Goal: Task Accomplishment & Management: Manage account settings

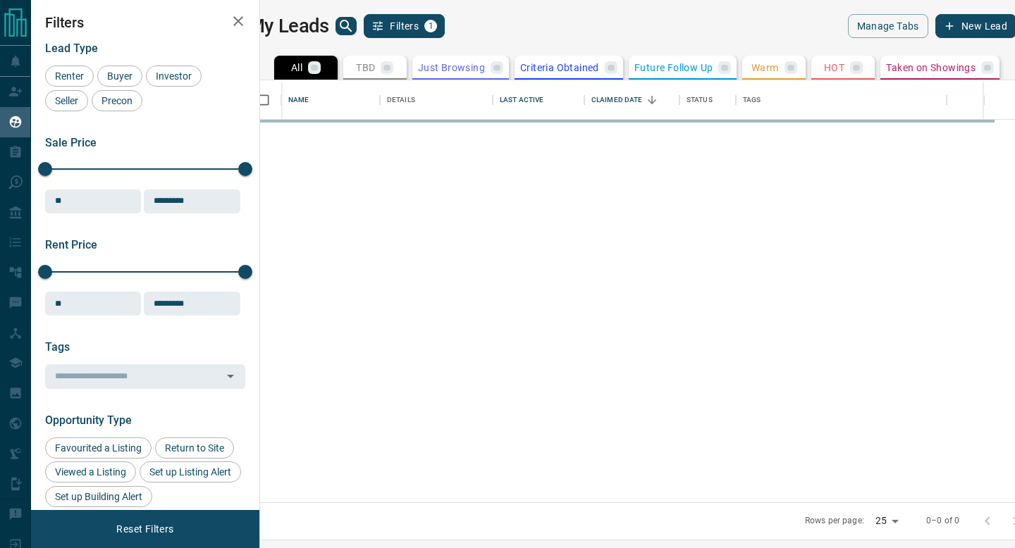
scroll to position [422, 749]
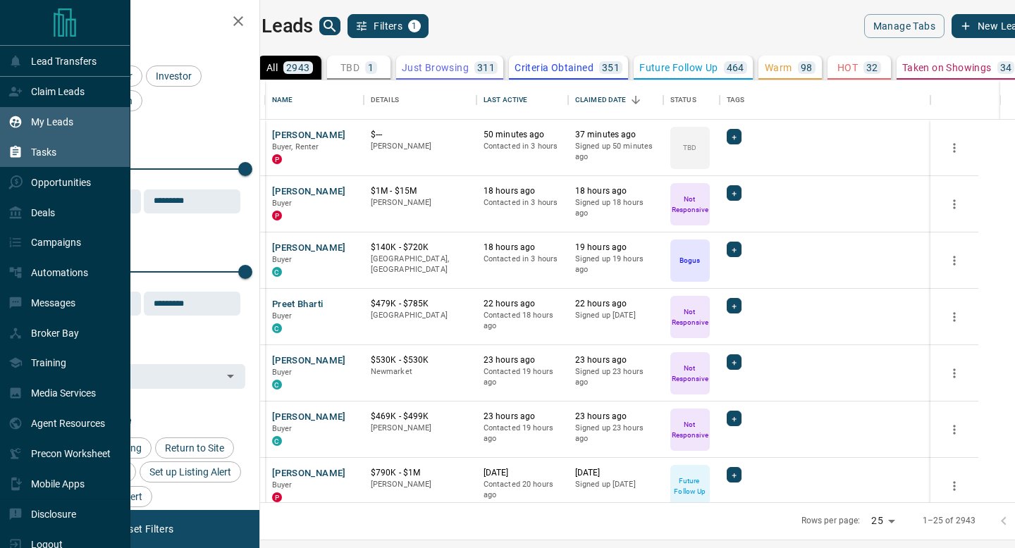
click at [54, 159] on div "Tasks" at bounding box center [32, 152] width 48 height 23
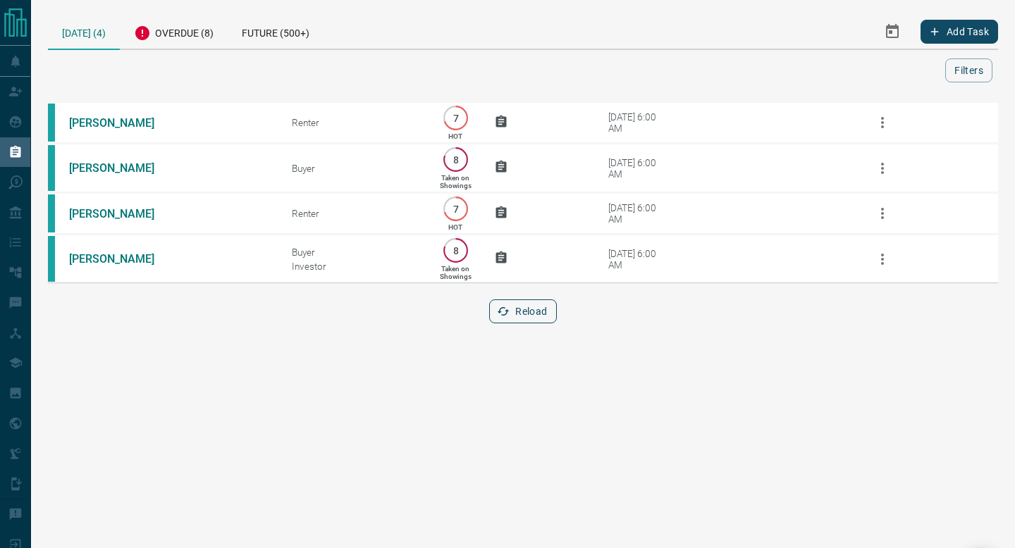
click at [535, 314] on button "Reload" at bounding box center [522, 312] width 67 height 24
click at [35, 120] on div "[DATE] (4) Overdue (8) Future (500+) Add Task Filters Scroll to Top [PERSON_NAM…" at bounding box center [523, 177] width 984 height 355
click at [24, 120] on div "My Leads" at bounding box center [40, 122] width 65 height 23
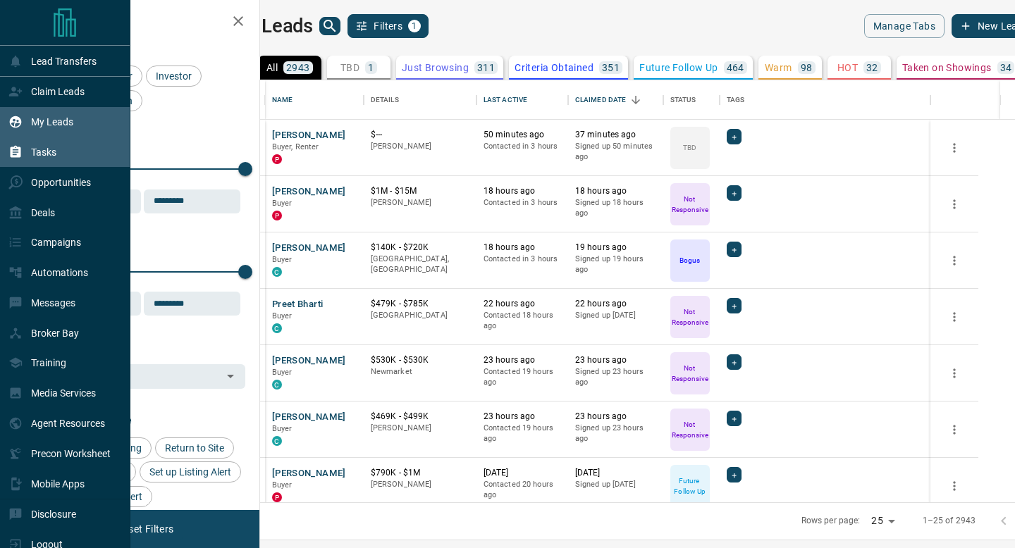
scroll to position [422, 749]
click at [31, 161] on div "Tasks" at bounding box center [32, 152] width 48 height 23
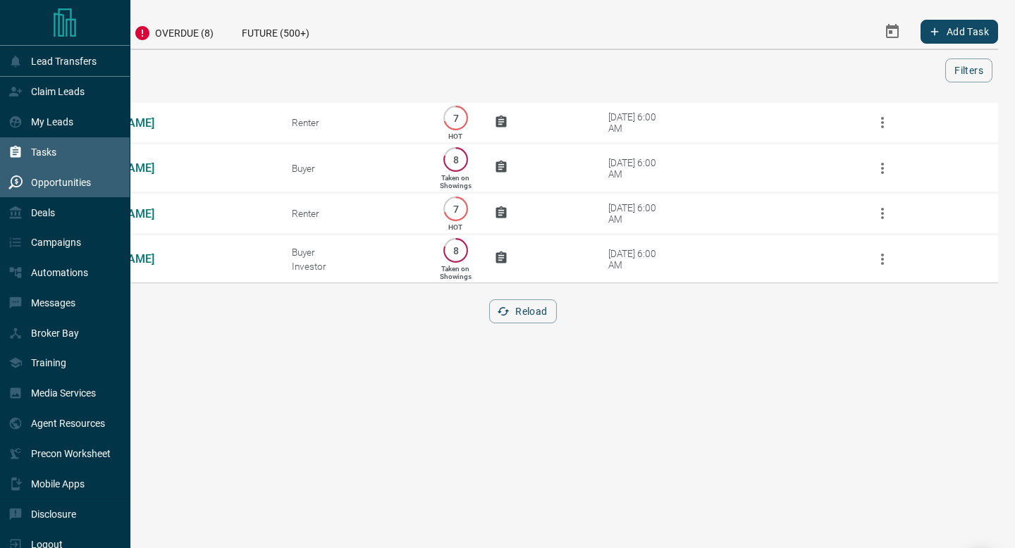
click at [31, 178] on div "Opportunities" at bounding box center [49, 182] width 82 height 23
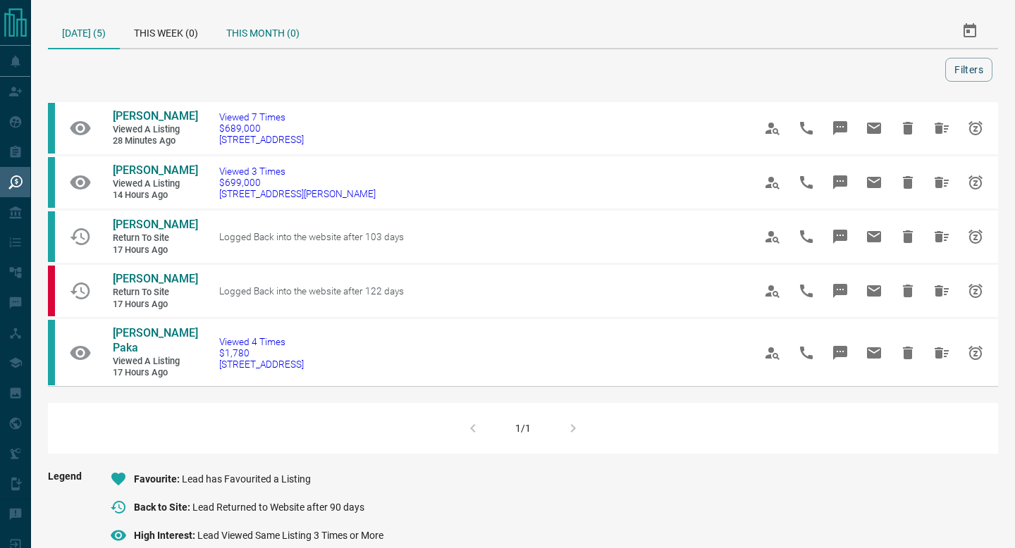
click at [296, 40] on div "This Month (0)" at bounding box center [263, 31] width 102 height 34
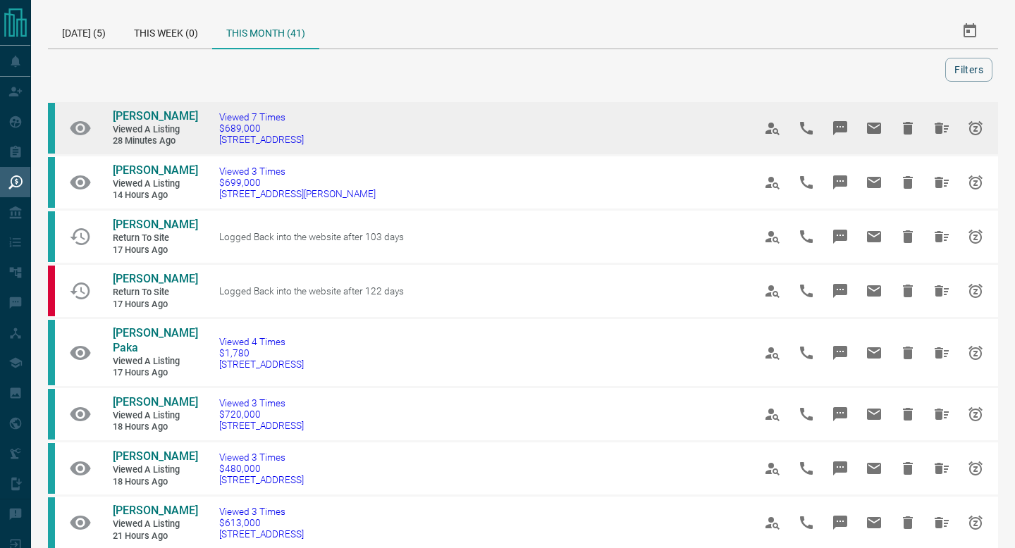
click at [935, 132] on icon "Hide All from Dan G" at bounding box center [942, 128] width 14 height 11
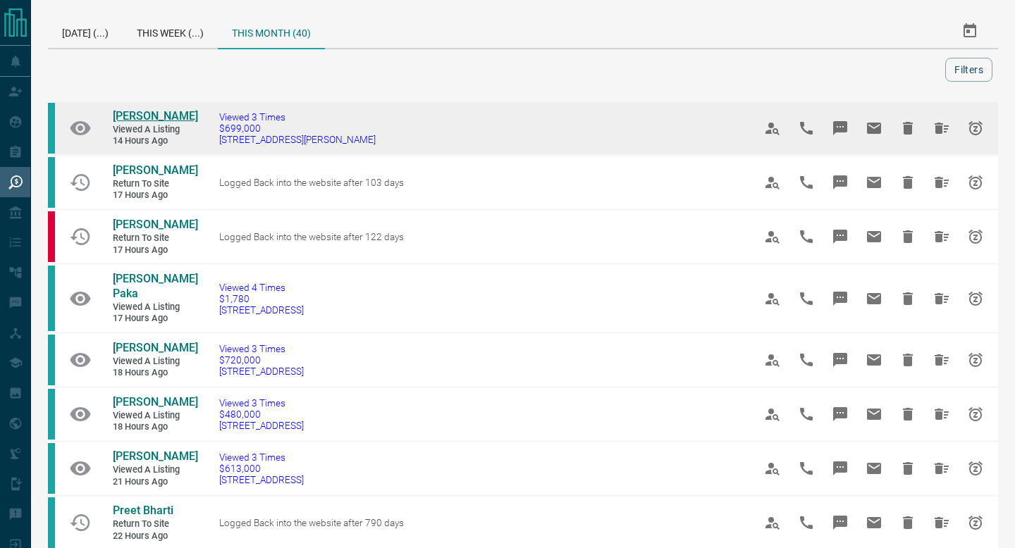
click at [147, 117] on span "[PERSON_NAME]" at bounding box center [155, 115] width 85 height 13
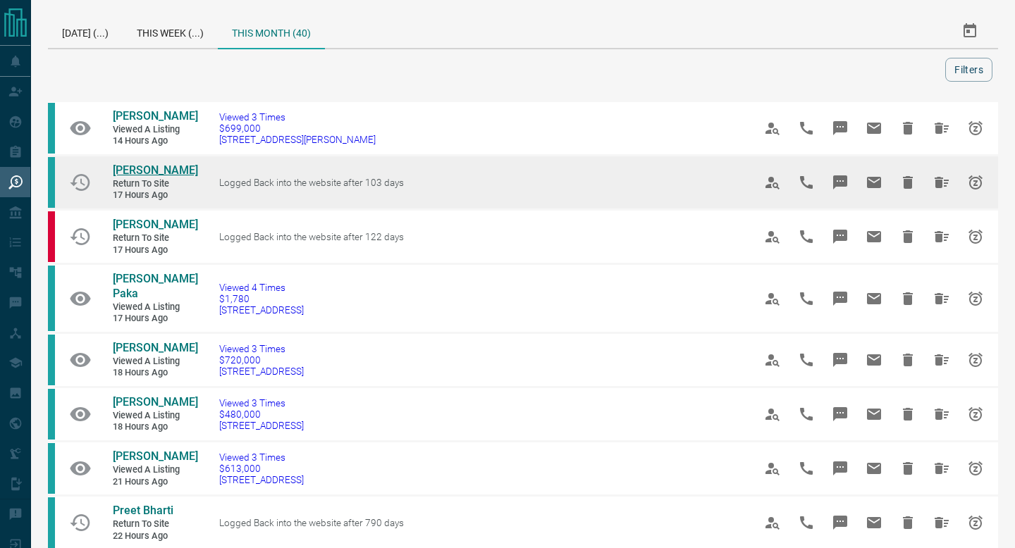
click at [135, 177] on span "[PERSON_NAME]" at bounding box center [155, 170] width 85 height 13
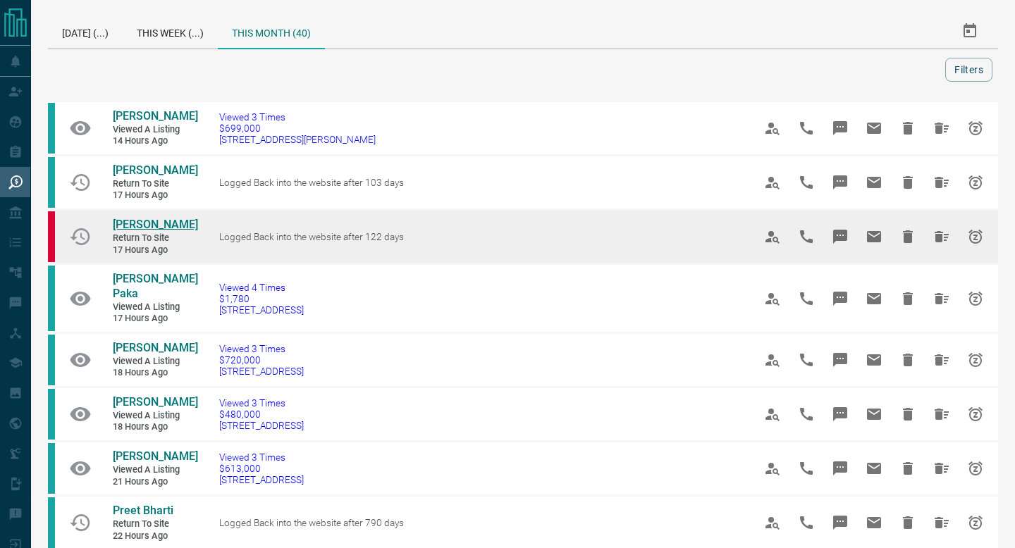
click at [134, 231] on span "[PERSON_NAME]" at bounding box center [155, 224] width 85 height 13
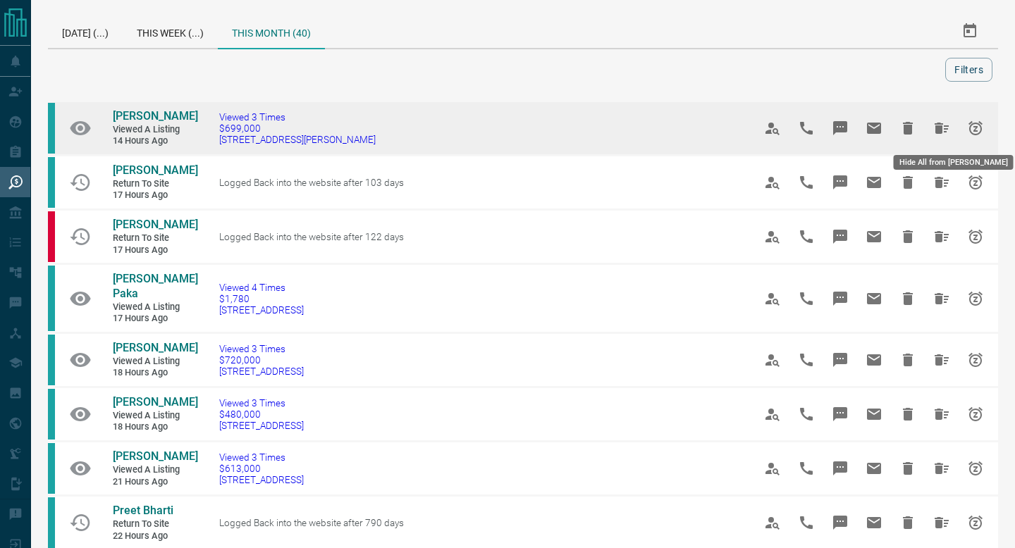
click at [943, 102] on td at bounding box center [865, 129] width 266 height 54
click at [942, 117] on button "Hide All from Michelle Li" at bounding box center [942, 128] width 34 height 34
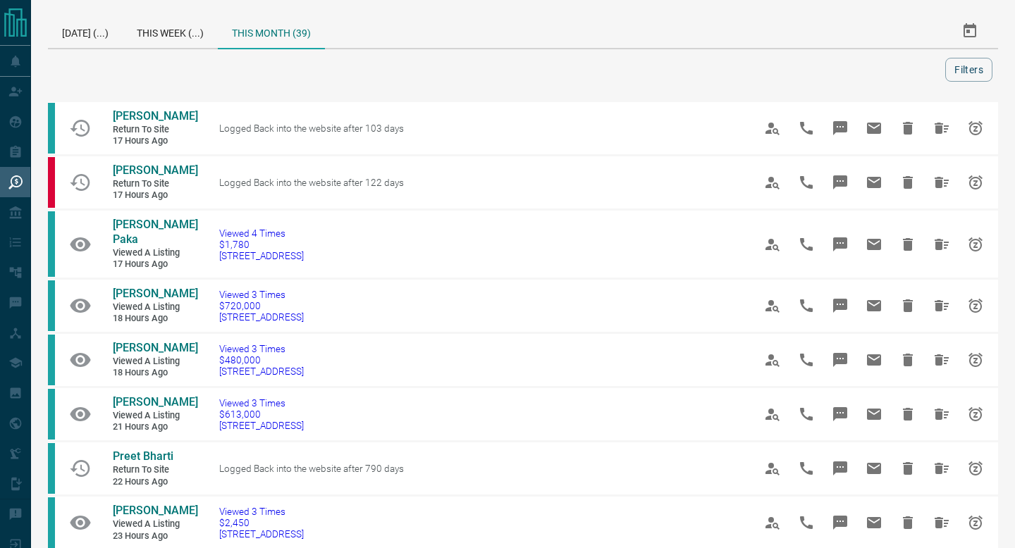
click at [942, 117] on div at bounding box center [874, 128] width 241 height 38
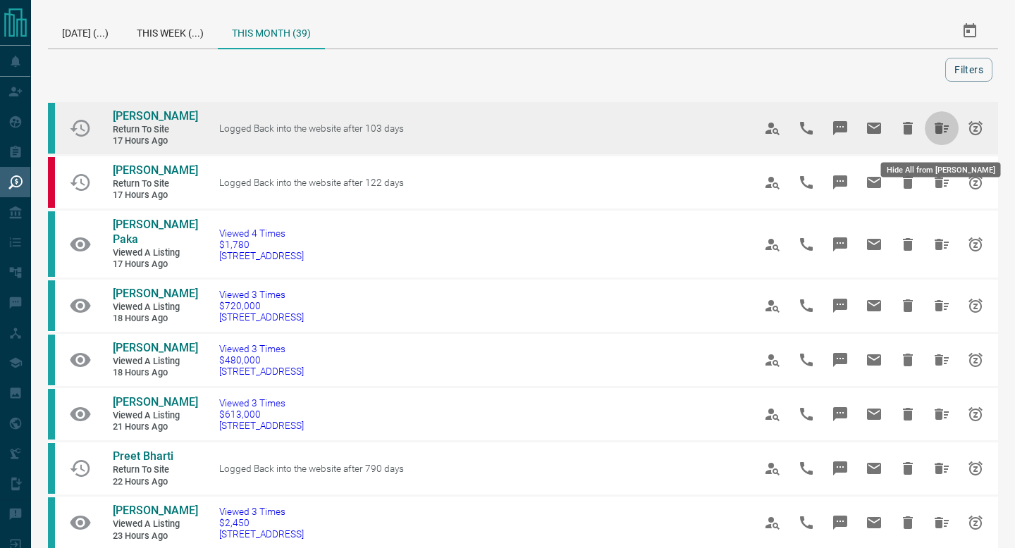
click at [938, 125] on button "Hide All from Isabelli Fernandes" at bounding box center [942, 128] width 34 height 34
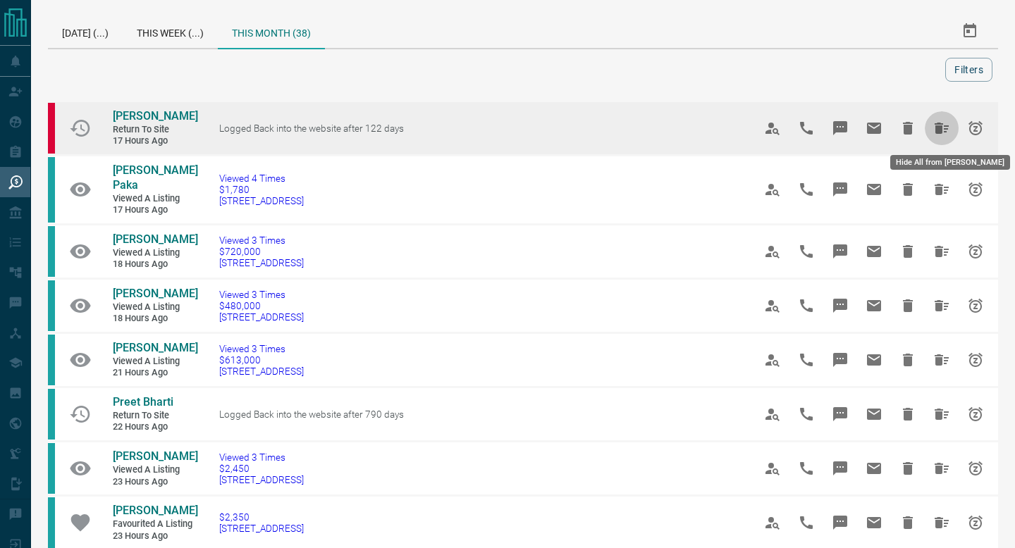
click at [938, 130] on icon "Hide All from Jennie Daws" at bounding box center [942, 128] width 14 height 11
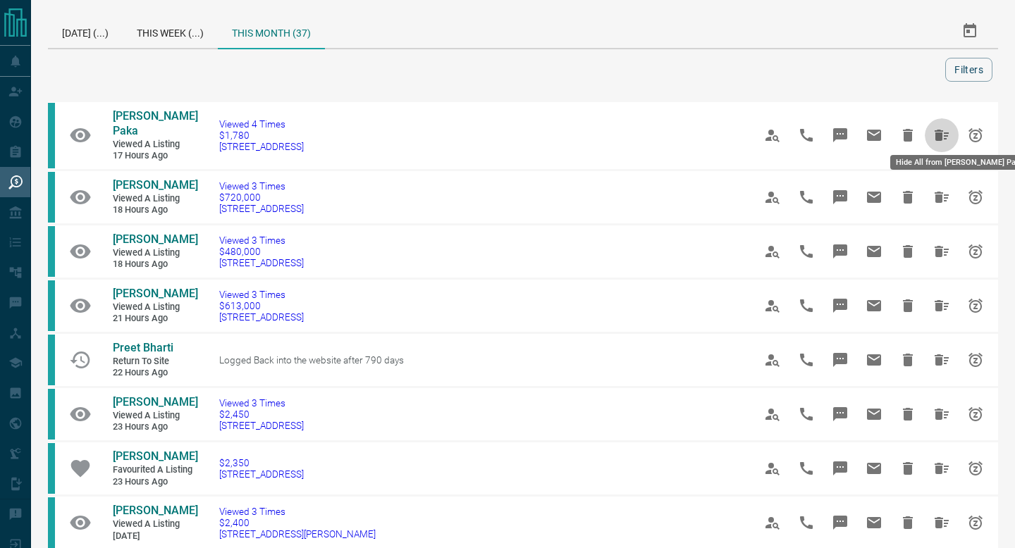
click at [938, 130] on icon "Hide All from Shruthi Paka" at bounding box center [942, 135] width 14 height 11
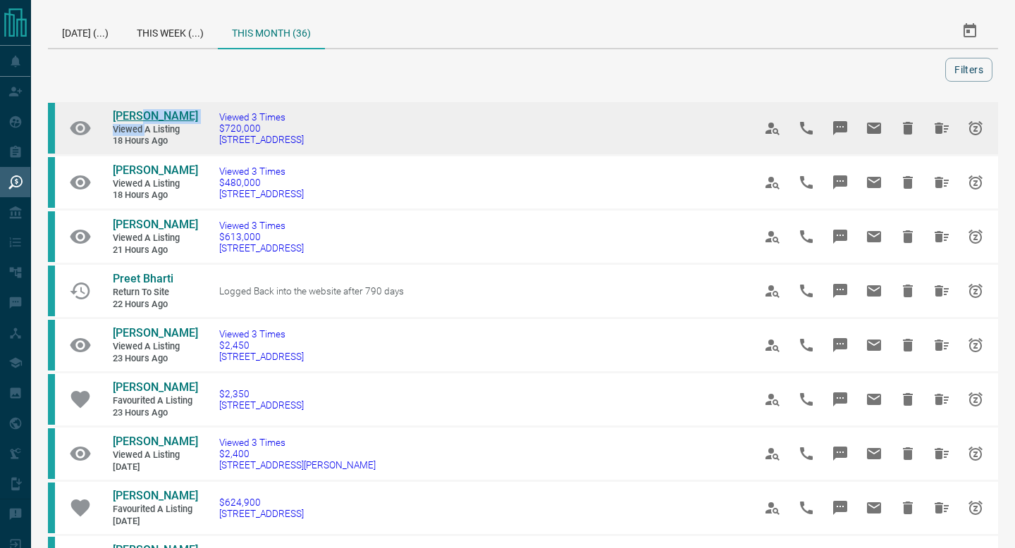
drag, startPoint x: 145, startPoint y: 128, endPoint x: 137, endPoint y: 121, distance: 10.5
click at [137, 121] on td "[PERSON_NAME] Viewed a Listing 18 hours ago" at bounding box center [145, 128] width 106 height 52
click at [137, 121] on span "[PERSON_NAME]" at bounding box center [155, 115] width 85 height 13
click at [941, 128] on icon "Hide All from Sartaj Sandhu" at bounding box center [942, 128] width 14 height 11
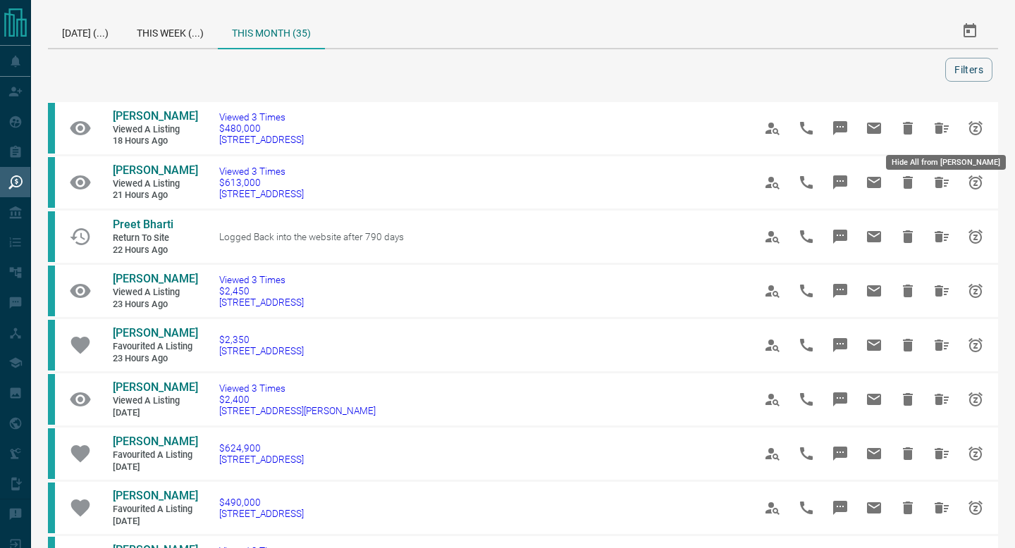
click at [941, 128] on icon "Hide All from Sandra Vincent" at bounding box center [942, 128] width 14 height 11
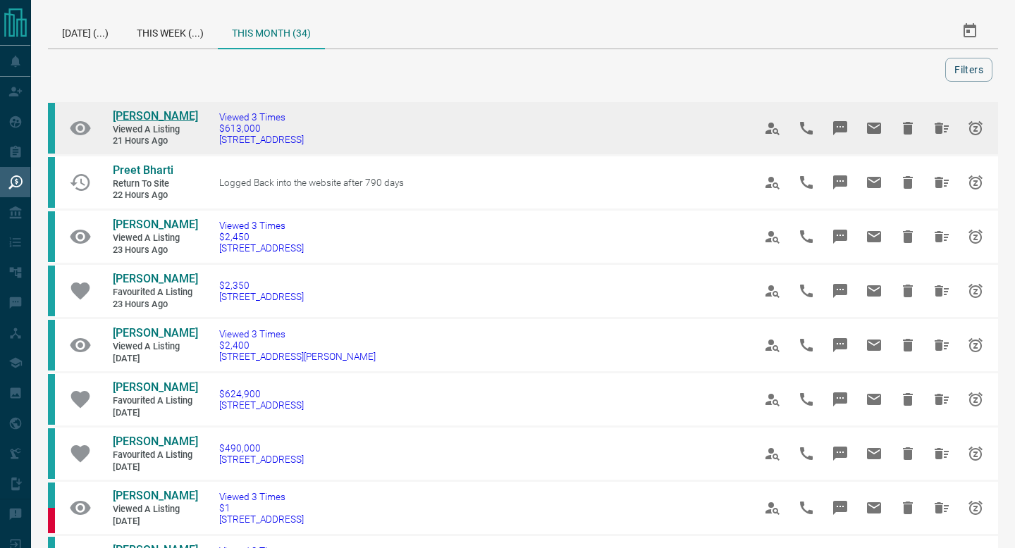
click at [133, 114] on span "[PERSON_NAME]" at bounding box center [155, 115] width 85 height 13
click at [942, 127] on icon "Hide All from Henry S" at bounding box center [942, 128] width 14 height 11
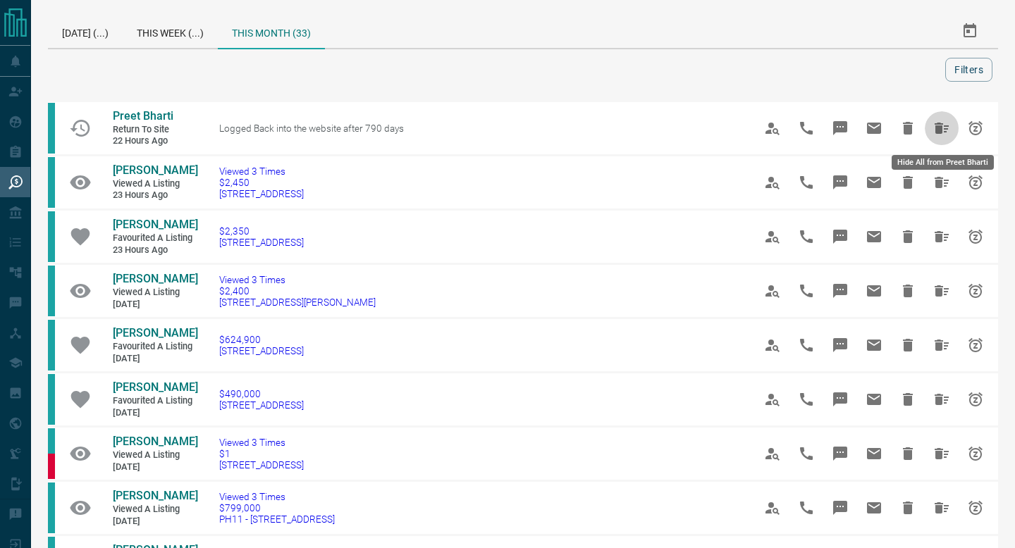
click at [942, 127] on icon "Hide All from Preet Bharti" at bounding box center [942, 128] width 14 height 11
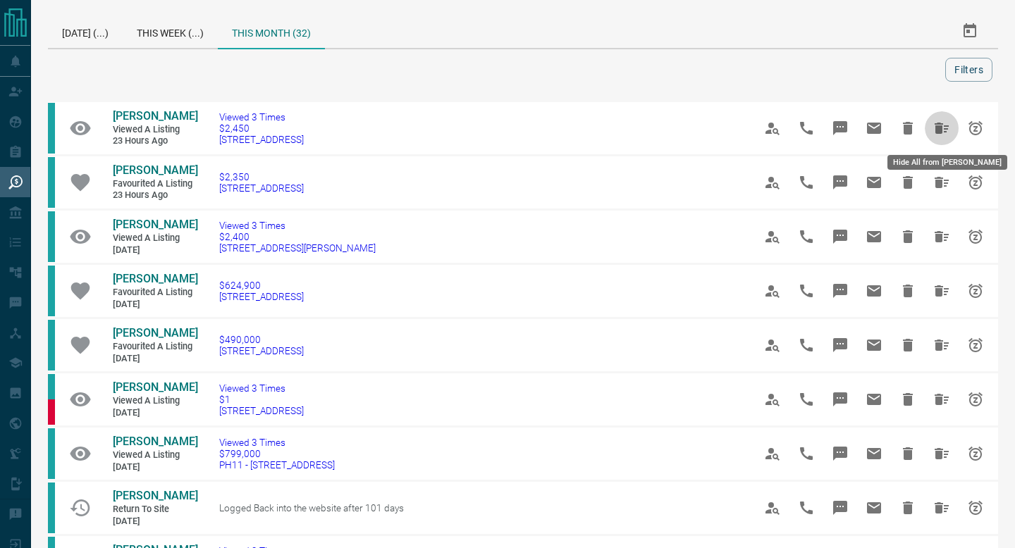
click at [942, 127] on icon "Hide All from Insaf Khamzin" at bounding box center [942, 128] width 14 height 11
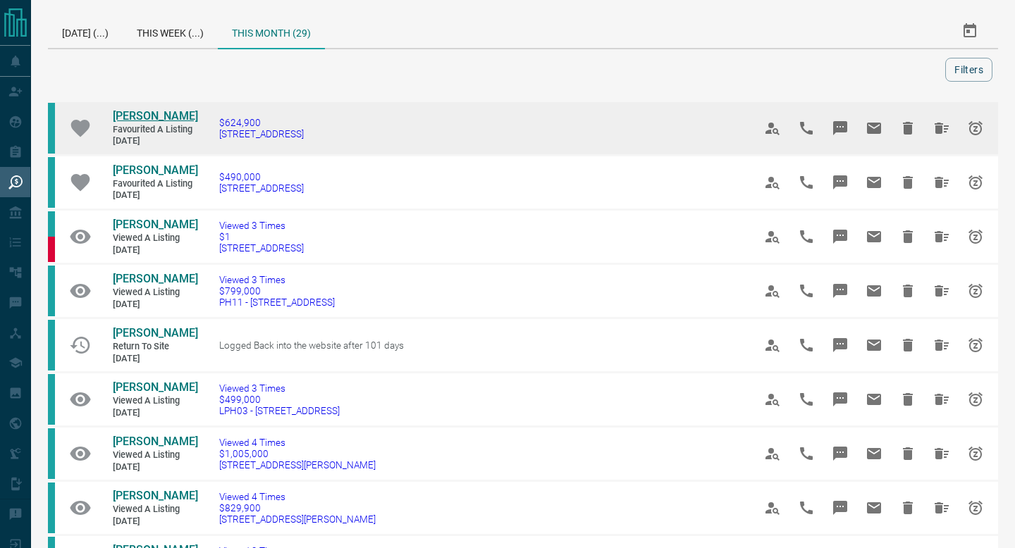
click at [142, 113] on span "[PERSON_NAME]" at bounding box center [155, 115] width 85 height 13
click at [938, 135] on icon "Hide All from Alfred Li" at bounding box center [941, 128] width 17 height 17
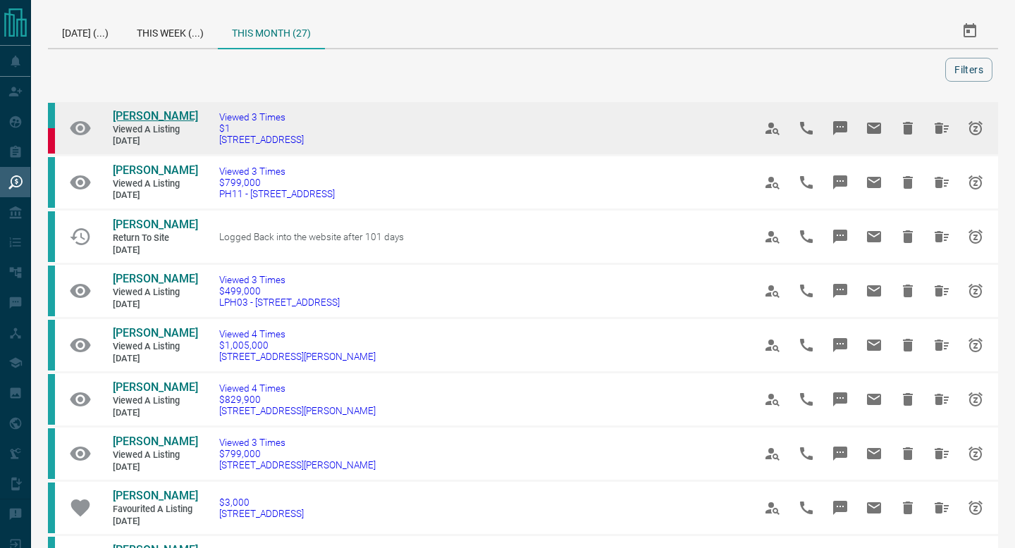
click at [147, 110] on span "[PERSON_NAME]" at bounding box center [155, 115] width 85 height 13
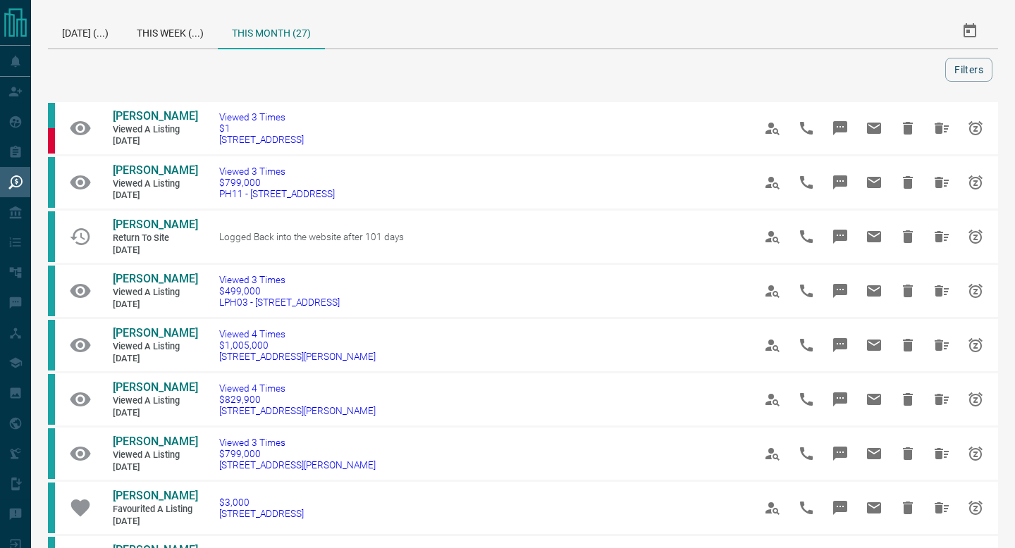
click at [941, 129] on icon "Hide All from Florence Ko" at bounding box center [942, 128] width 14 height 11
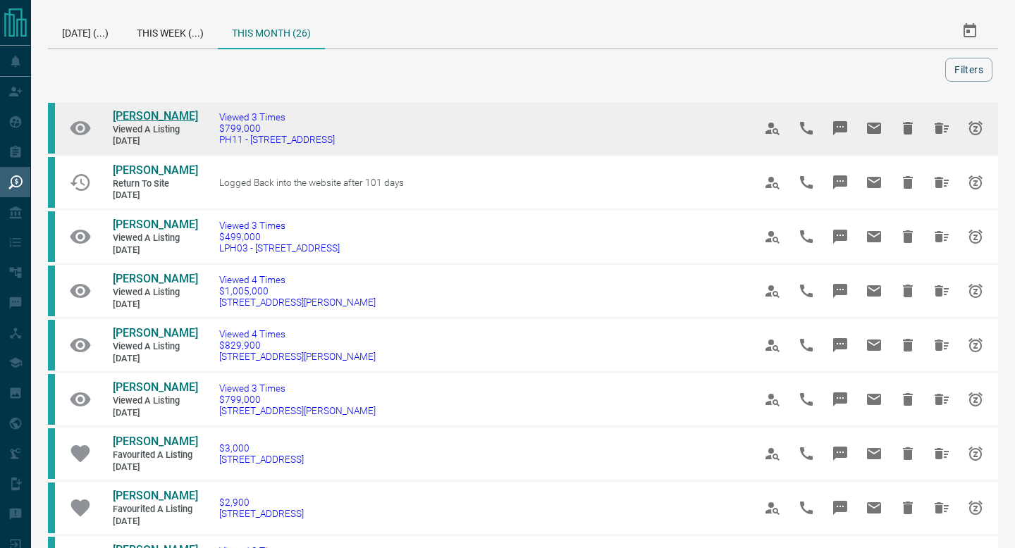
click at [120, 112] on span "[PERSON_NAME]" at bounding box center [155, 115] width 85 height 13
click at [939, 123] on icon "Hide All from Olga Platkova" at bounding box center [942, 128] width 14 height 11
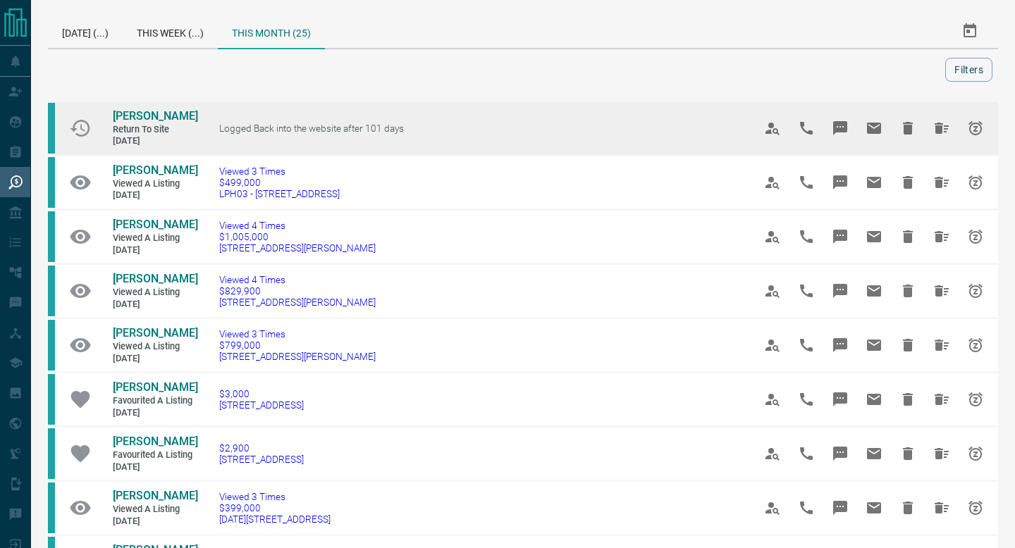
click at [142, 109] on link "[PERSON_NAME]" at bounding box center [155, 116] width 85 height 15
click at [929, 118] on button "Hide All from Jade Wang" at bounding box center [942, 128] width 34 height 34
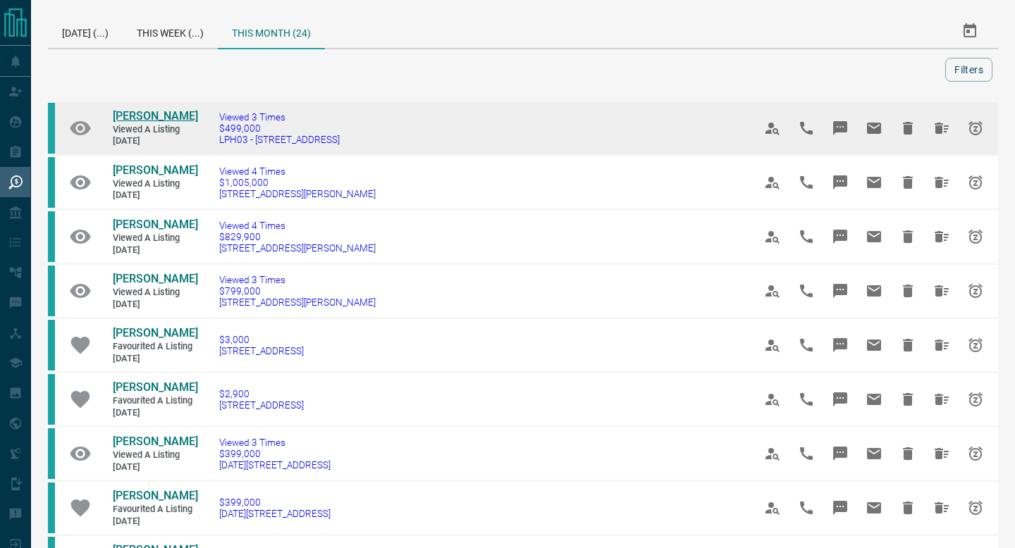
click at [122, 114] on span "[PERSON_NAME]" at bounding box center [155, 115] width 85 height 13
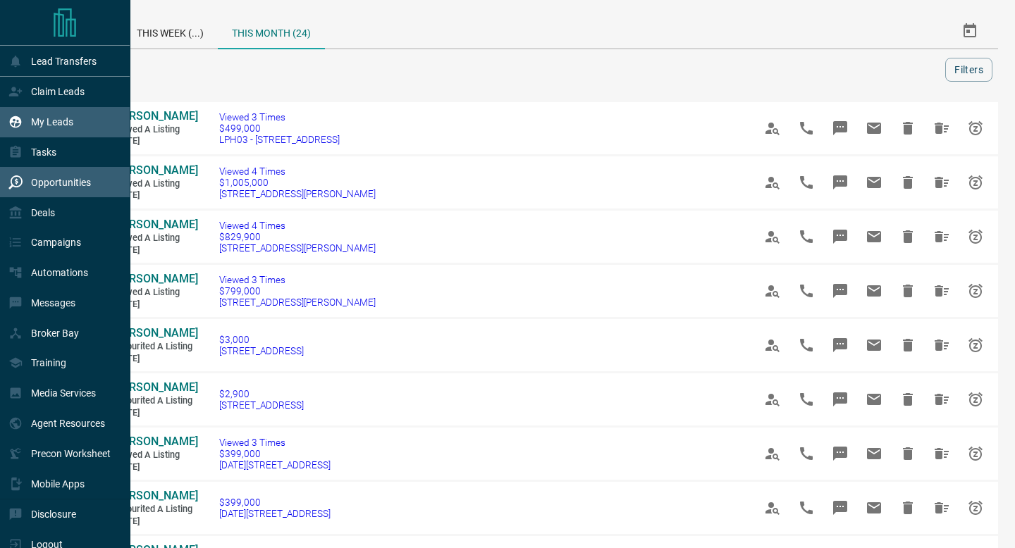
click at [0, 109] on div "My Leads" at bounding box center [65, 122] width 130 height 30
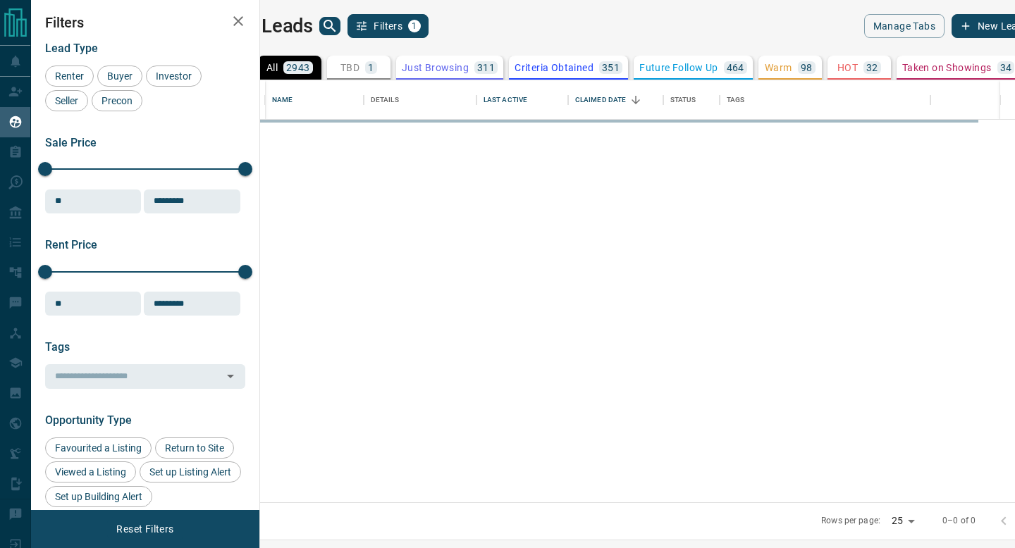
scroll to position [422, 749]
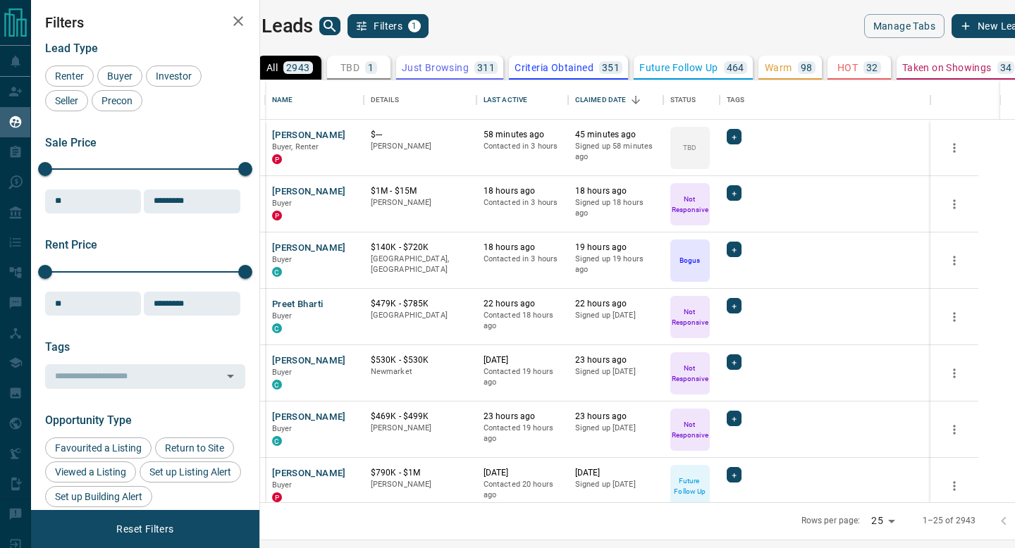
click at [338, 25] on icon "search button" at bounding box center [329, 26] width 17 height 17
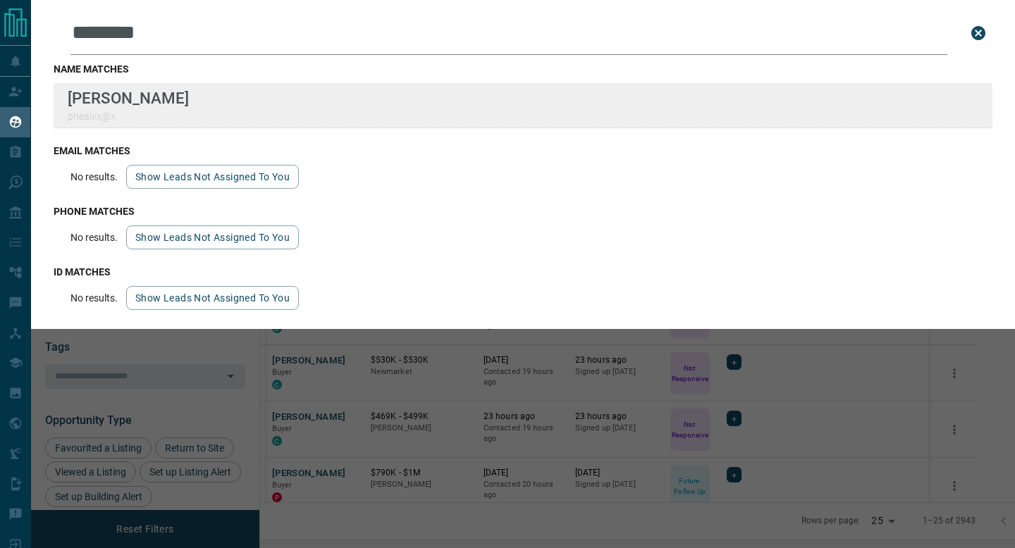
click at [0, 0] on div "Lead Transfers Claim Leads My Leads Tasks Opportunities Deals Campaigns Automat…" at bounding box center [507, 265] width 1015 height 531
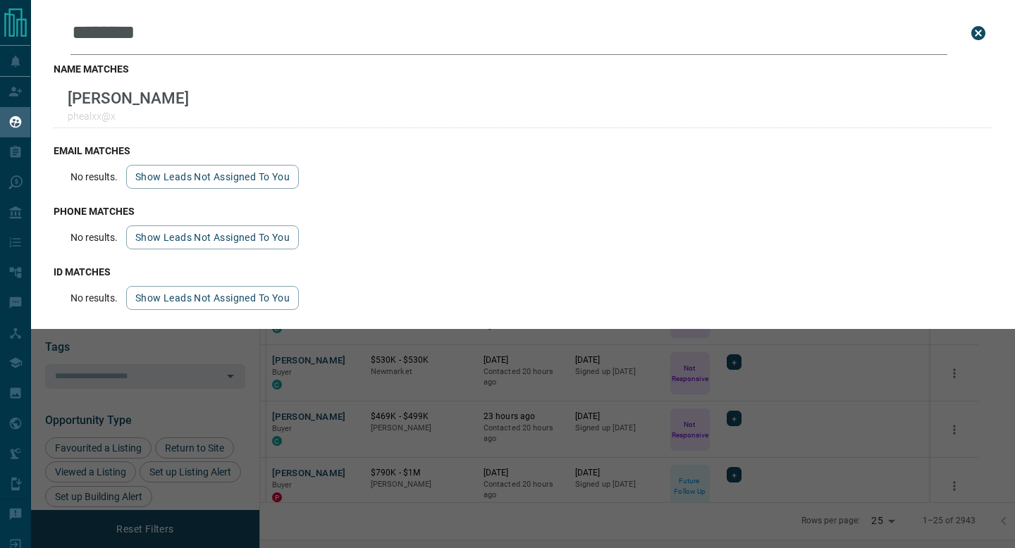
drag, startPoint x: 211, startPoint y: 35, endPoint x: 21, endPoint y: 32, distance: 190.3
click at [21, 33] on div "Lead Transfers Claim Leads My Leads Tasks Opportunities Deals Campaigns Automat…" at bounding box center [507, 265] width 1015 height 531
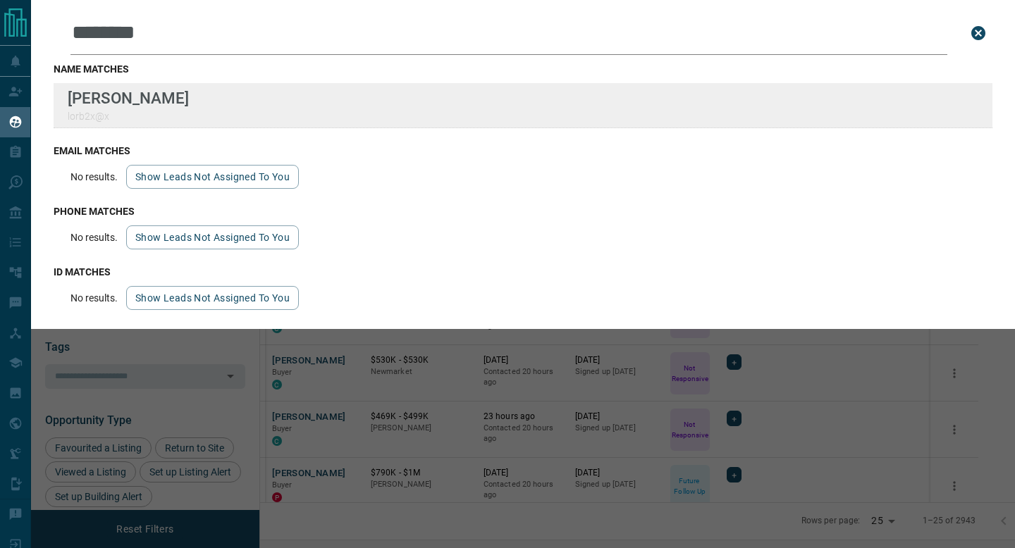
type input "*******"
click at [0, 0] on div "Lead Transfers Claim Leads My Leads Tasks Opportunities Deals Campaigns Automat…" at bounding box center [507, 265] width 1015 height 531
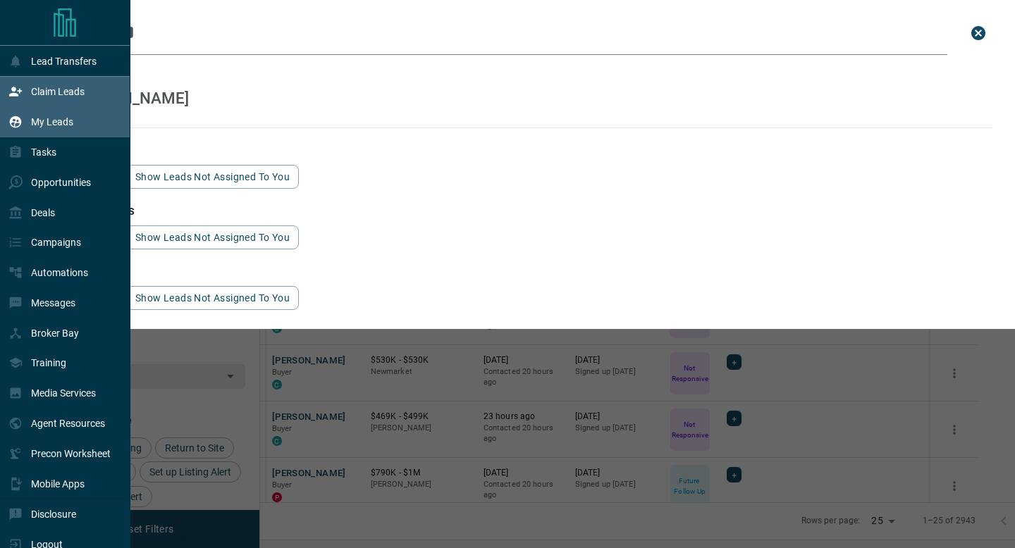
click at [0, 105] on div "Claim Leads" at bounding box center [65, 92] width 130 height 30
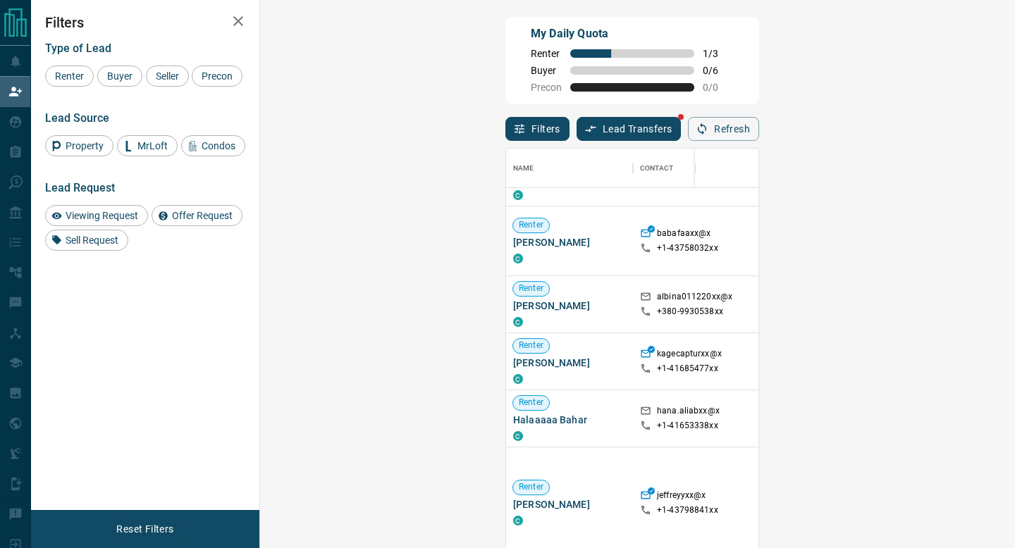
scroll to position [453, 0]
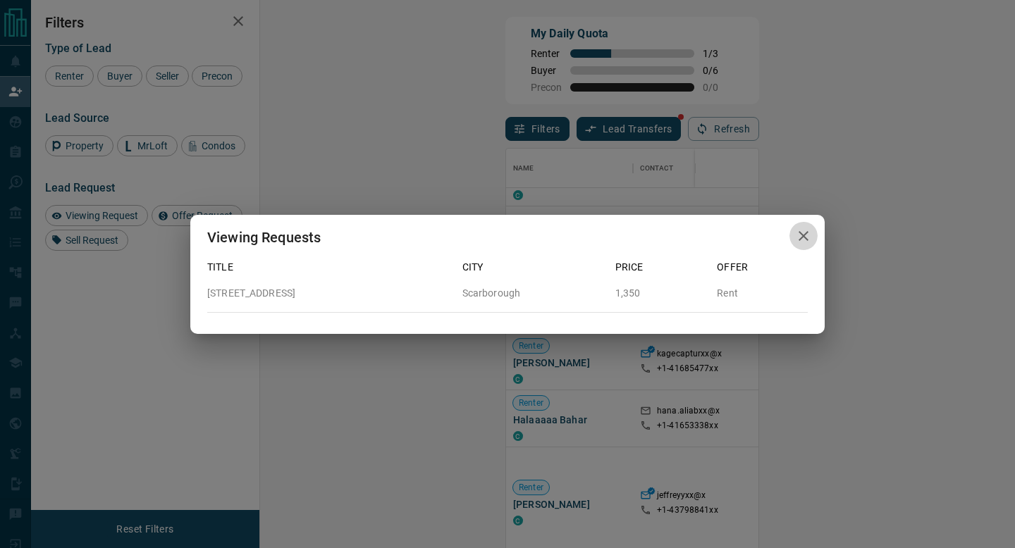
click at [806, 238] on icon "button" at bounding box center [803, 236] width 17 height 17
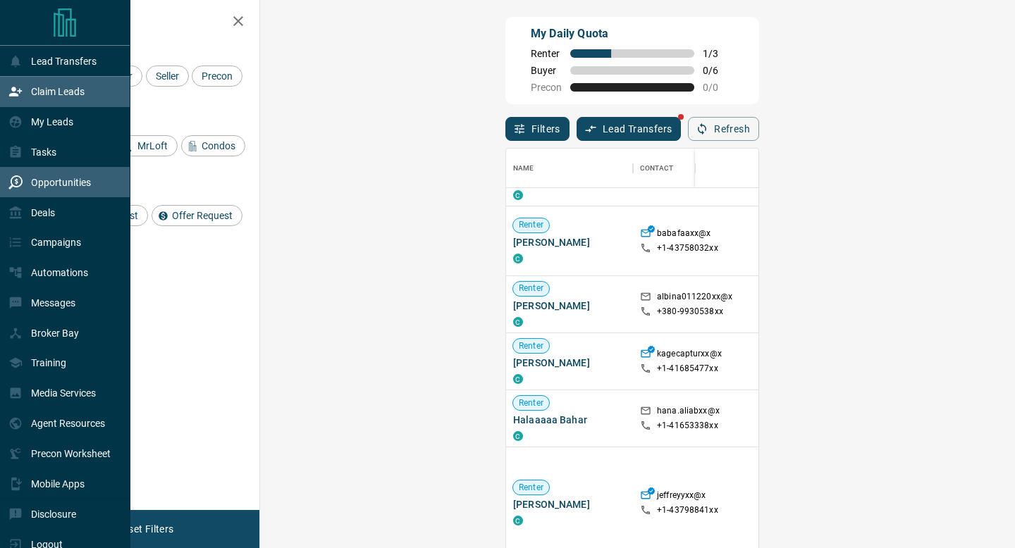
click at [15, 172] on div "Opportunities" at bounding box center [49, 182] width 82 height 23
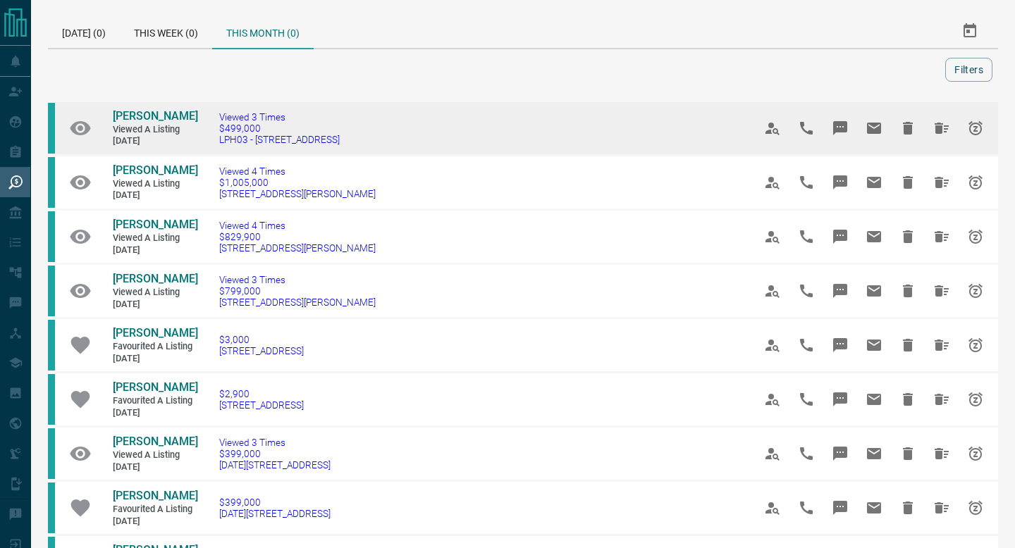
click at [125, 124] on span "Viewed a Listing" at bounding box center [155, 130] width 85 height 12
click at [141, 109] on td "[PERSON_NAME] D Viewed a Listing [DATE]" at bounding box center [145, 128] width 106 height 52
click at [140, 119] on span "[PERSON_NAME]" at bounding box center [155, 115] width 85 height 13
click at [934, 122] on icon "Hide All from Danny Ray D" at bounding box center [941, 128] width 17 height 17
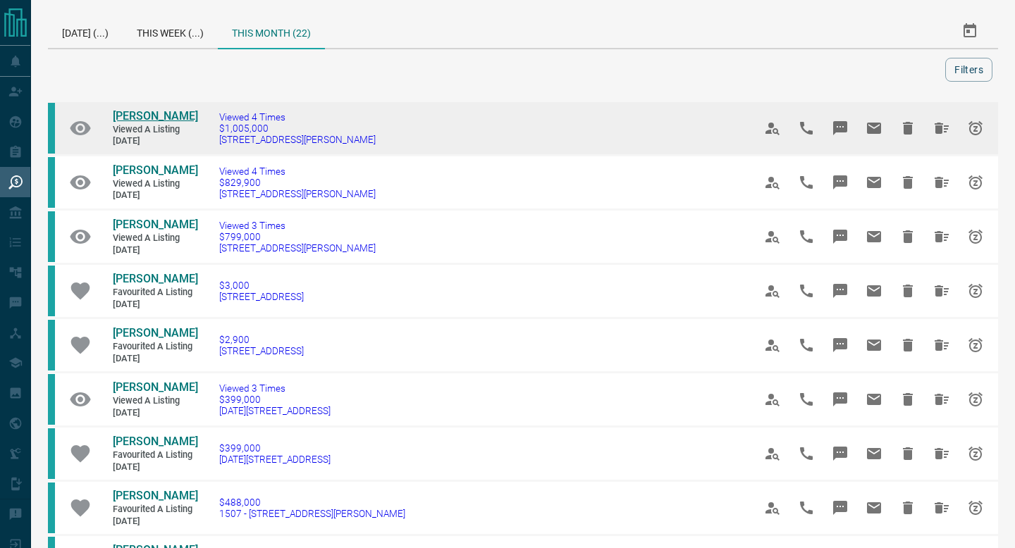
click at [149, 118] on span "[PERSON_NAME]" at bounding box center [155, 115] width 85 height 13
click at [939, 127] on icon "Hide All from Michael Irwin" at bounding box center [942, 128] width 14 height 11
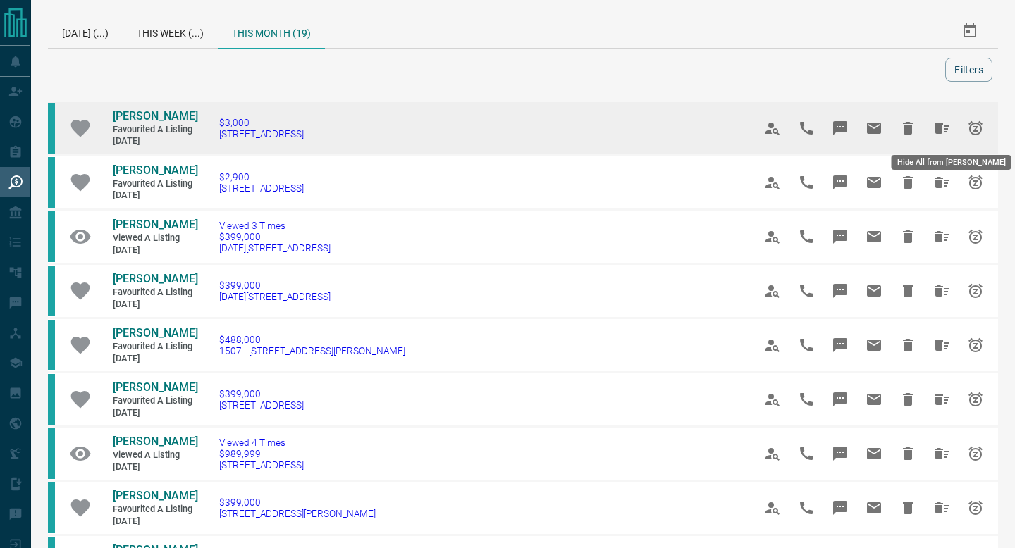
click at [946, 126] on icon "Hide All from Kyle Mennie" at bounding box center [942, 128] width 14 height 11
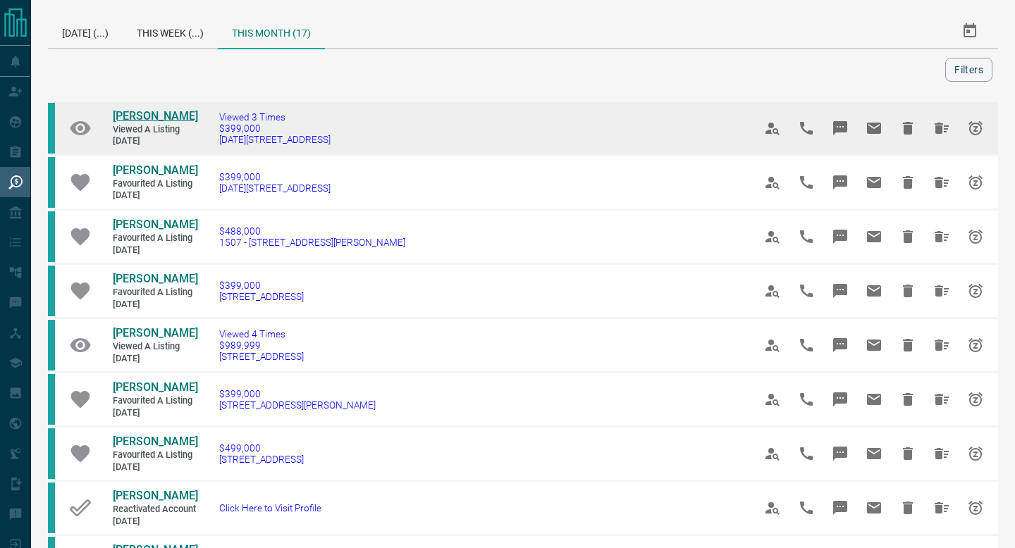
click at [121, 116] on span "[PERSON_NAME]" at bounding box center [155, 115] width 85 height 13
click at [935, 137] on icon "Hide All from Daniel Franceschetti" at bounding box center [941, 128] width 17 height 17
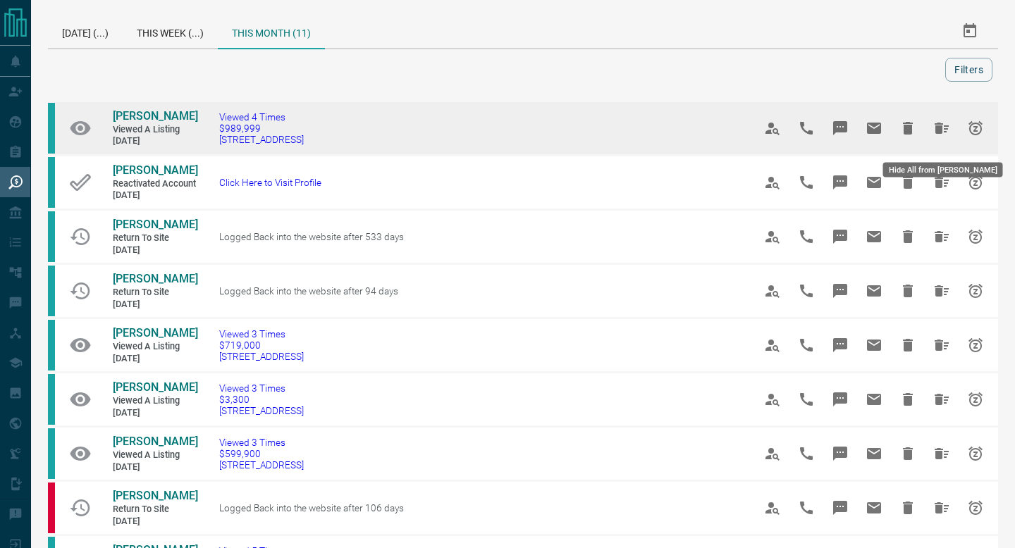
click at [935, 131] on icon "Hide All from Carmela Corrado" at bounding box center [942, 128] width 14 height 11
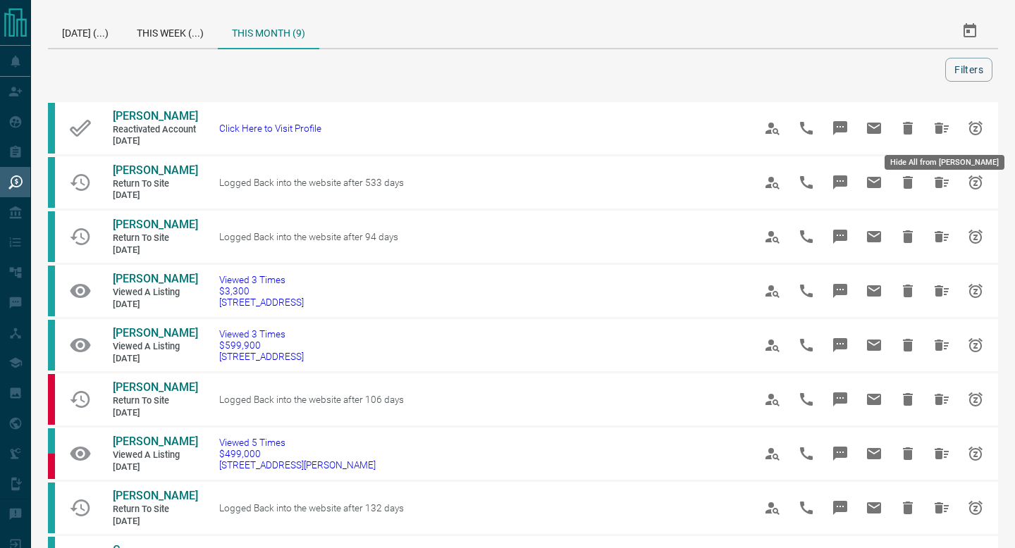
click at [935, 131] on icon "Hide All from Ed Edwar Flores" at bounding box center [942, 128] width 14 height 11
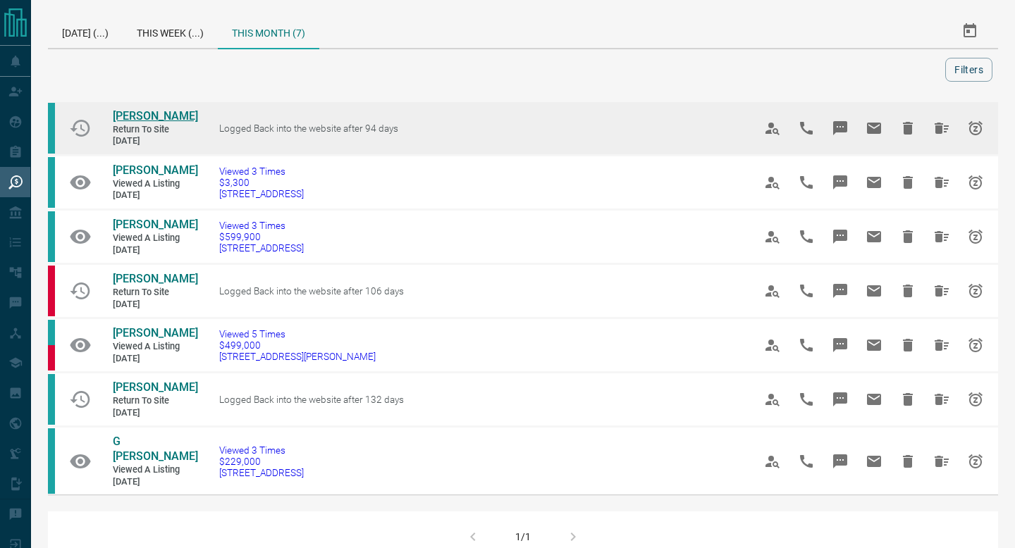
click at [139, 116] on span "[PERSON_NAME]" at bounding box center [155, 115] width 85 height 13
click at [938, 131] on icon "Hide All from Judy Chong" at bounding box center [942, 128] width 14 height 11
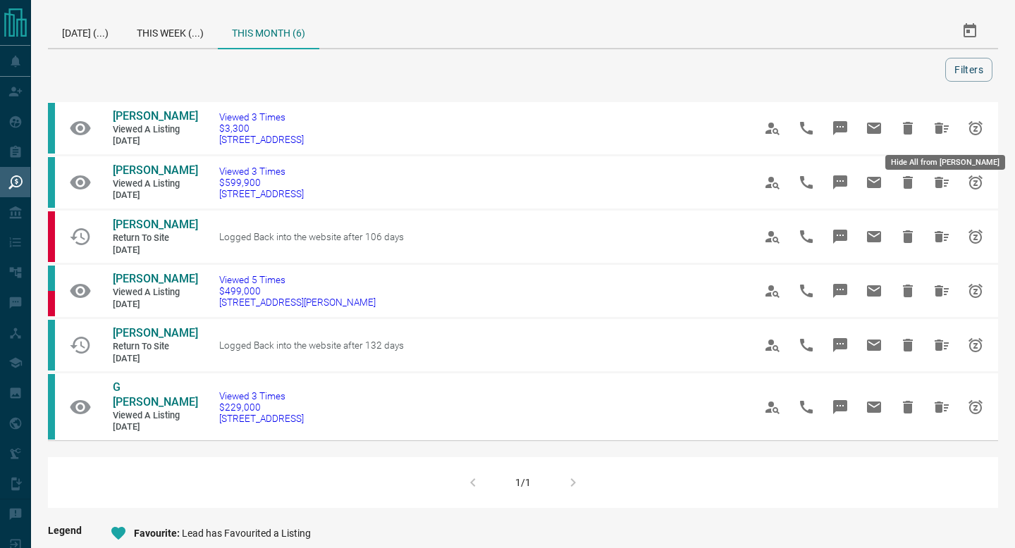
click at [938, 131] on icon "Hide All from Joshua Ferreira" at bounding box center [942, 128] width 14 height 11
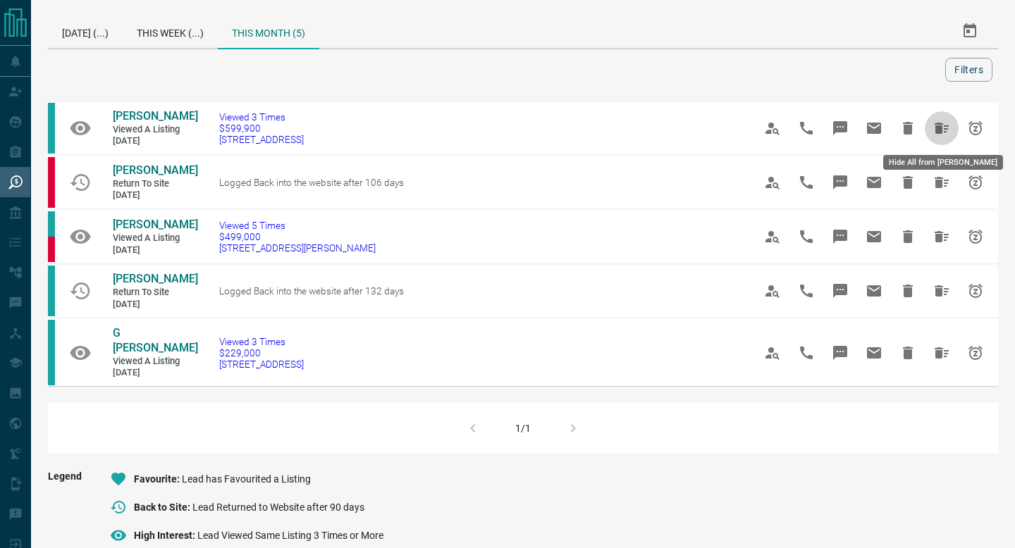
click at [938, 131] on icon "Hide All from Antoinette Dente" at bounding box center [942, 128] width 14 height 11
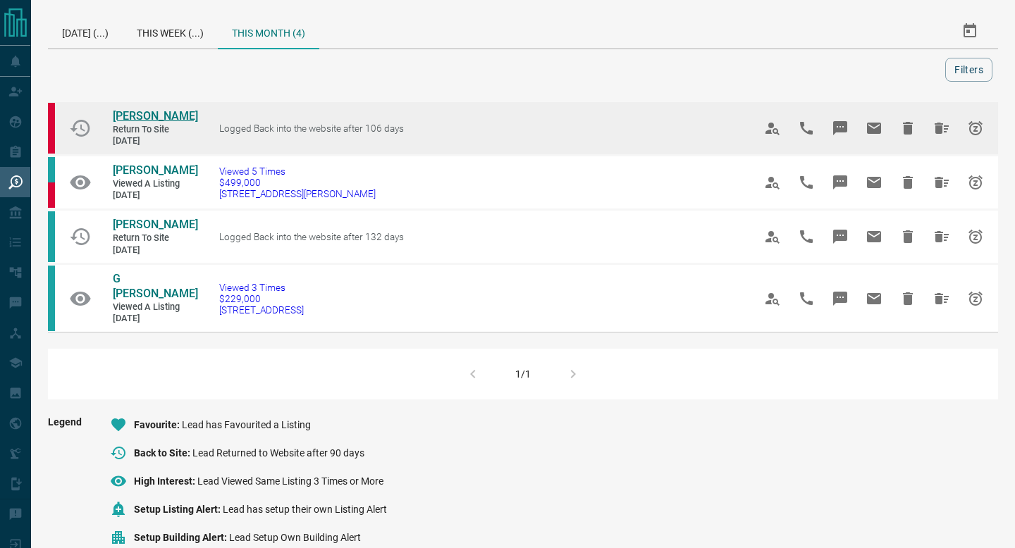
click at [142, 110] on span "[PERSON_NAME]" at bounding box center [155, 115] width 85 height 13
click at [938, 131] on icon "Hide All from JoAnn Stuart" at bounding box center [942, 128] width 14 height 11
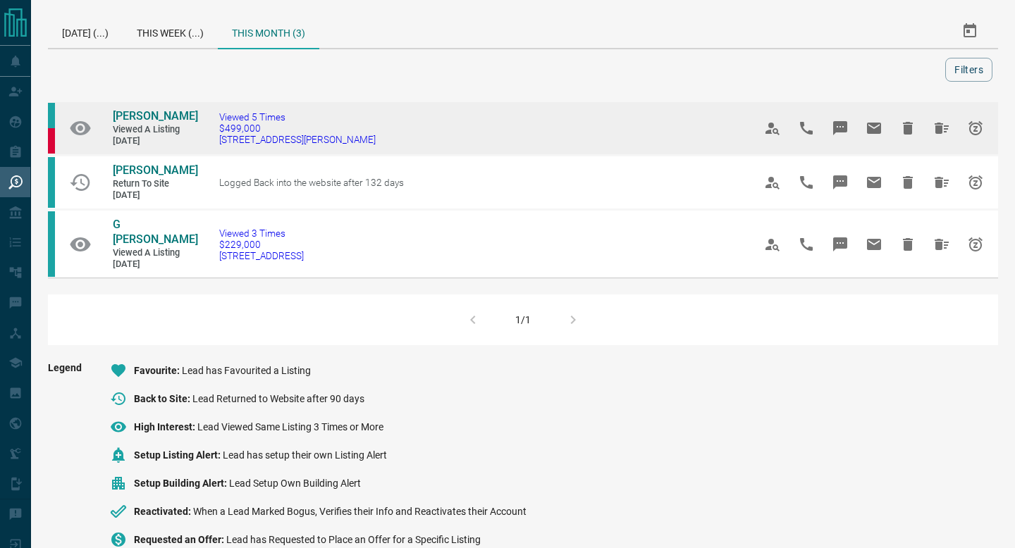
click at [943, 125] on icon "Hide All from Carlos Acosta" at bounding box center [941, 128] width 17 height 17
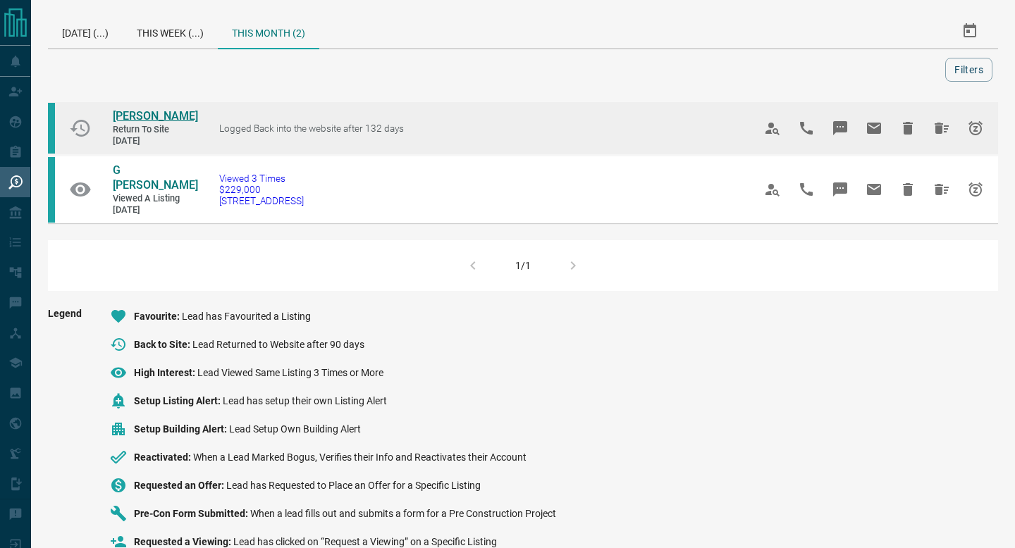
click at [156, 116] on span "[PERSON_NAME]" at bounding box center [155, 115] width 85 height 13
click at [929, 123] on button "Hide All from Zoe Powell" at bounding box center [942, 128] width 34 height 34
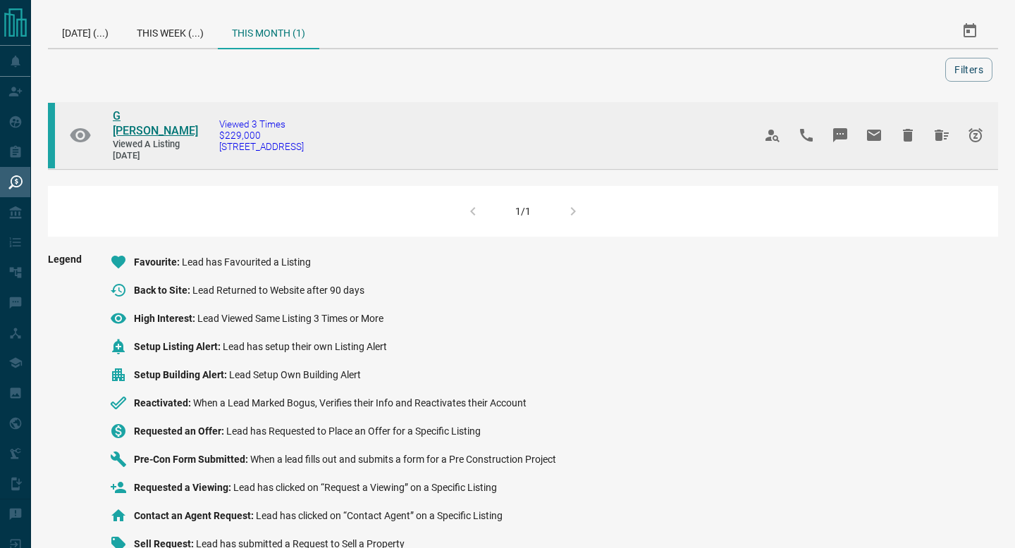
click at [121, 116] on span "G [PERSON_NAME]" at bounding box center [155, 123] width 85 height 28
click at [928, 132] on button "Hide All from G Stmartin" at bounding box center [942, 135] width 34 height 34
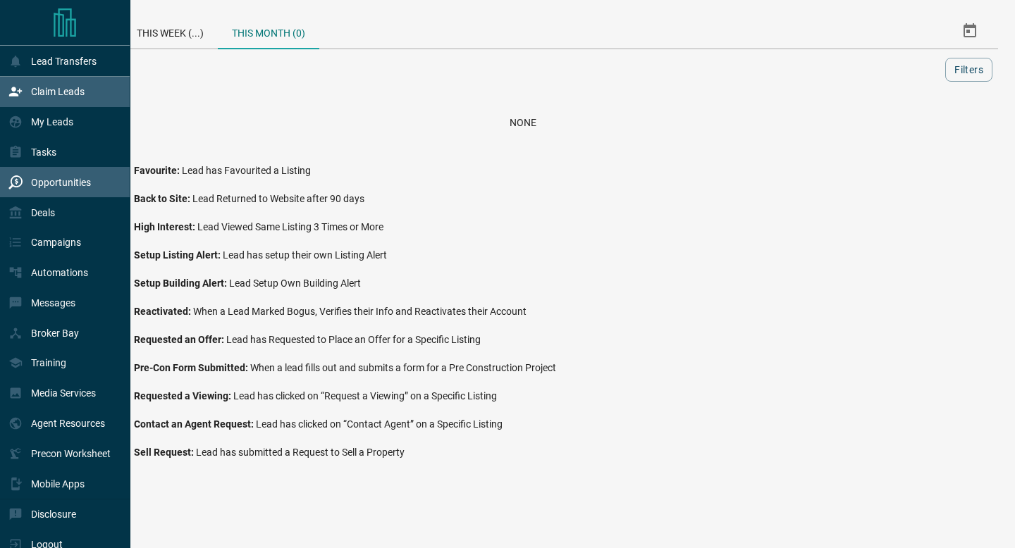
click at [5, 87] on div "Claim Leads" at bounding box center [65, 92] width 130 height 30
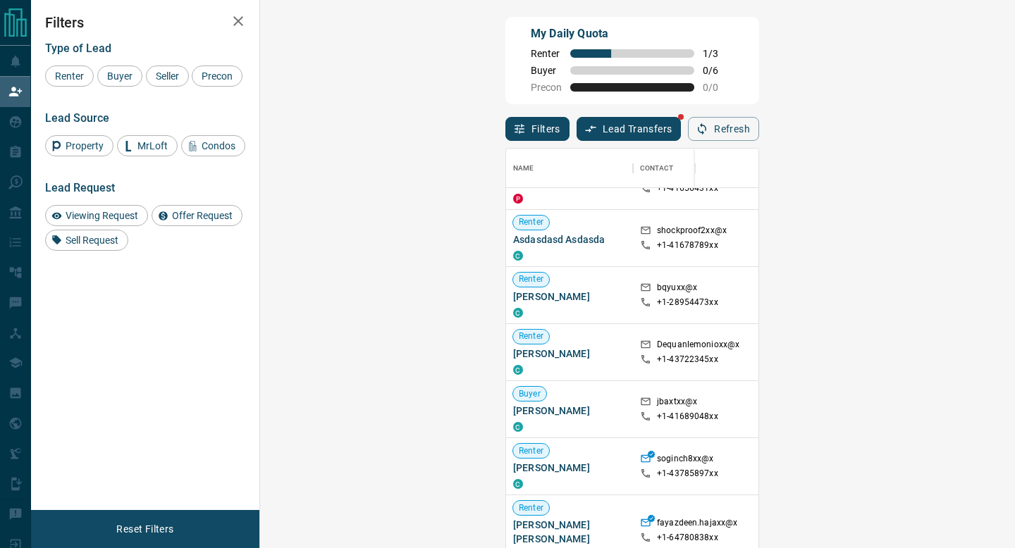
scroll to position [118, 0]
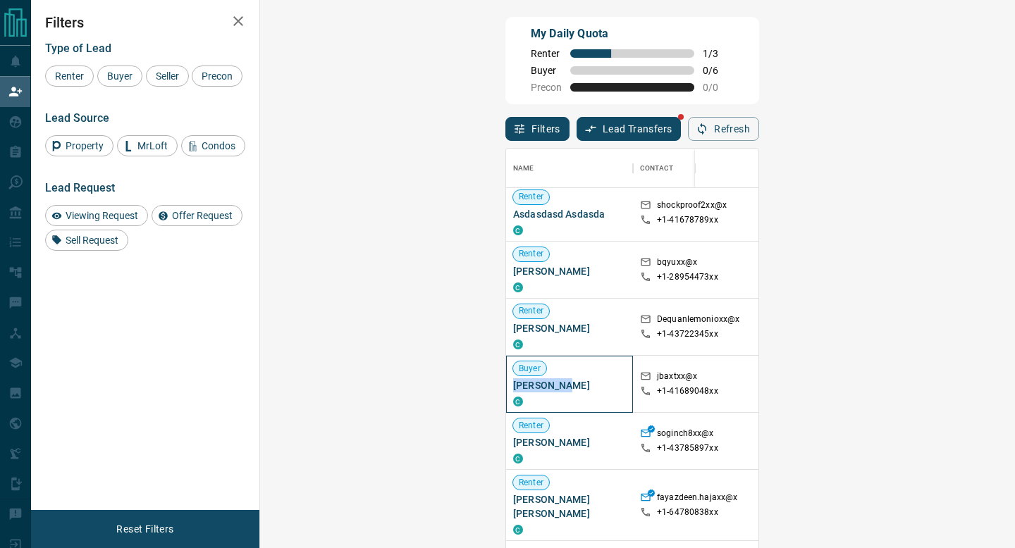
drag, startPoint x: 336, startPoint y: 382, endPoint x: 279, endPoint y: 383, distance: 57.1
click at [513, 383] on span "[PERSON_NAME]" at bounding box center [569, 386] width 113 height 14
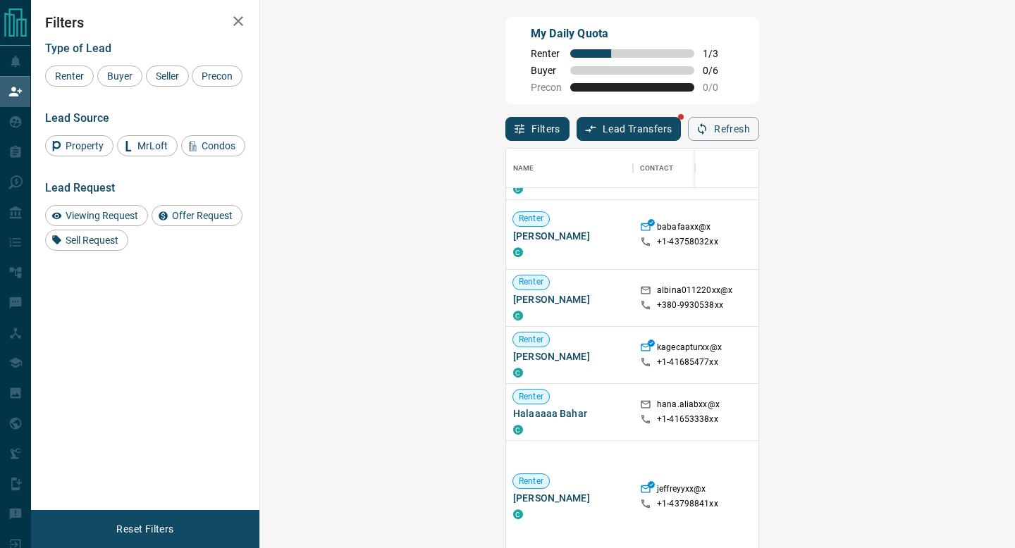
scroll to position [631, 0]
drag, startPoint x: 645, startPoint y: 92, endPoint x: 631, endPoint y: 91, distance: 14.1
click at [629, 91] on div "My Daily Quota Renter 1 / 3 Buyer 0 / 6 Precon 0 / 0" at bounding box center [632, 60] width 254 height 87
click at [116, 71] on span "Buyer" at bounding box center [119, 75] width 35 height 11
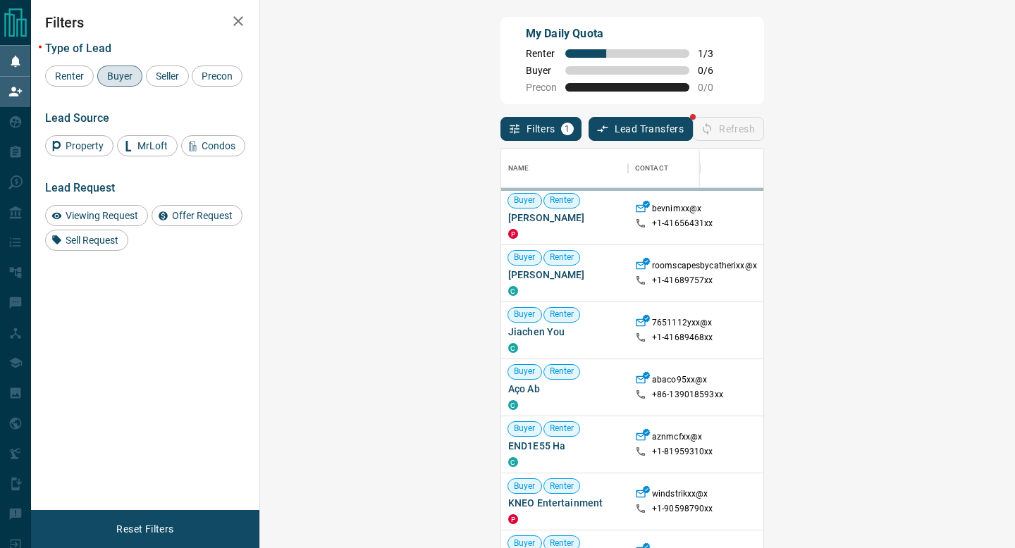
scroll to position [416, 725]
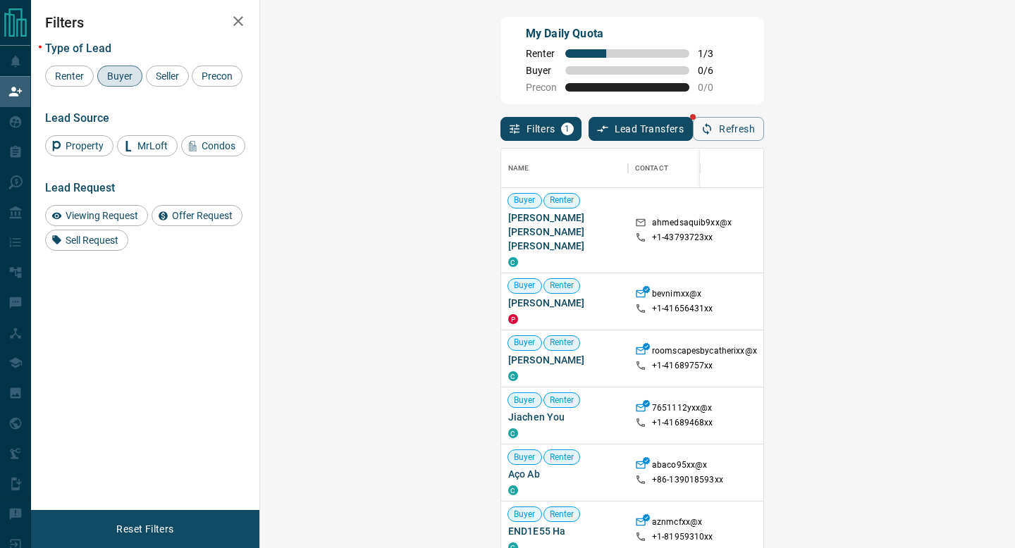
click at [670, 111] on div "Filters 1 Lead Transfers Refresh" at bounding box center [632, 122] width 264 height 37
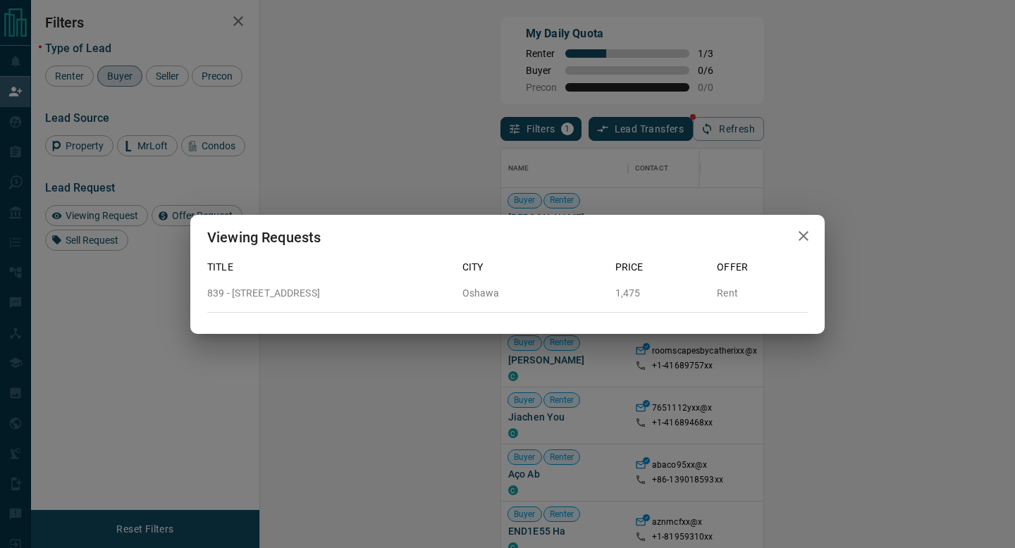
click at [803, 240] on icon "button" at bounding box center [803, 236] width 17 height 17
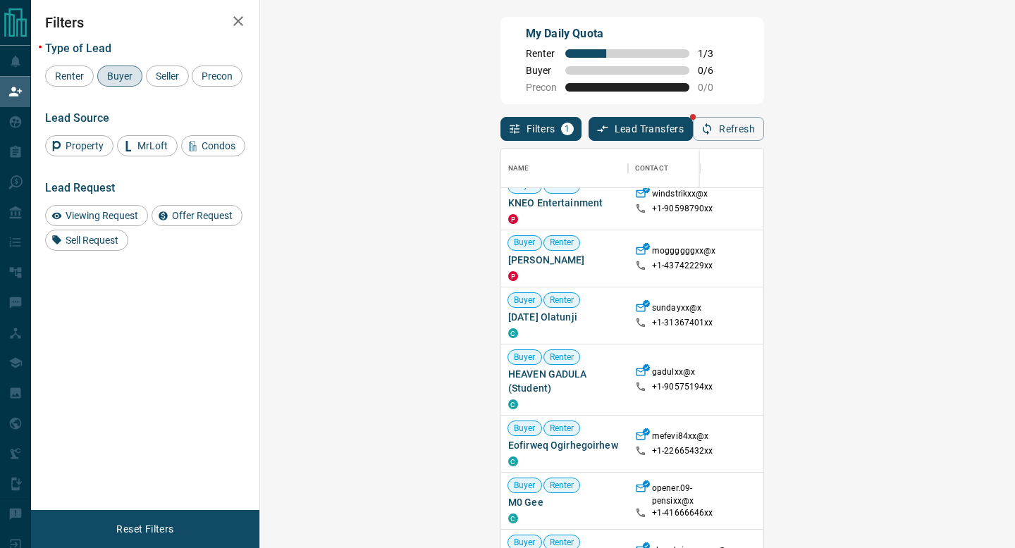
scroll to position [371, 0]
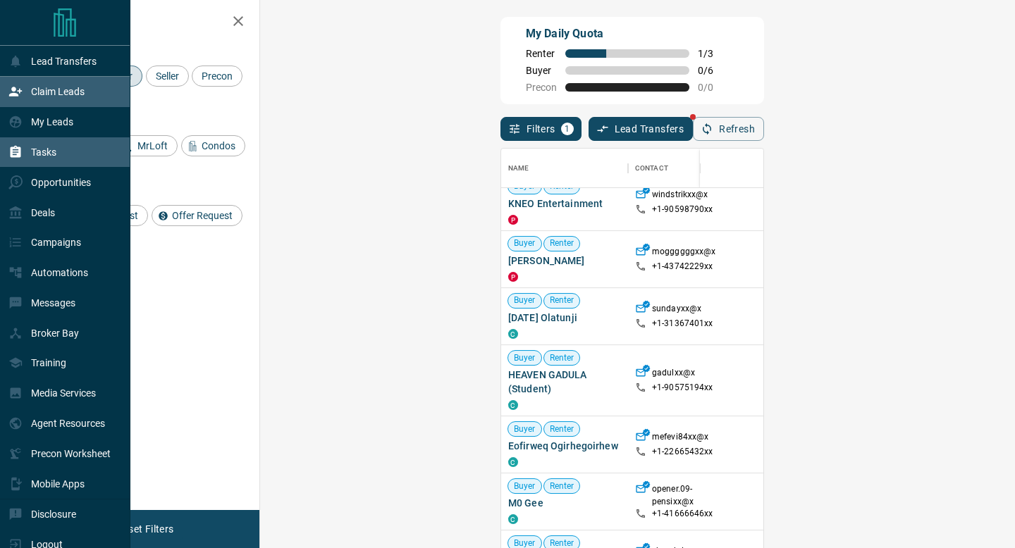
click at [68, 147] on div "Tasks" at bounding box center [65, 152] width 130 height 30
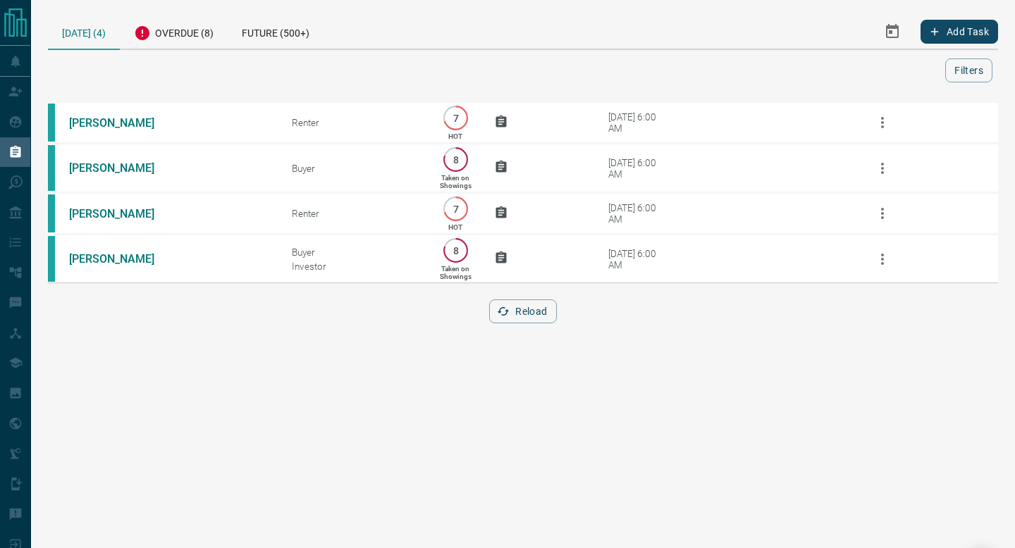
click at [530, 300] on div "[PERSON_NAME] 7 HOT [DATE] 6:00 AM [PERSON_NAME] Buyer 8 Taken on Showings [DAT…" at bounding box center [523, 221] width 950 height 240
click at [522, 305] on button "Reload" at bounding box center [522, 312] width 67 height 24
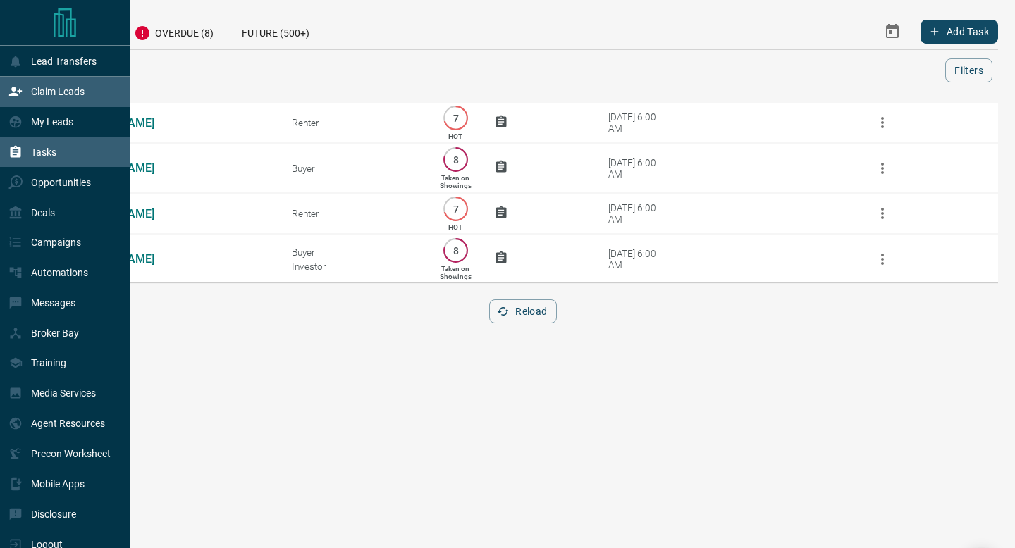
click at [11, 90] on icon at bounding box center [15, 91] width 13 height 9
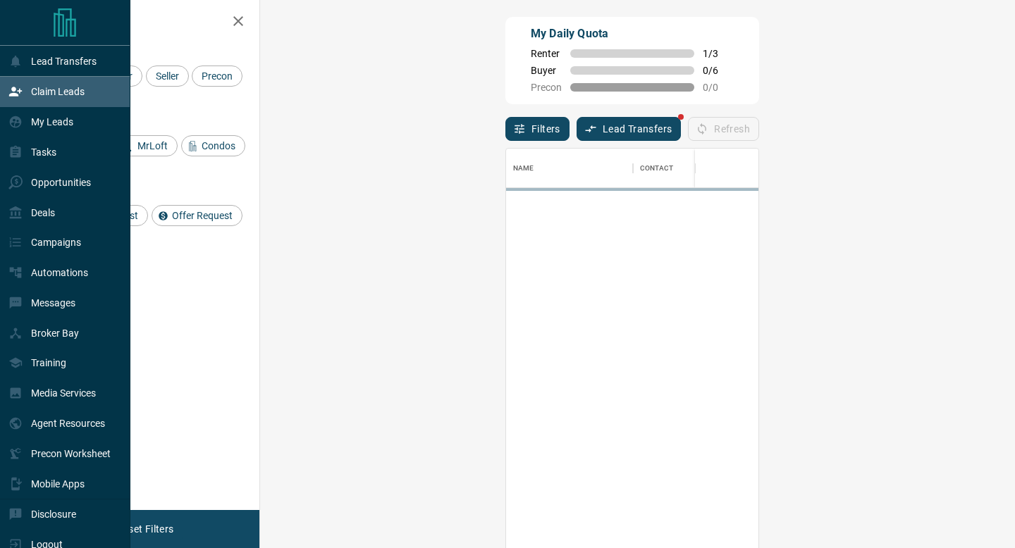
scroll to position [416, 725]
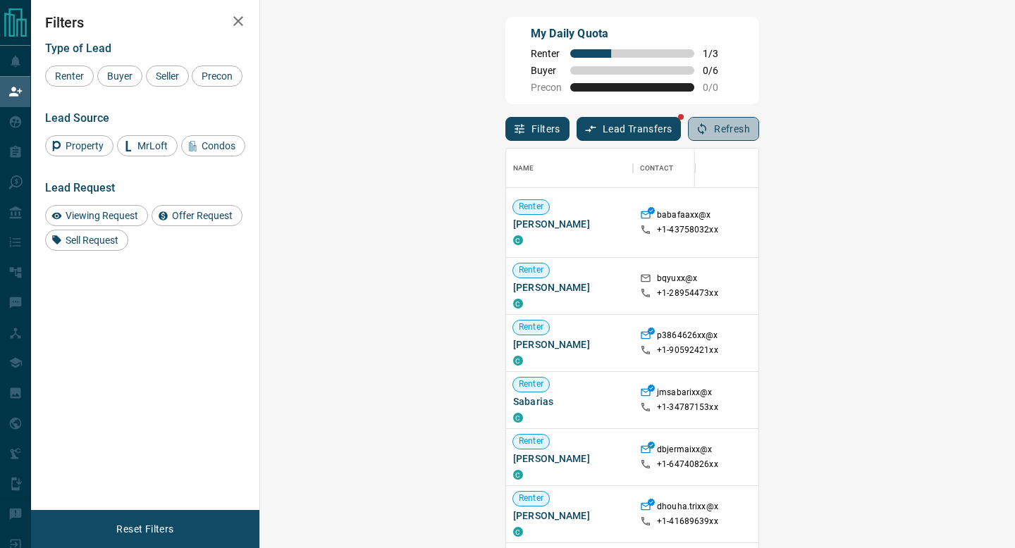
click at [759, 134] on button "Refresh" at bounding box center [723, 129] width 71 height 24
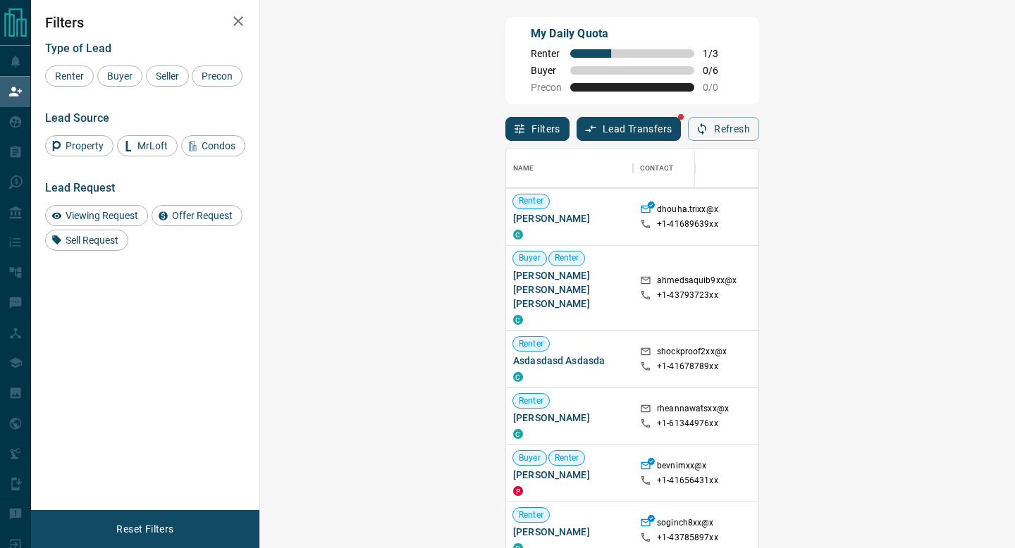
scroll to position [305, 0]
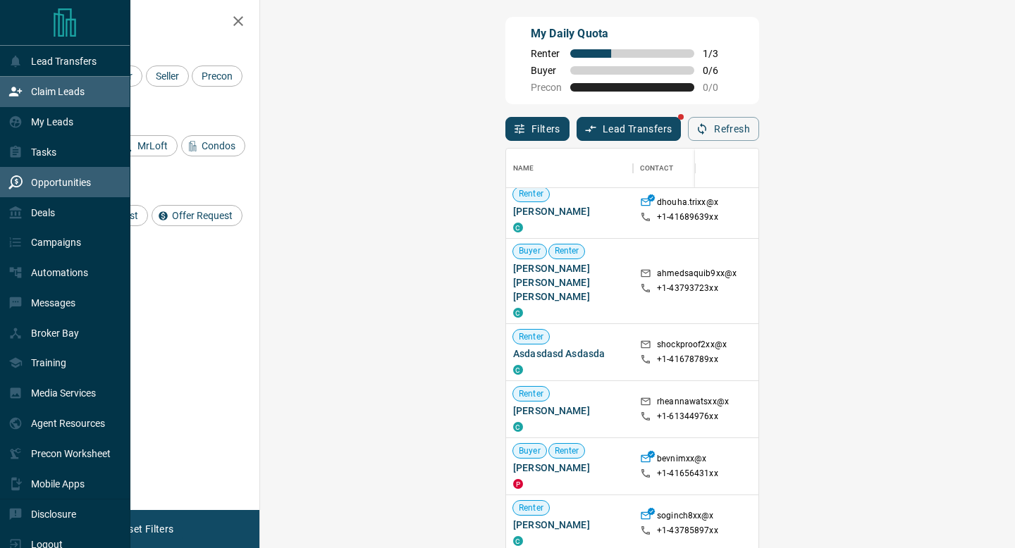
click at [99, 176] on div "Opportunities" at bounding box center [65, 182] width 130 height 30
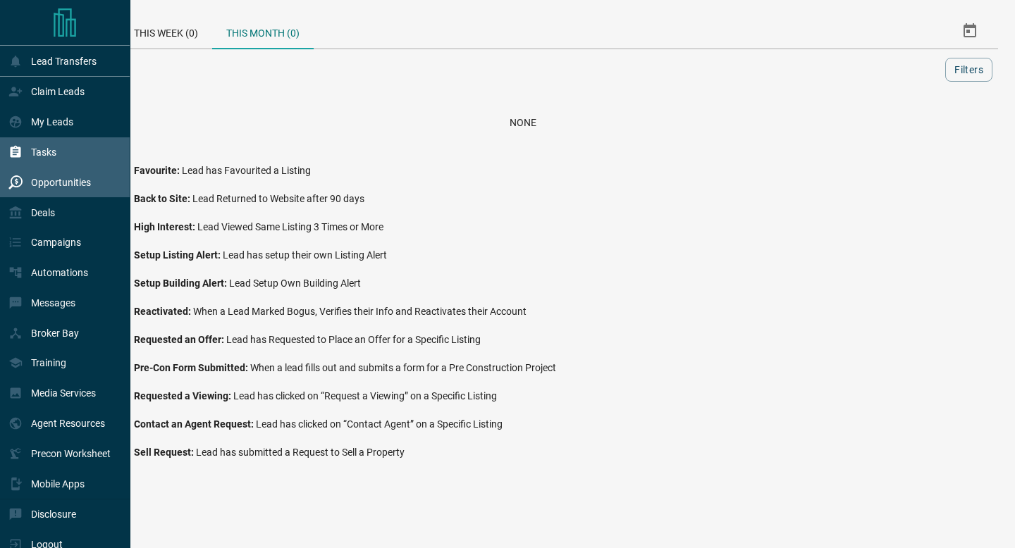
click at [0, 166] on div "Tasks" at bounding box center [65, 152] width 130 height 30
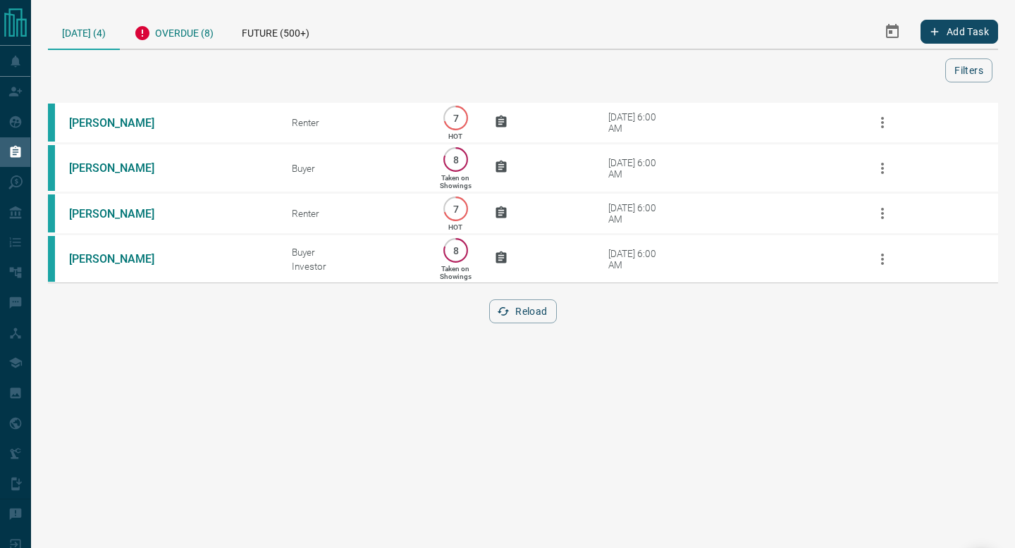
click at [148, 35] on icon at bounding box center [142, 33] width 14 height 14
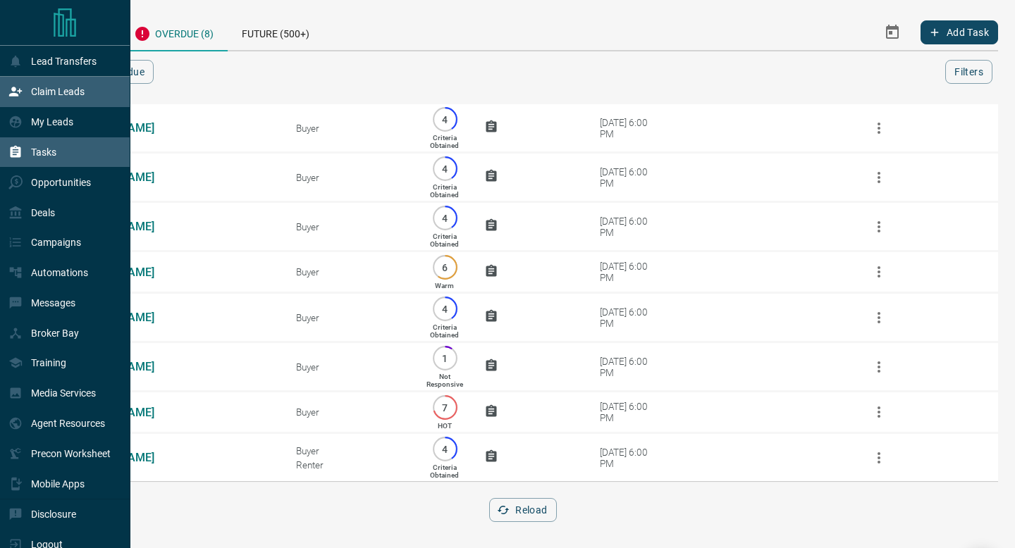
click at [15, 93] on icon at bounding box center [15, 92] width 14 height 14
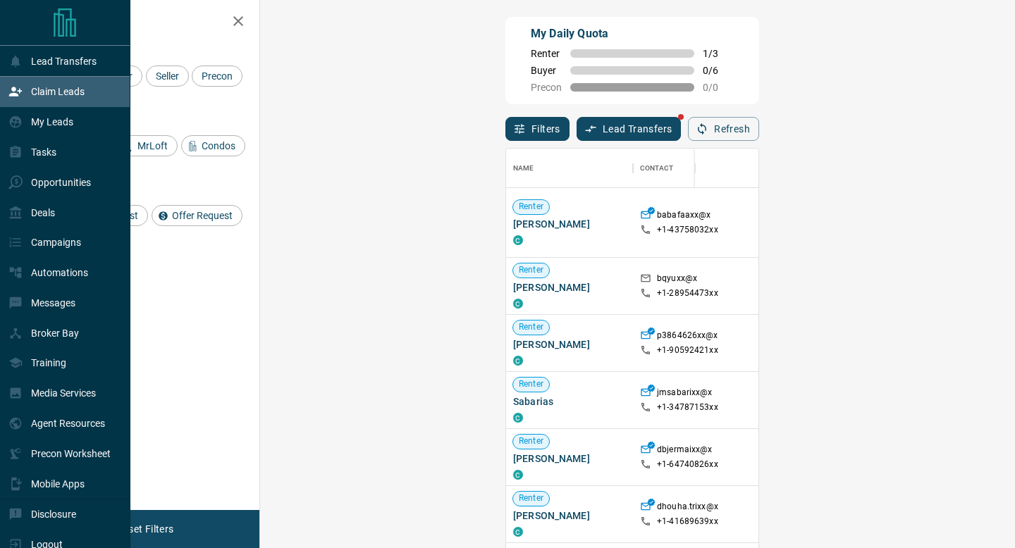
scroll to position [416, 725]
click at [84, 158] on div "Tasks" at bounding box center [65, 152] width 130 height 30
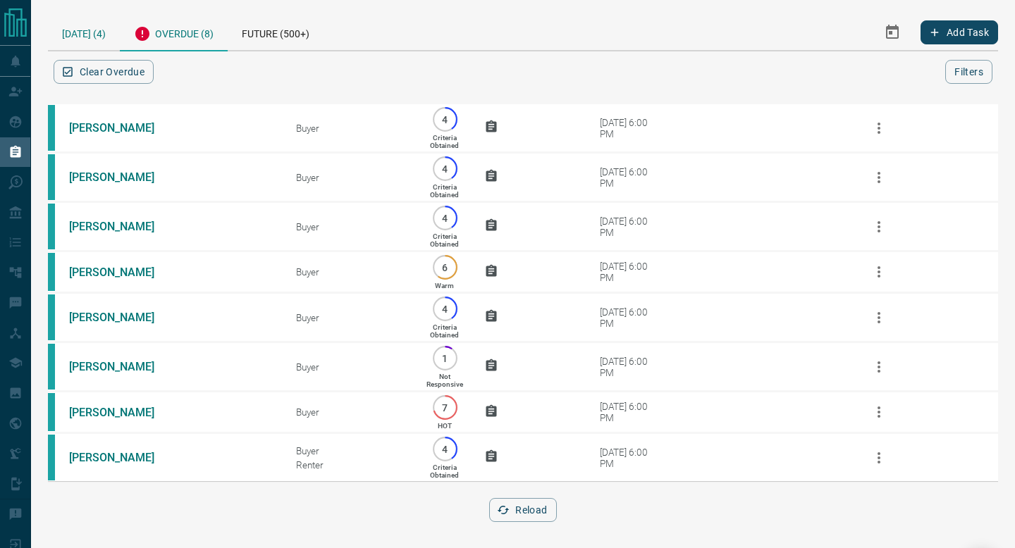
click at [89, 30] on div "[DATE] (4)" at bounding box center [84, 32] width 72 height 36
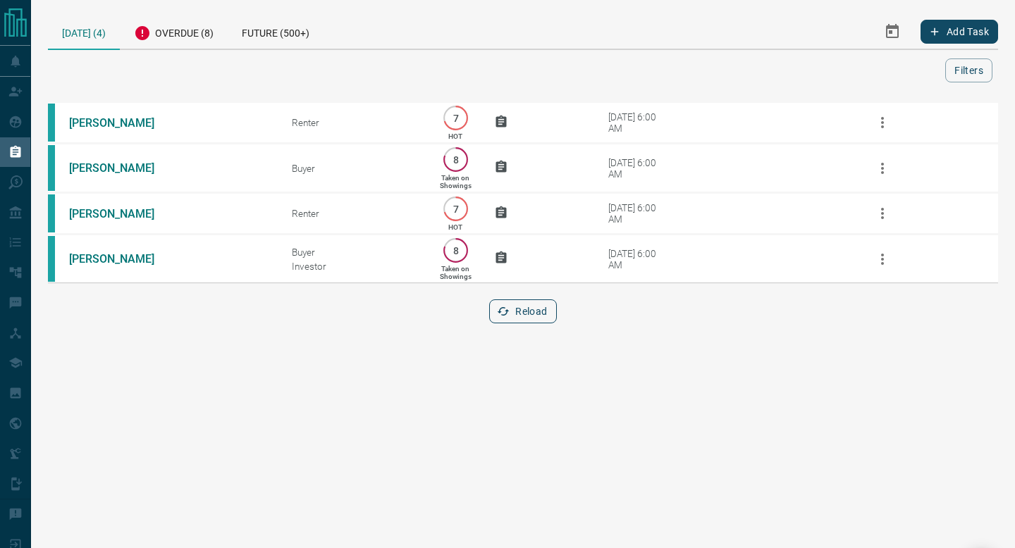
click at [522, 321] on button "Reload" at bounding box center [522, 312] width 67 height 24
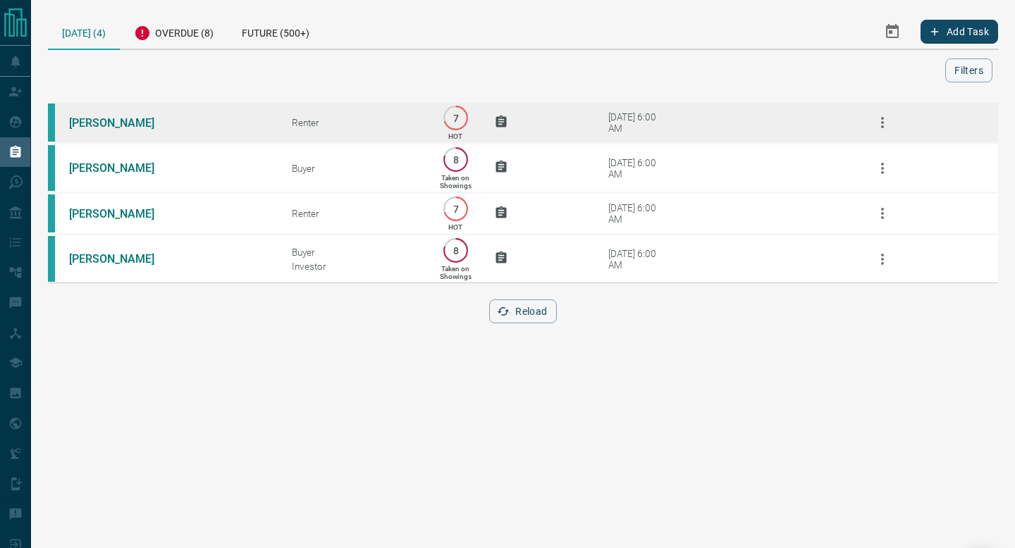
click at [733, 113] on td "[DATE] 6:00 AM" at bounding box center [705, 123] width 278 height 42
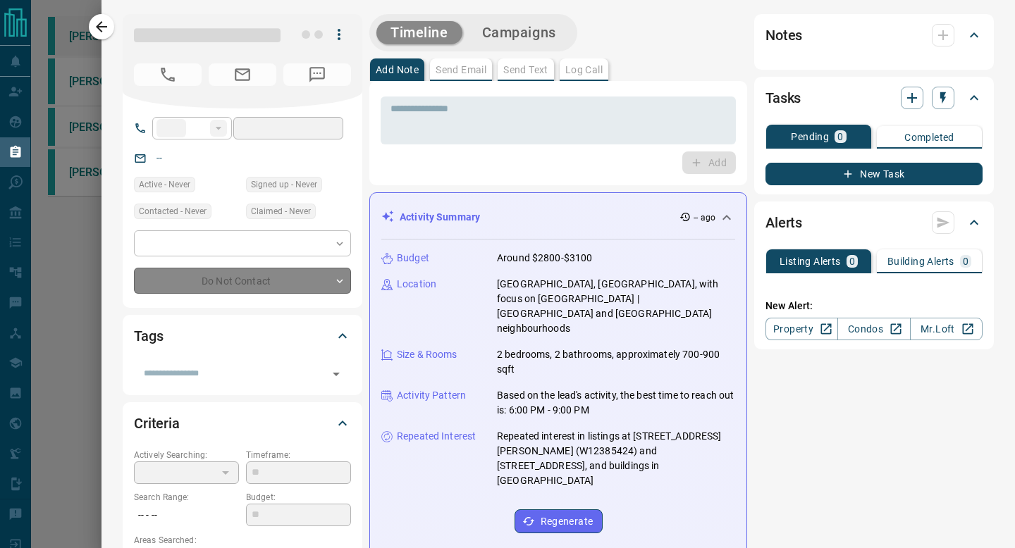
type input "**"
type input "**********"
type input "*"
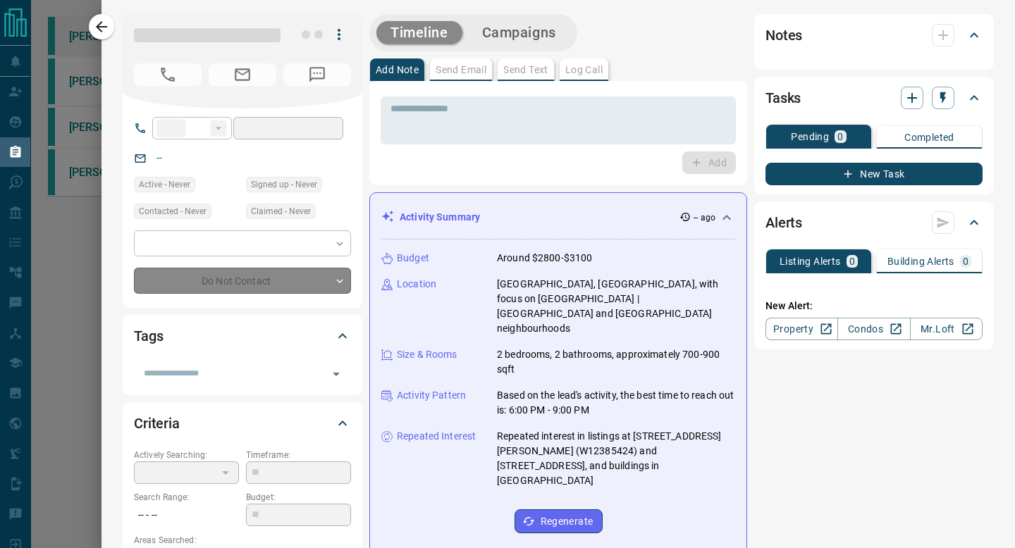
type input "**********"
type input "*******"
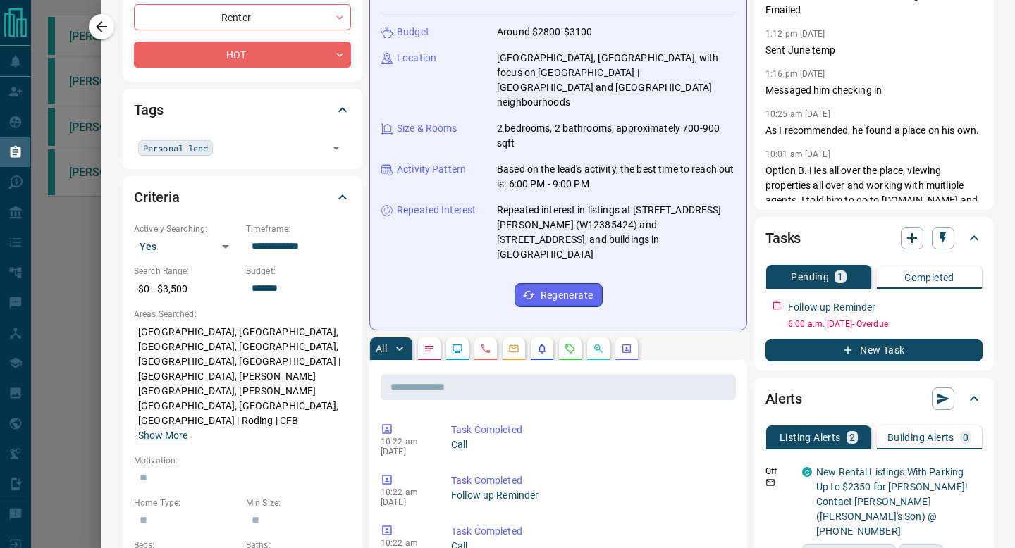
scroll to position [251, 0]
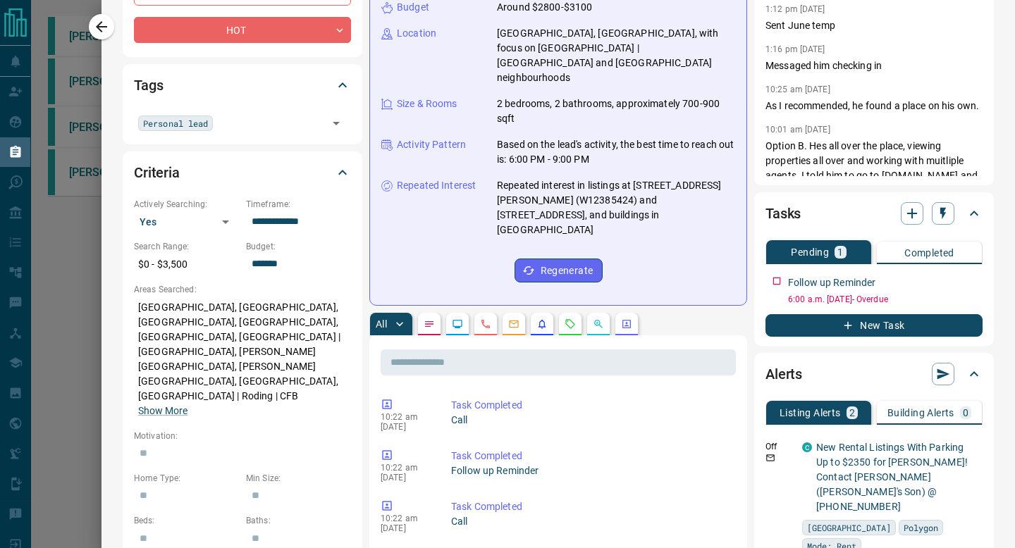
click at [572, 319] on icon "Requests" at bounding box center [570, 324] width 11 height 11
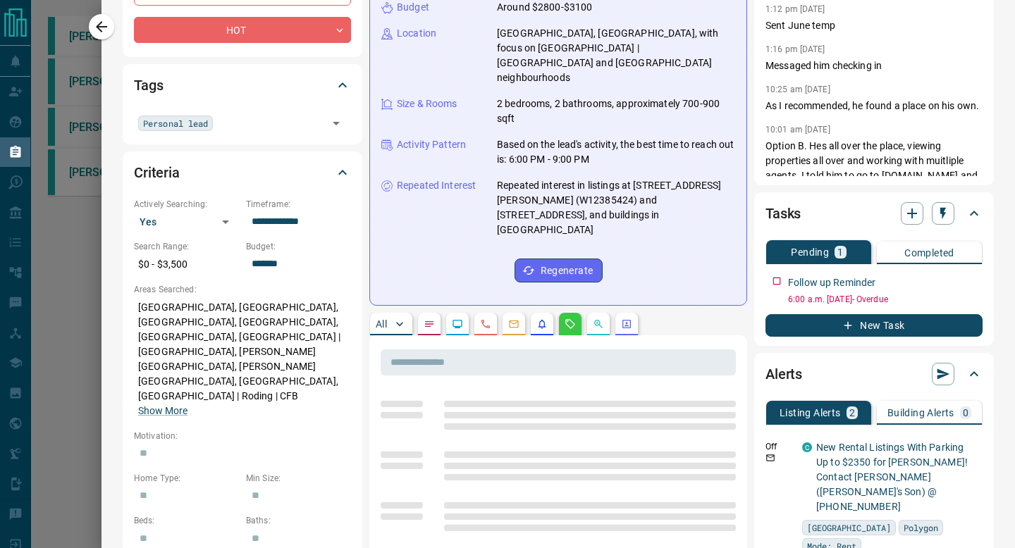
scroll to position [352, 0]
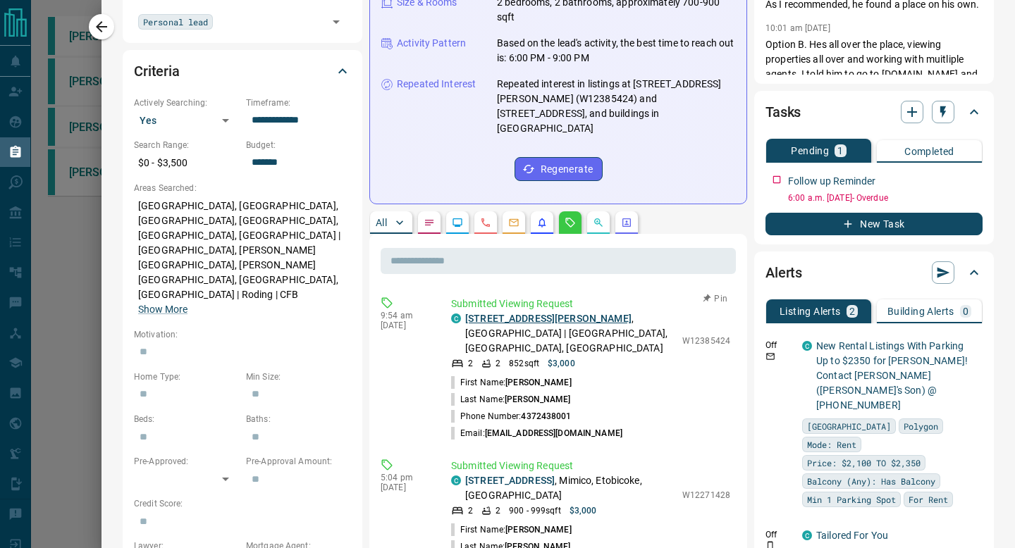
click at [500, 313] on link "[STREET_ADDRESS][PERSON_NAME]" at bounding box center [548, 318] width 166 height 11
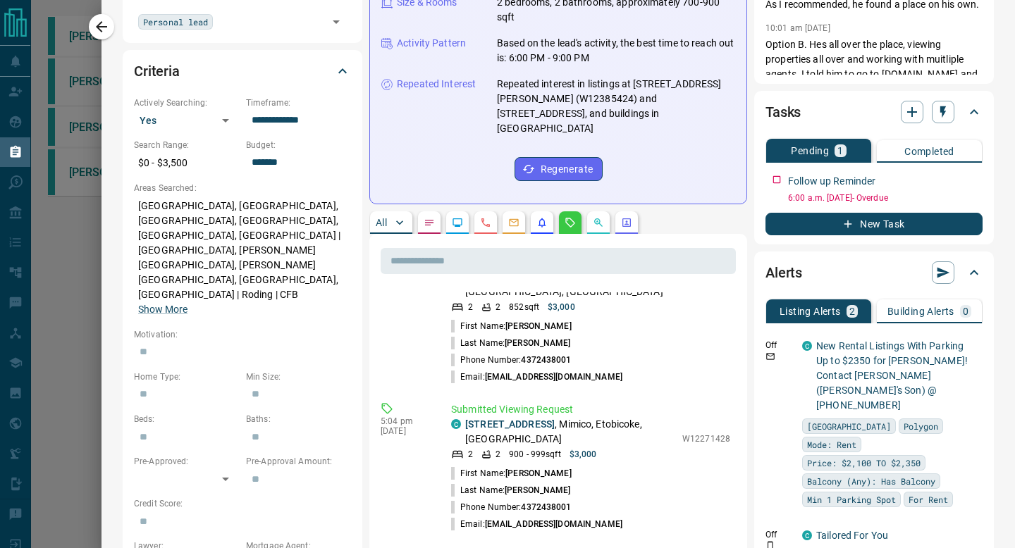
scroll to position [66, 0]
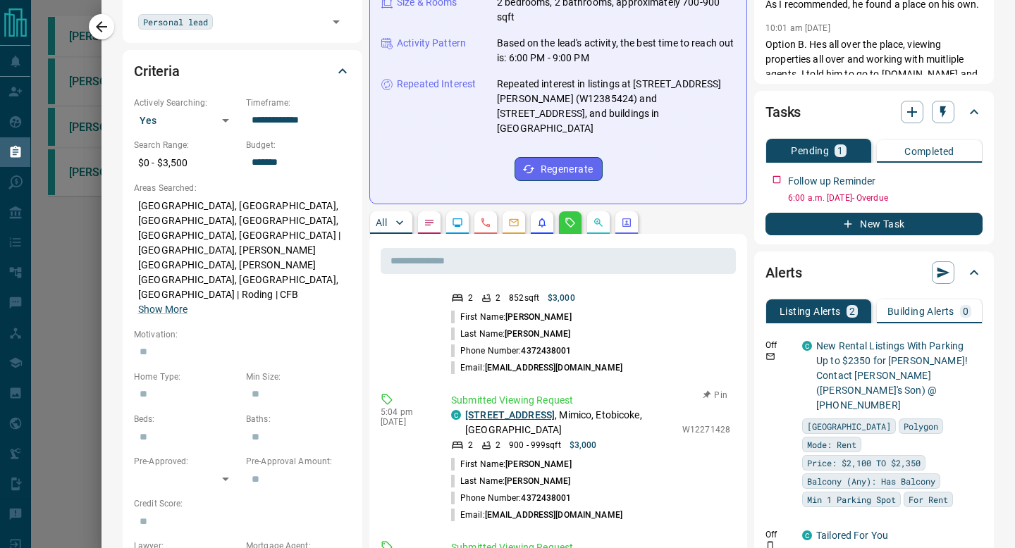
click at [500, 410] on link "[STREET_ADDRESS]" at bounding box center [510, 415] width 90 height 11
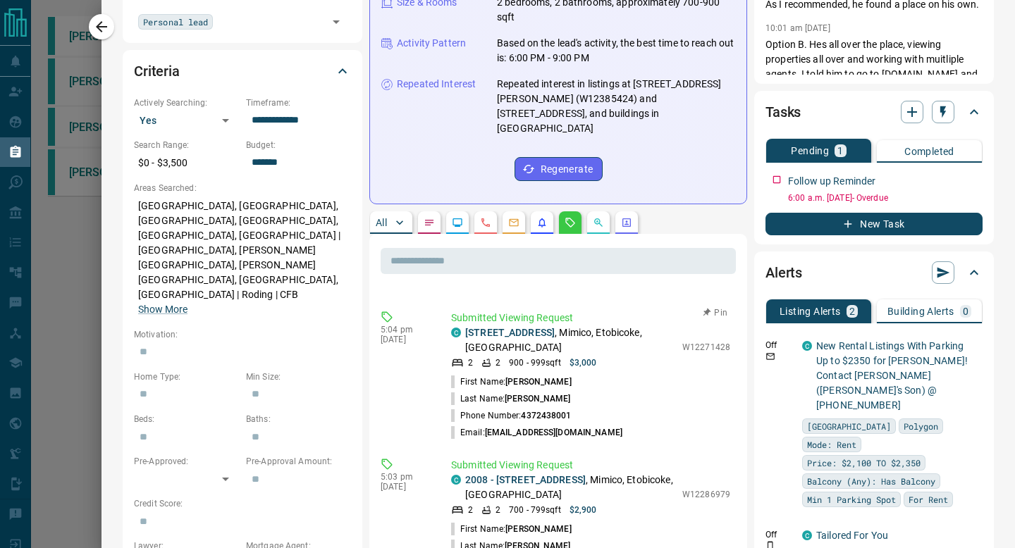
scroll to position [162, 0]
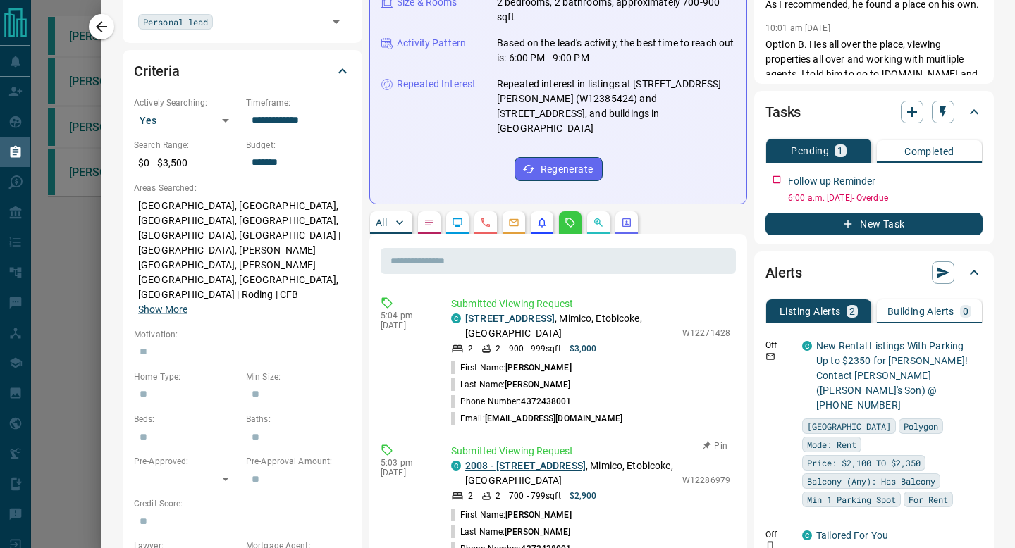
click at [530, 460] on link "2008 - [STREET_ADDRESS]" at bounding box center [525, 465] width 121 height 11
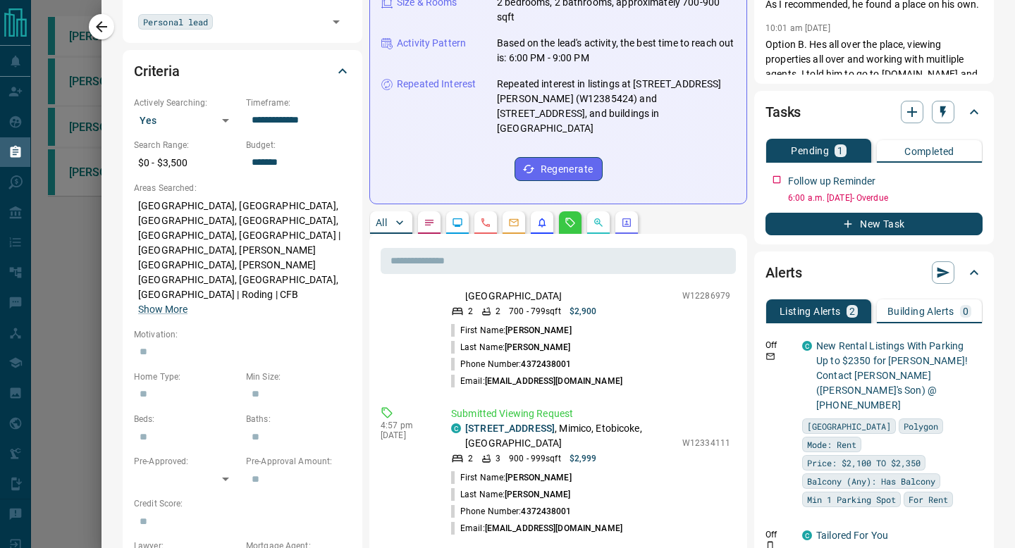
scroll to position [348, 0]
click at [545, 421] on p "[STREET_ADDRESS]" at bounding box center [570, 436] width 210 height 30
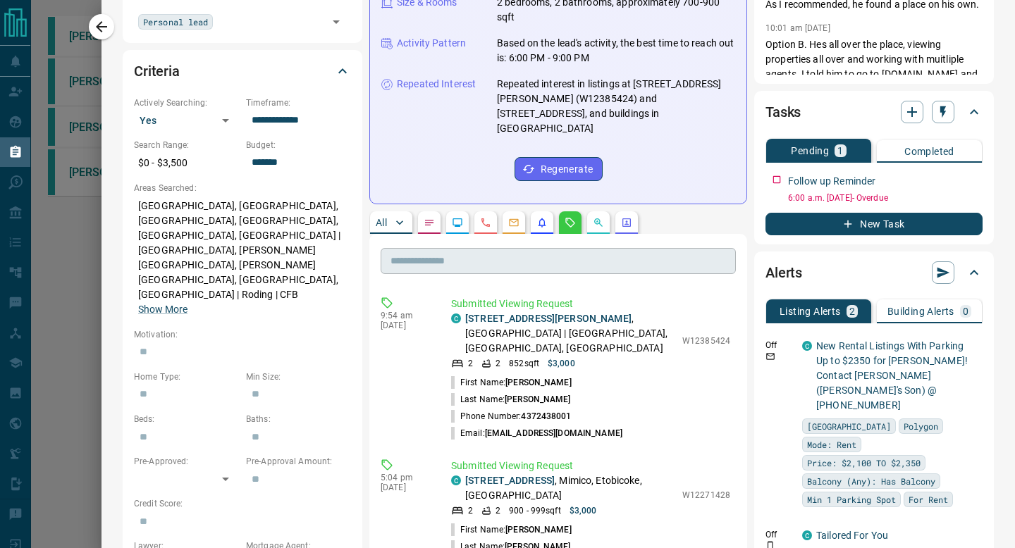
scroll to position [0, 0]
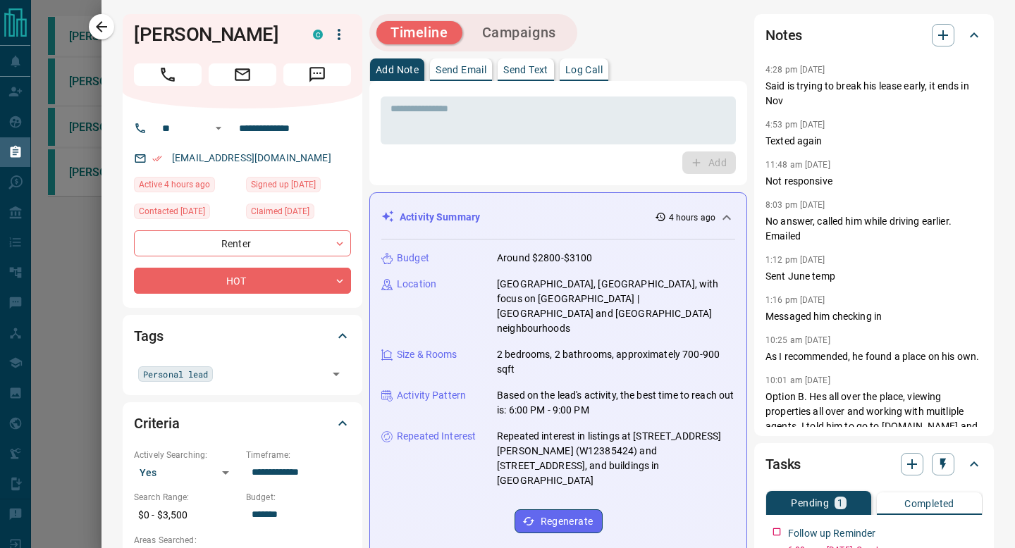
click at [596, 77] on button "Log Call" at bounding box center [584, 70] width 49 height 23
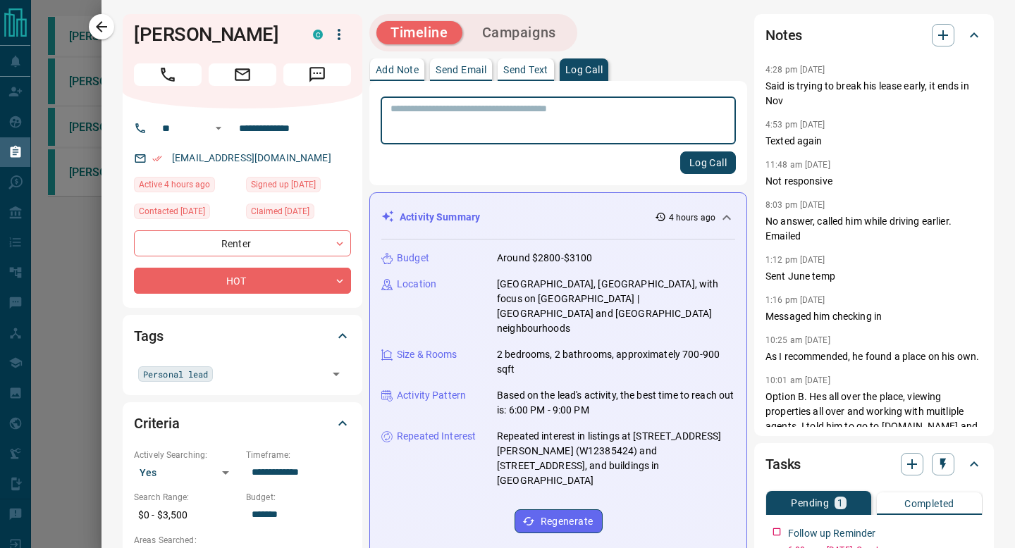
click at [412, 73] on p "Add Note" at bounding box center [397, 70] width 43 height 10
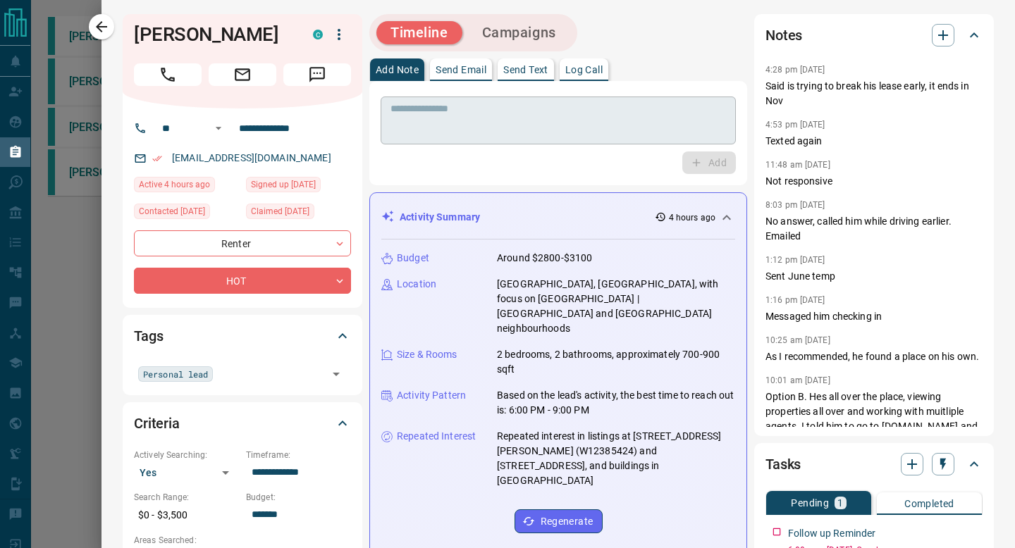
click at [425, 102] on div "* ​" at bounding box center [558, 121] width 355 height 48
click at [658, 146] on div "* ​ Add" at bounding box center [558, 133] width 355 height 82
click at [658, 132] on textarea at bounding box center [559, 121] width 336 height 36
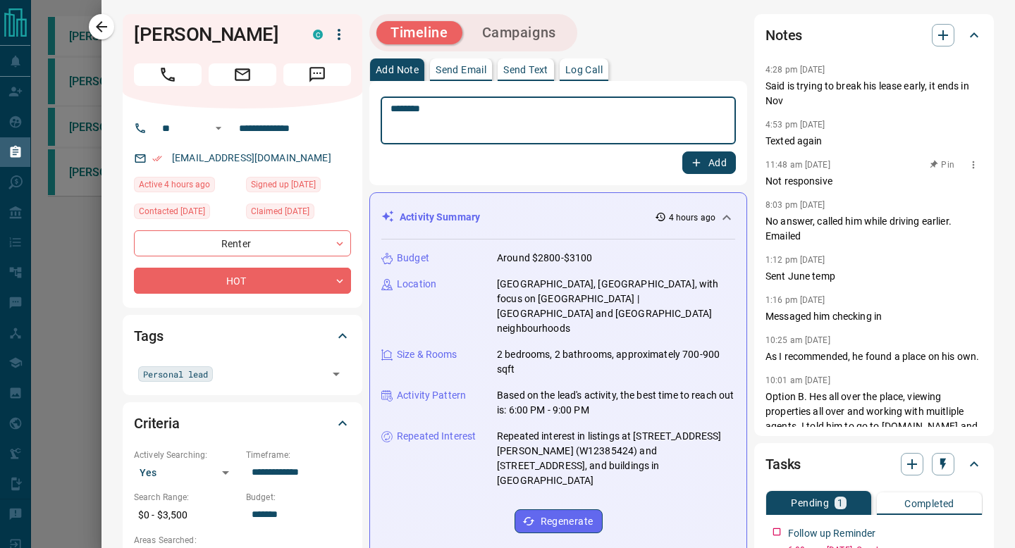
type textarea "********"
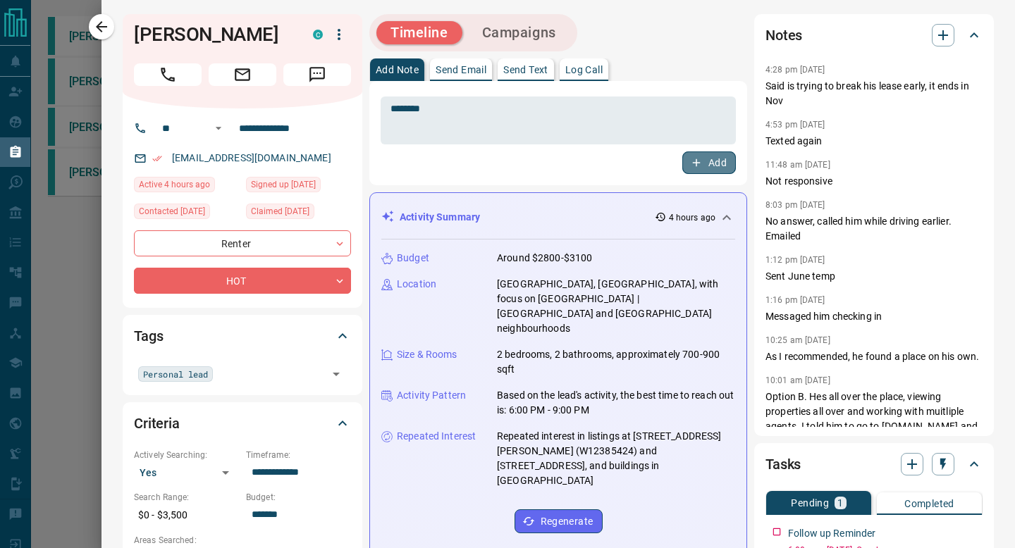
click at [723, 162] on button "Add" at bounding box center [709, 163] width 54 height 23
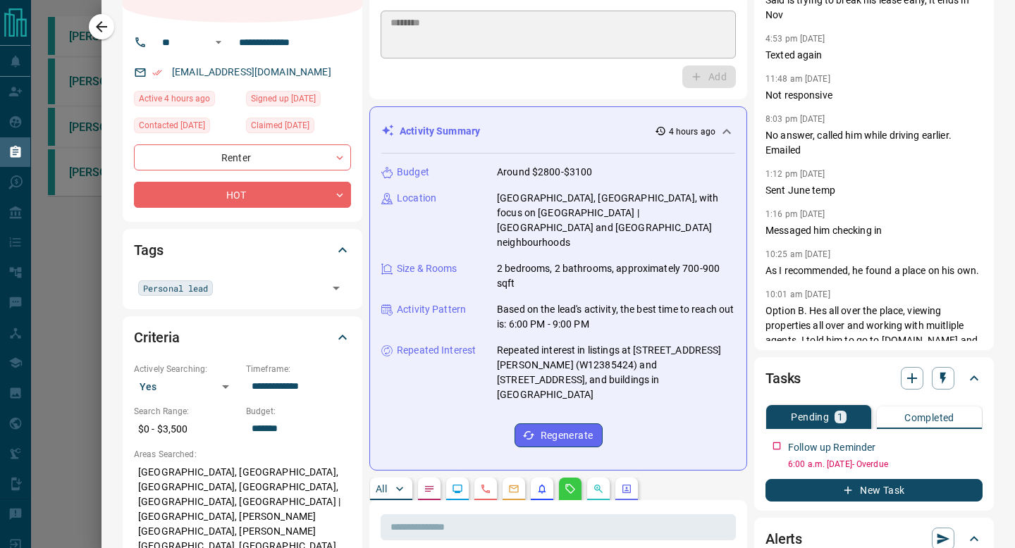
scroll to position [97, 0]
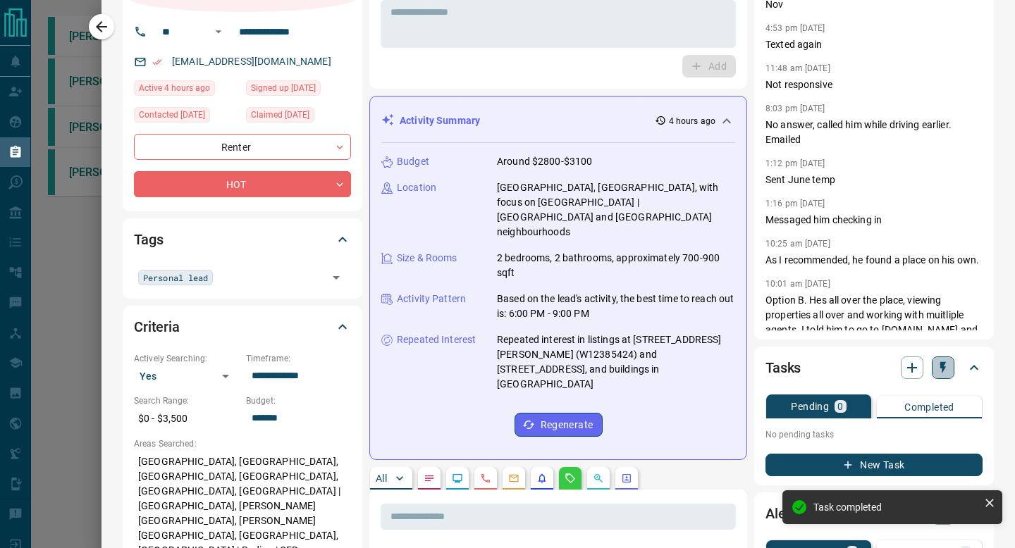
click at [945, 364] on icon "button" at bounding box center [943, 368] width 14 height 14
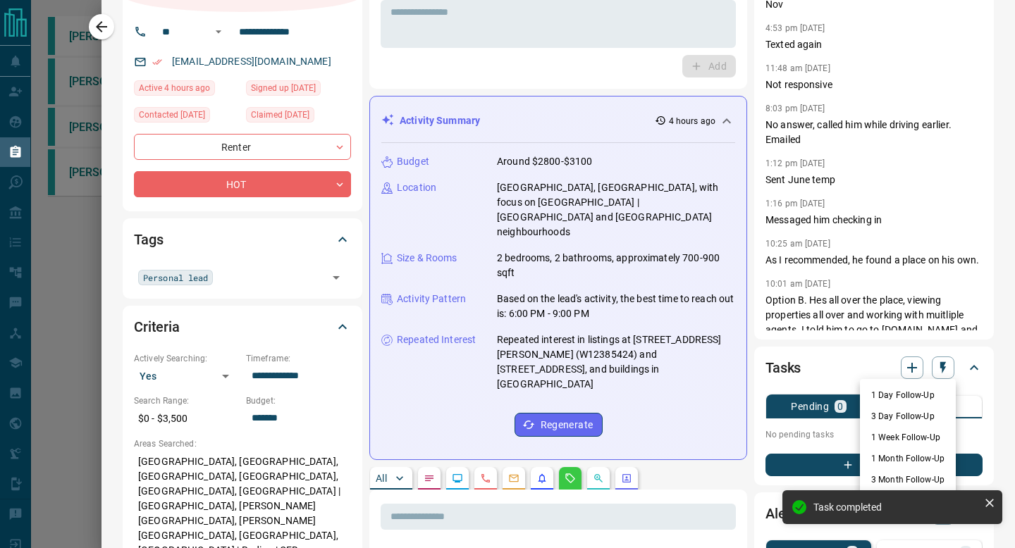
click at [903, 458] on li "1 Month Follow-Up" at bounding box center [908, 458] width 96 height 21
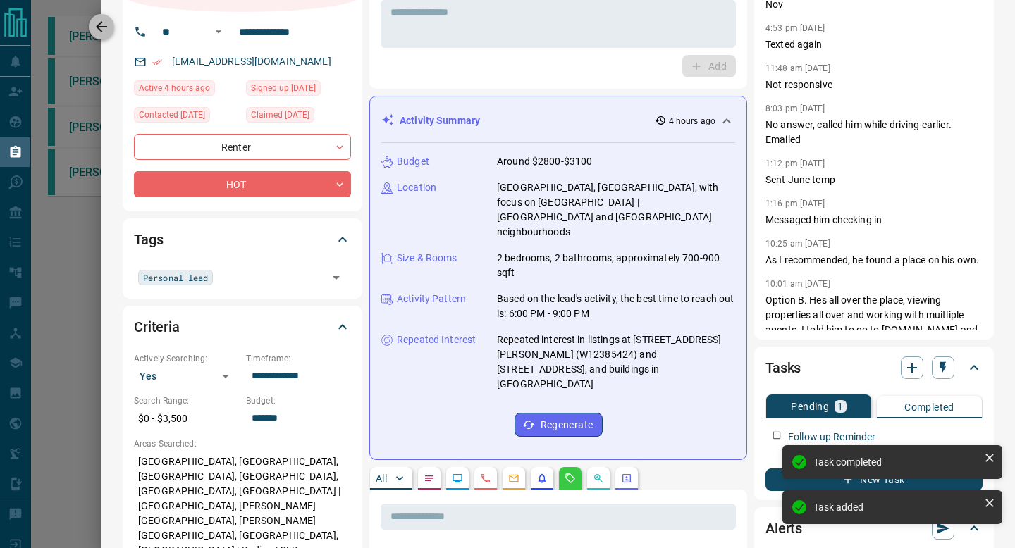
click at [100, 25] on icon "button" at bounding box center [101, 26] width 17 height 17
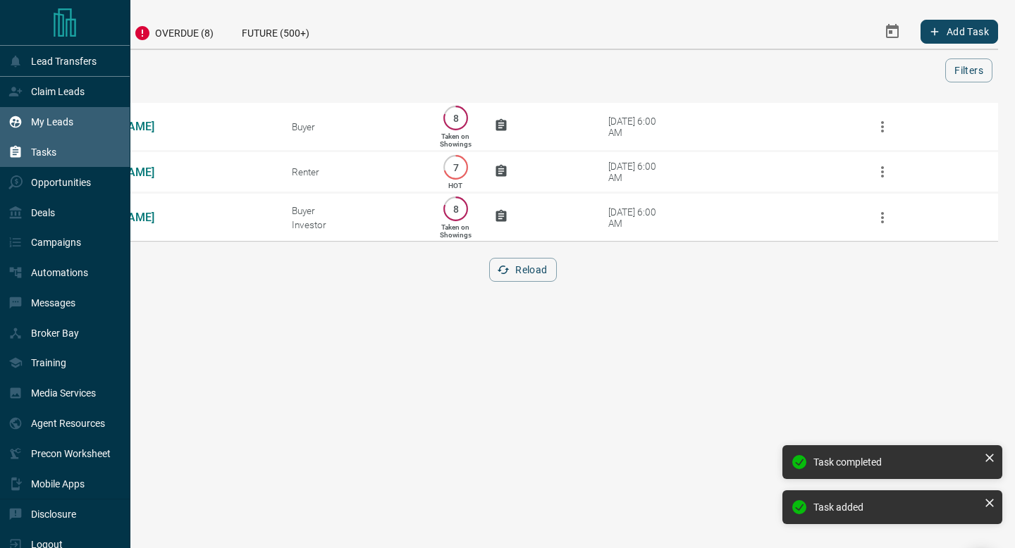
click at [24, 113] on div "My Leads" at bounding box center [40, 122] width 65 height 23
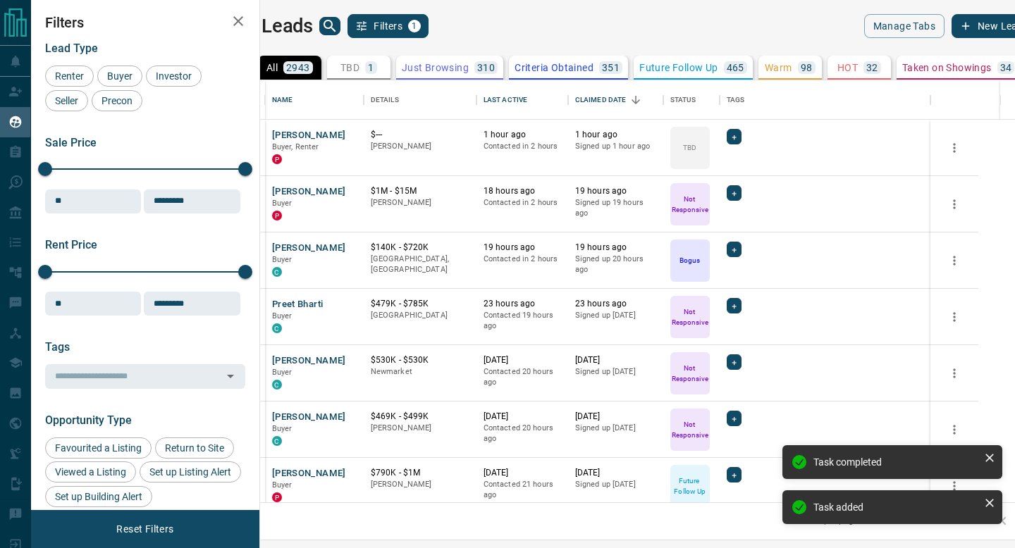
scroll to position [422, 749]
click at [338, 29] on icon "search button" at bounding box center [329, 26] width 17 height 17
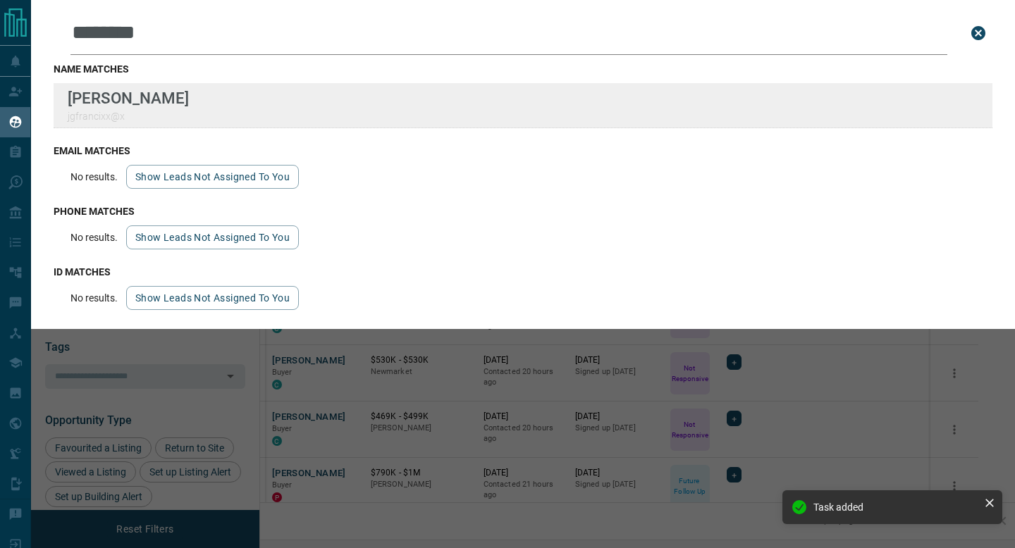
type input "********"
click at [0, 0] on div "Lead Transfers Claim Leads My Leads Tasks Opportunities Deals Campaigns Automat…" at bounding box center [507, 265] width 1015 height 531
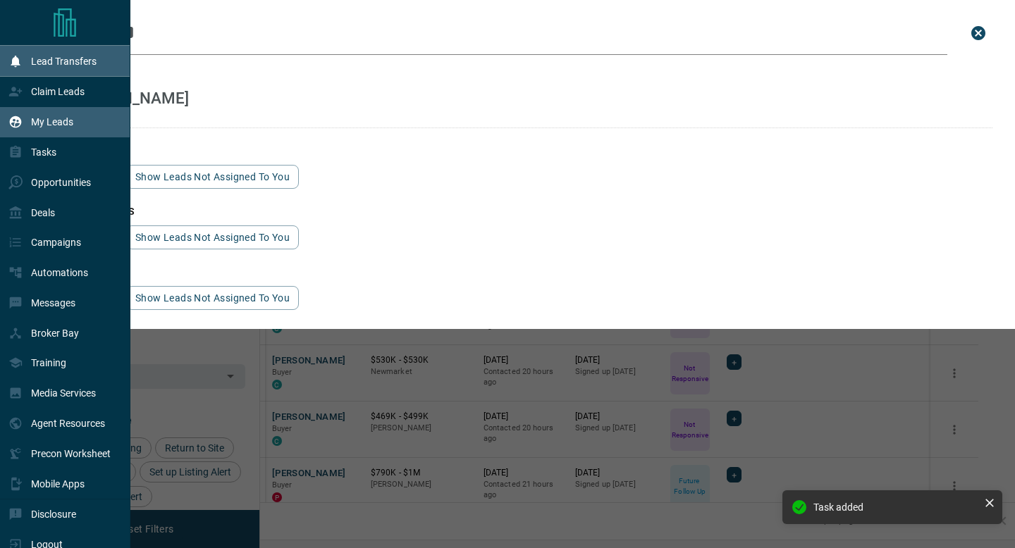
click at [43, 73] on div "Lead Transfers" at bounding box center [52, 60] width 88 height 23
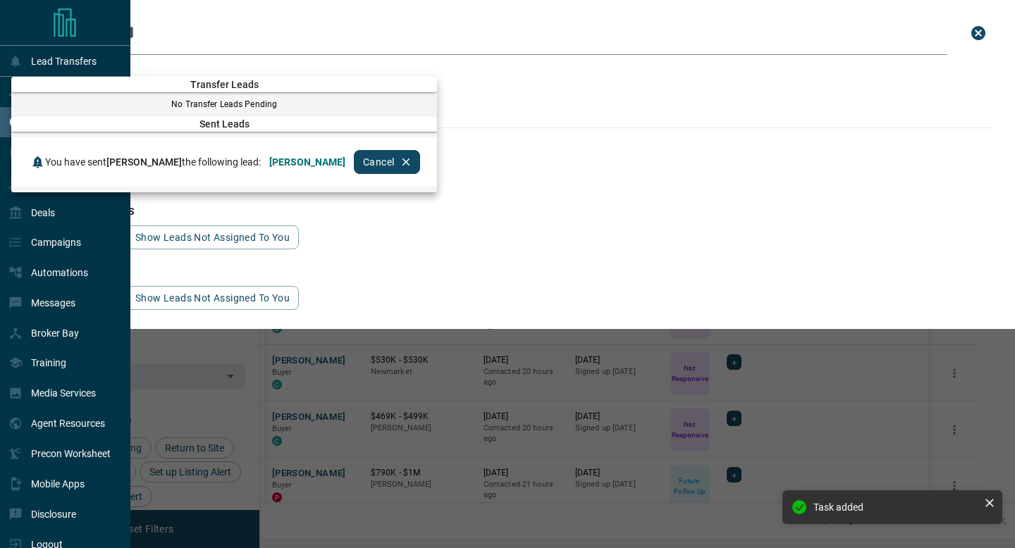
click at [35, 91] on div "Transfer Leads" at bounding box center [224, 85] width 426 height 16
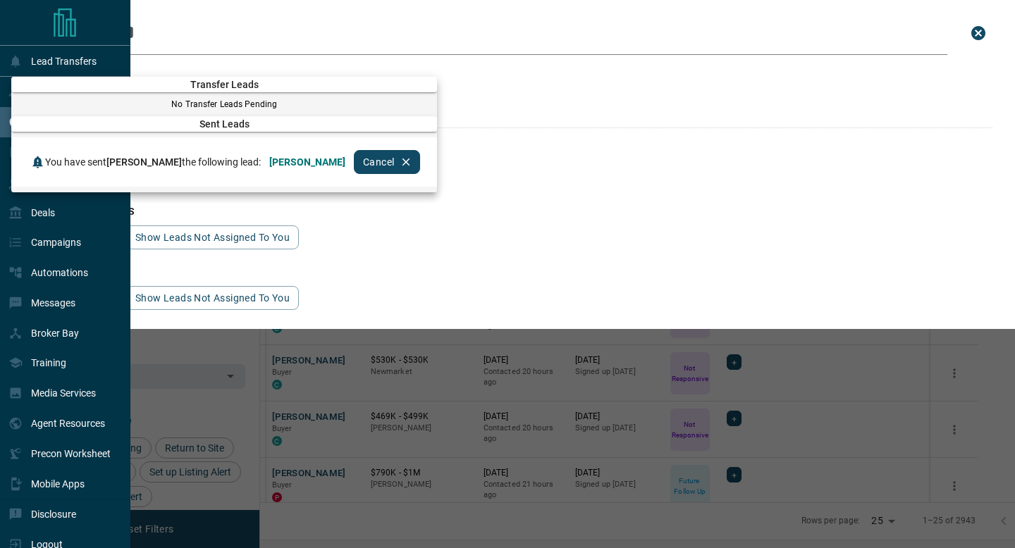
click at [0, 95] on div at bounding box center [507, 274] width 1015 height 548
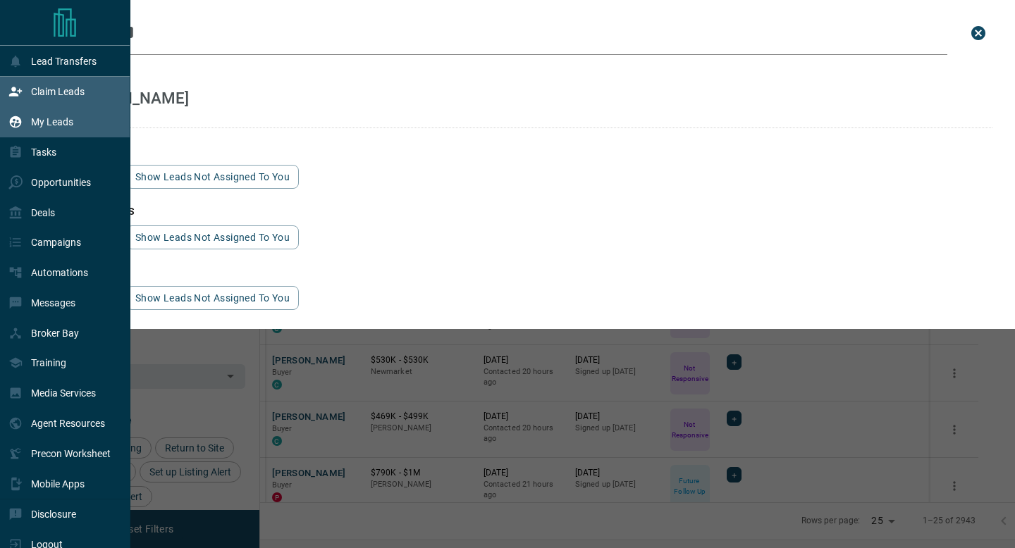
click at [26, 90] on div "Claim Leads" at bounding box center [46, 91] width 76 height 23
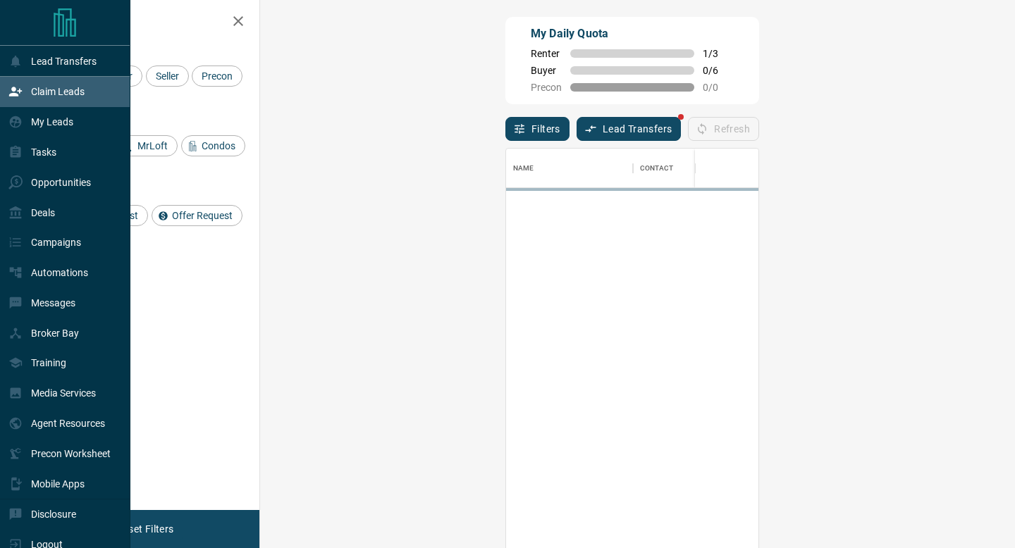
click at [26, 90] on div "Claim Leads" at bounding box center [46, 91] width 76 height 23
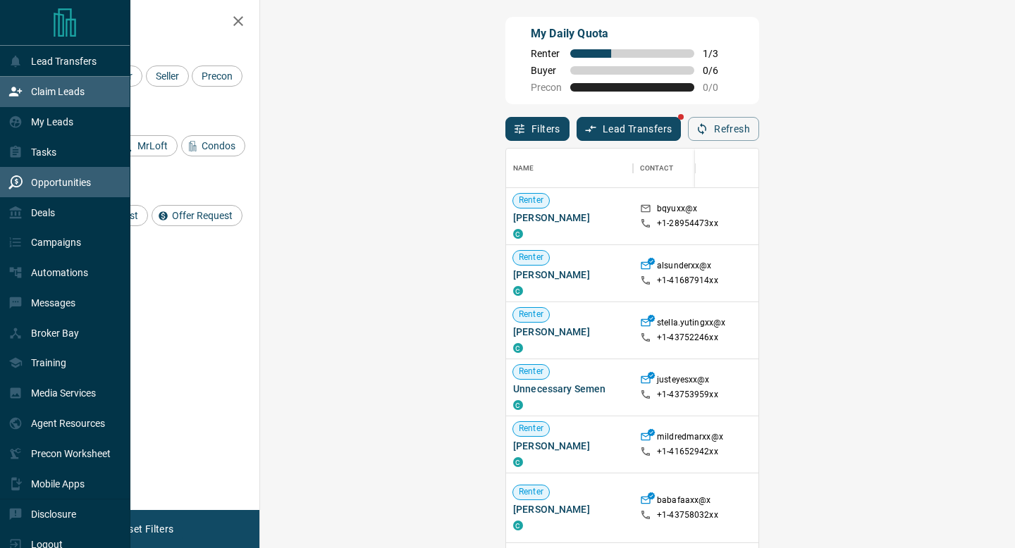
click at [25, 173] on div "Opportunities" at bounding box center [49, 182] width 82 height 23
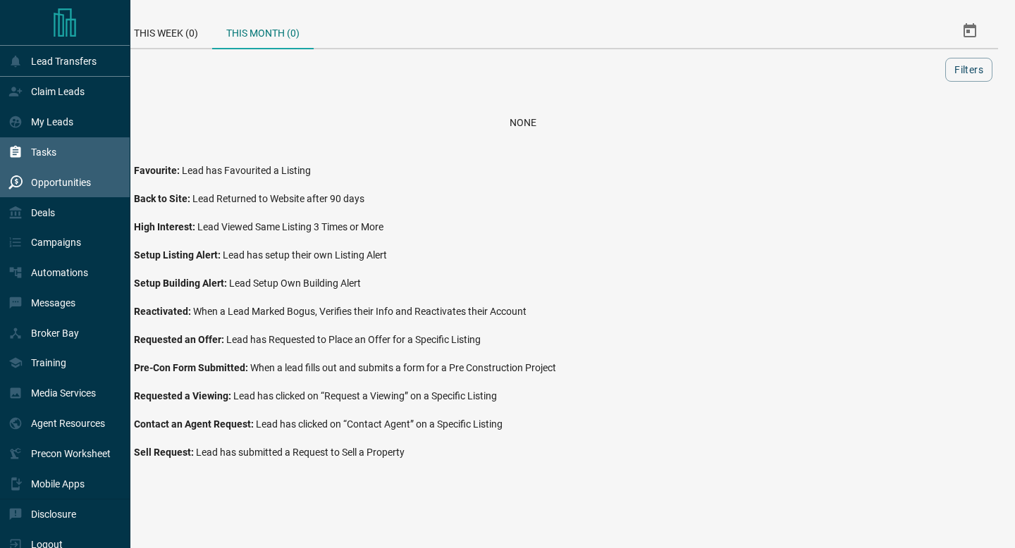
click at [49, 154] on p "Tasks" at bounding box center [43, 152] width 25 height 11
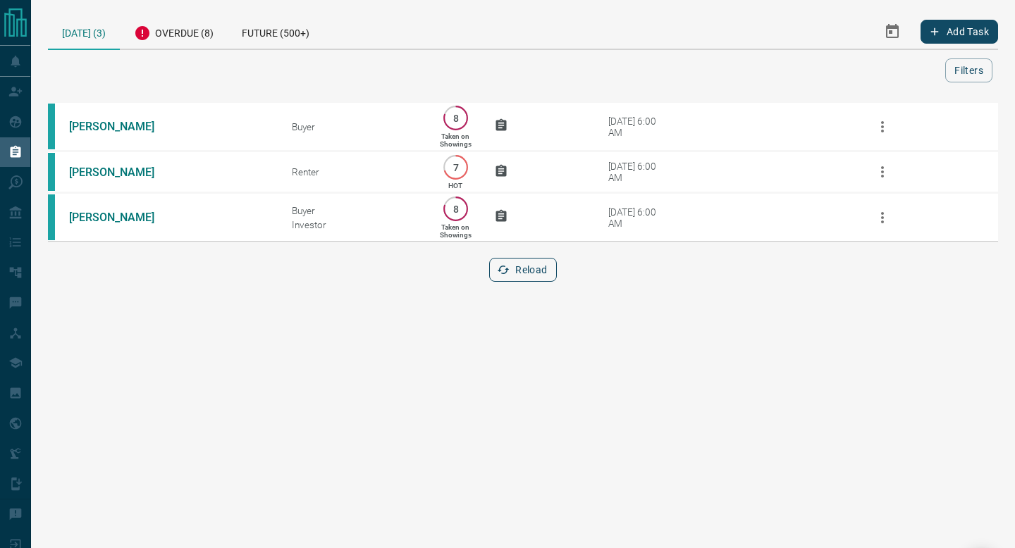
click at [539, 278] on button "Reload" at bounding box center [522, 270] width 67 height 24
click at [192, 41] on div "Overdue (8)" at bounding box center [174, 31] width 108 height 35
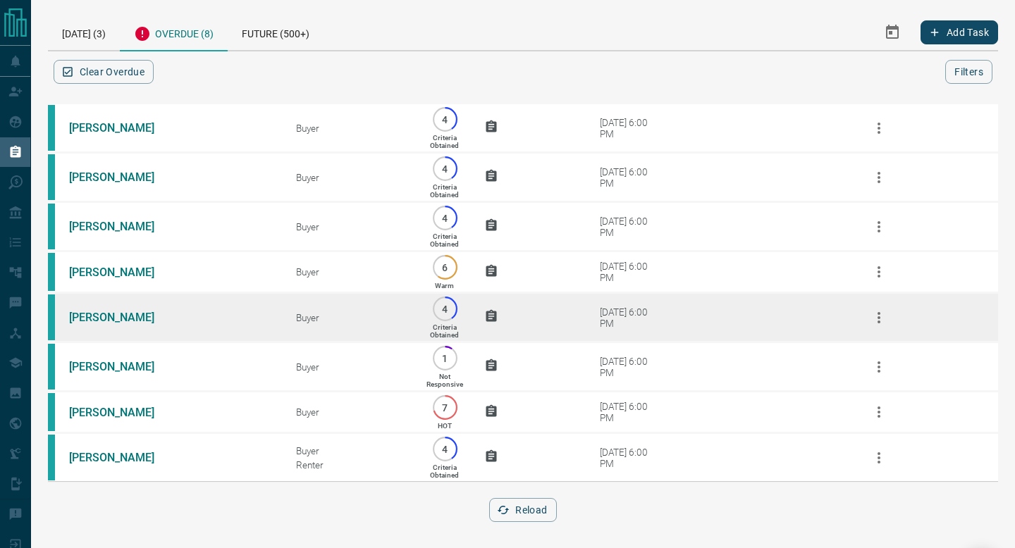
scroll to position [18, 0]
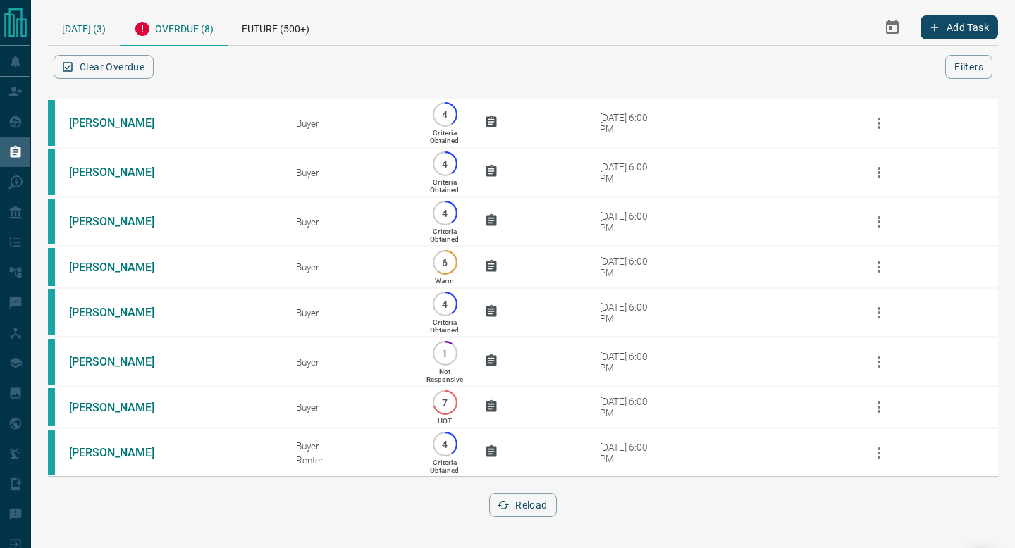
click at [93, 21] on div "[DATE] (3)" at bounding box center [84, 27] width 72 height 36
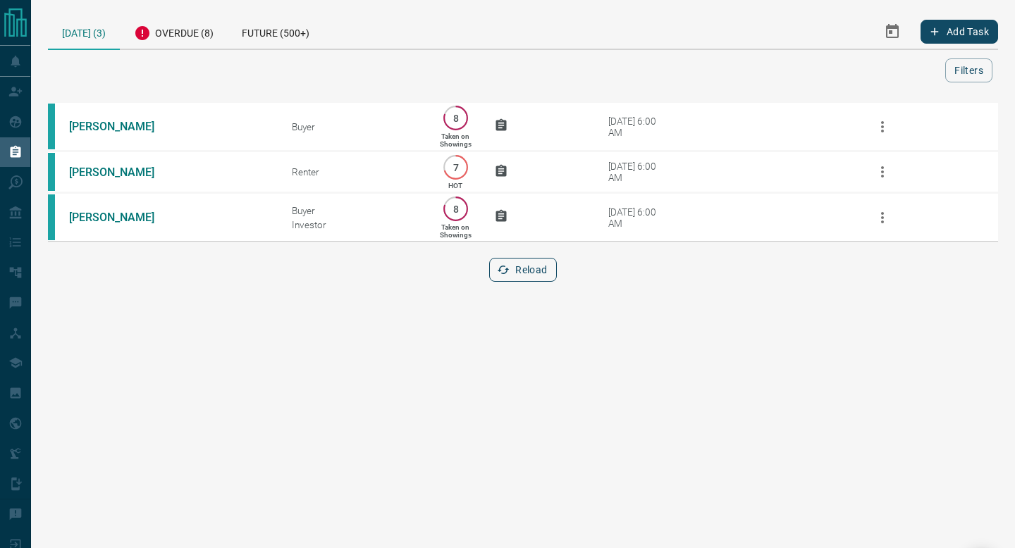
click at [524, 277] on button "Reload" at bounding box center [522, 270] width 67 height 24
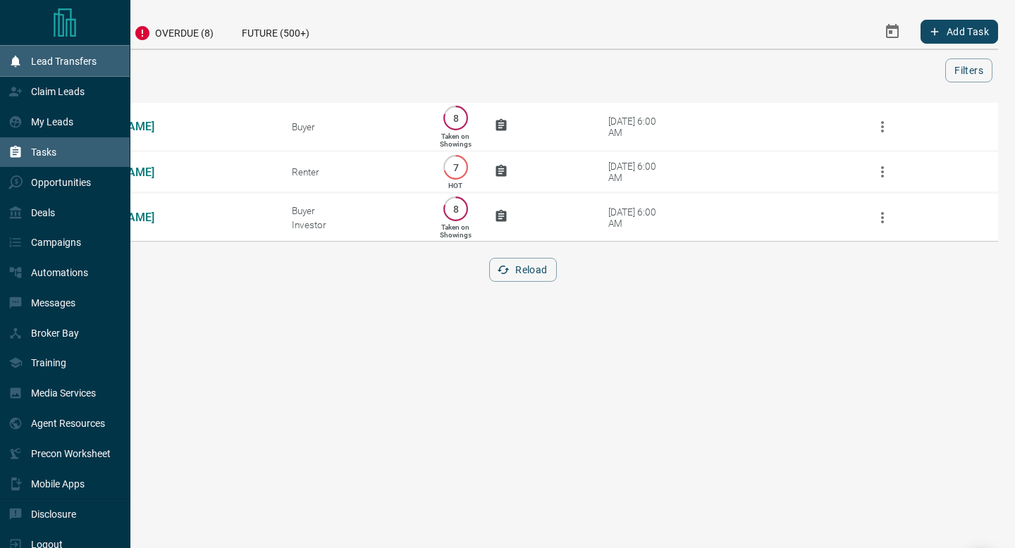
click at [11, 66] on icon at bounding box center [15, 61] width 14 height 14
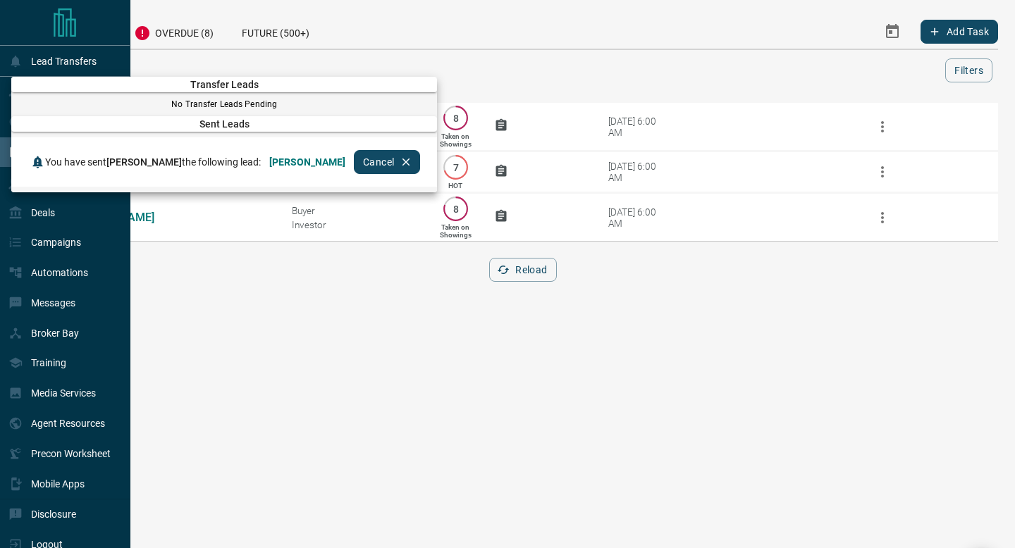
click at [424, 348] on div at bounding box center [507, 274] width 1015 height 548
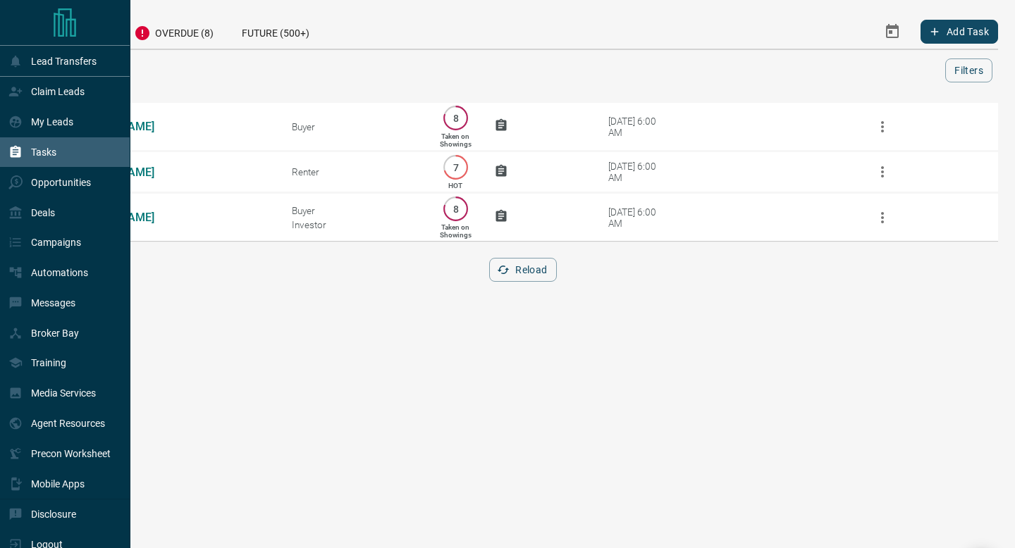
click at [414, 331] on html "Lead Transfers Claim Leads My Leads Tasks Opportunities Deals Campaigns Automat…" at bounding box center [507, 274] width 1015 height 548
click at [545, 278] on button "Reload" at bounding box center [522, 270] width 67 height 24
click at [8, 86] on div "Claim Leads" at bounding box center [65, 92] width 130 height 30
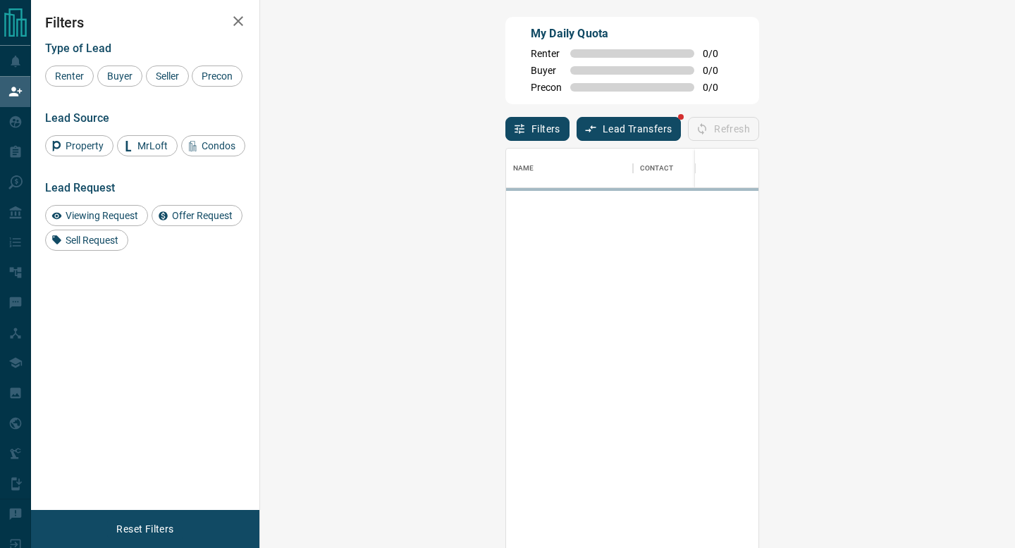
scroll to position [416, 725]
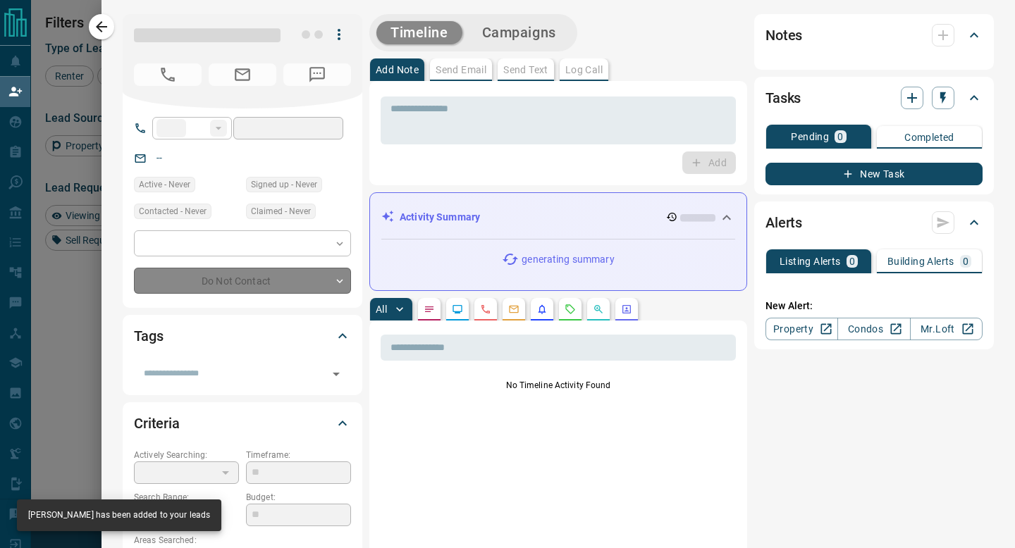
type input "**"
type input "**********"
type input "**"
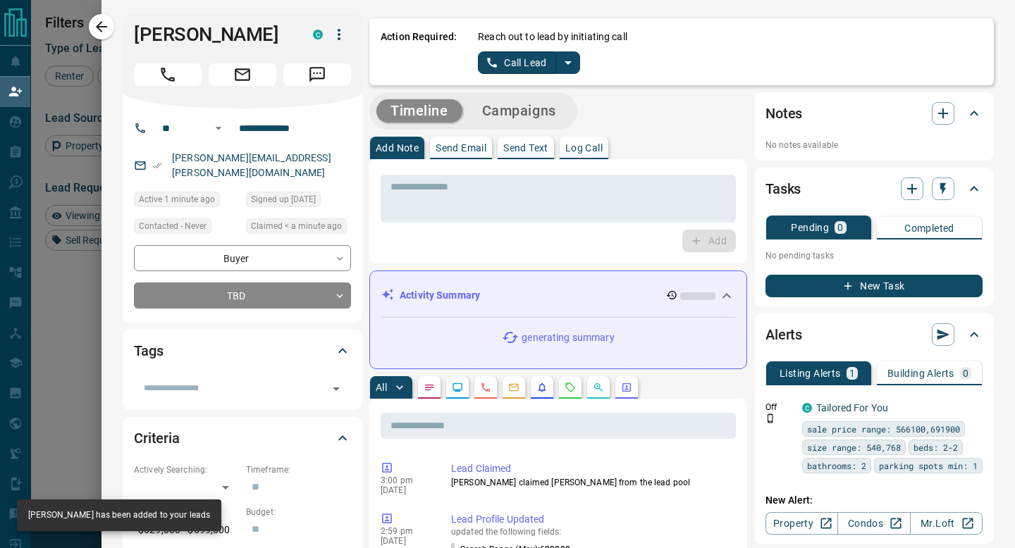
drag, startPoint x: 253, startPoint y: 60, endPoint x: 108, endPoint y: 8, distance: 154.3
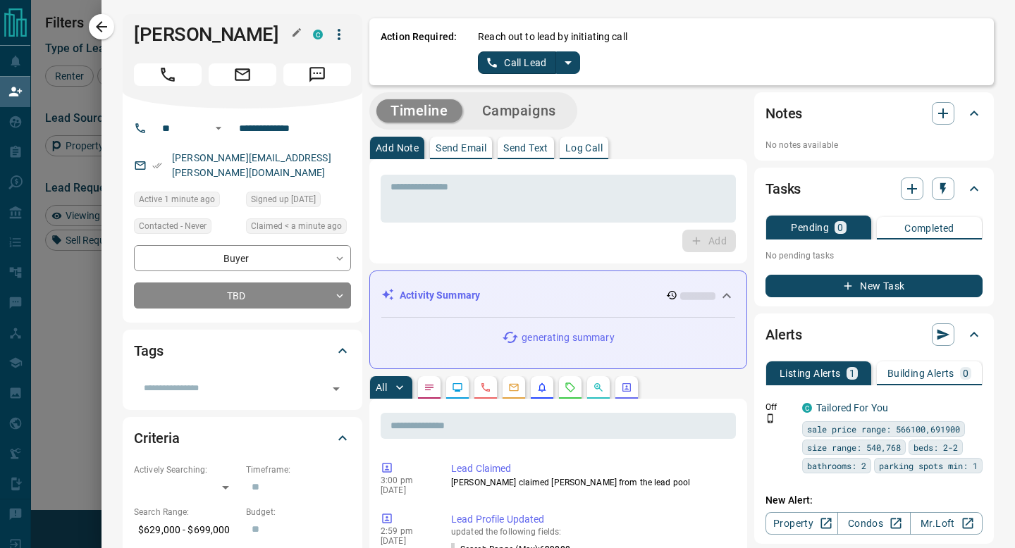
click at [152, 30] on h1 "[PERSON_NAME]" at bounding box center [213, 34] width 158 height 23
drag, startPoint x: 254, startPoint y: 59, endPoint x: 130, endPoint y: 33, distance: 126.6
click at [130, 33] on div "[PERSON_NAME] C" at bounding box center [243, 61] width 240 height 94
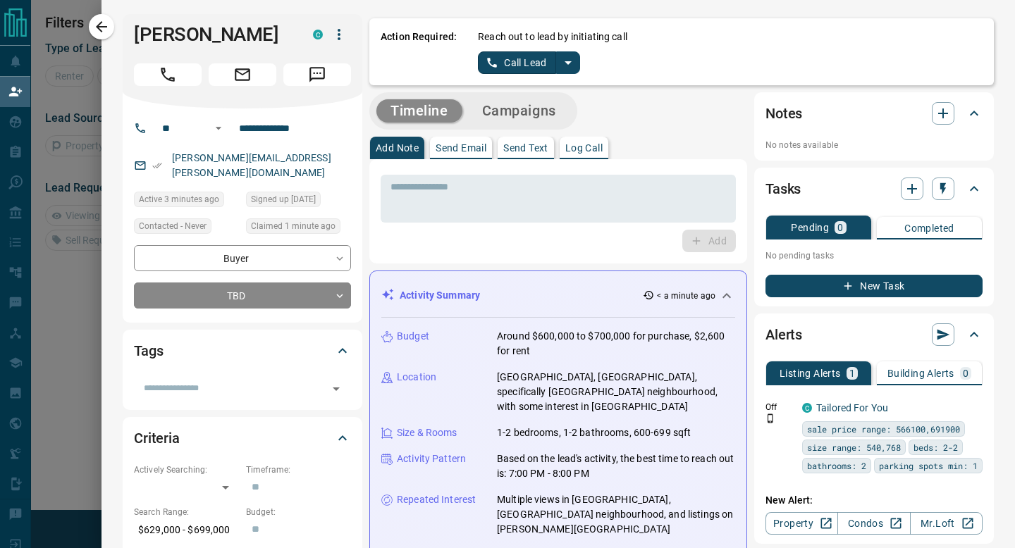
scroll to position [1, 1]
click at [567, 69] on icon "split button" at bounding box center [568, 62] width 17 height 17
click at [517, 113] on li "Log Manual Call" at bounding box center [529, 111] width 86 height 21
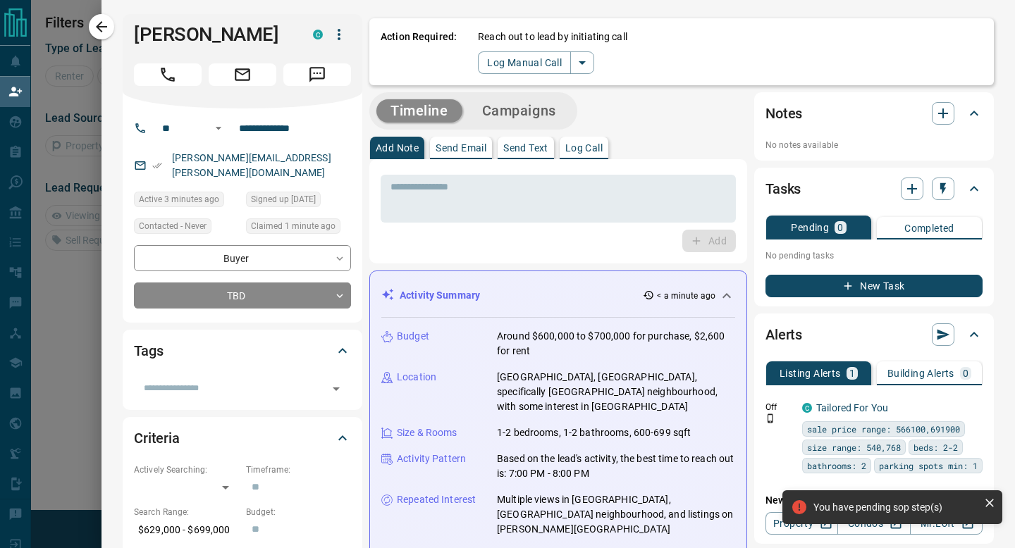
click at [488, 50] on div "Reach out to lead by initiating call Log Manual Call" at bounding box center [730, 52] width 505 height 44
click at [484, 56] on button "Log Manual Call" at bounding box center [524, 62] width 93 height 23
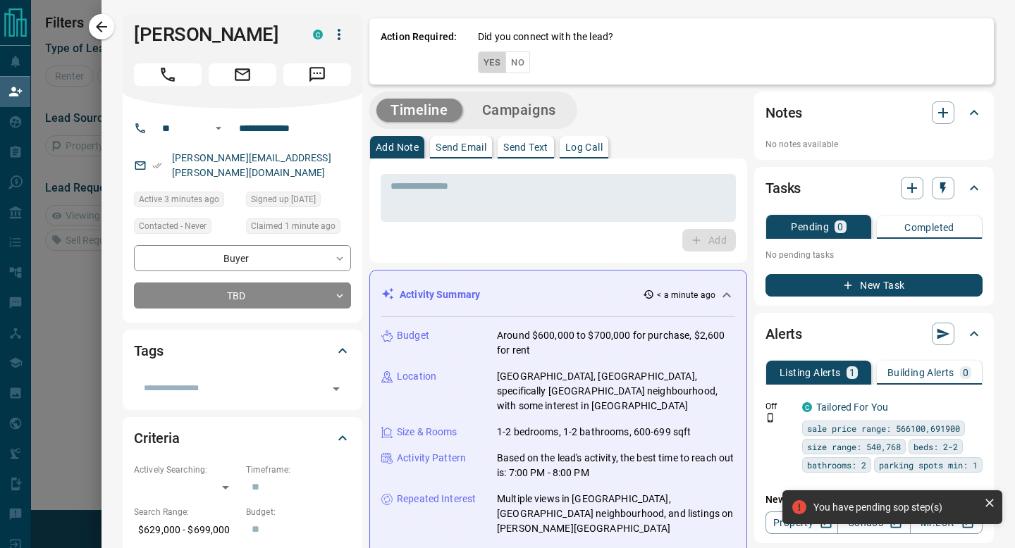
click at [484, 56] on button "Yes" at bounding box center [492, 62] width 28 height 22
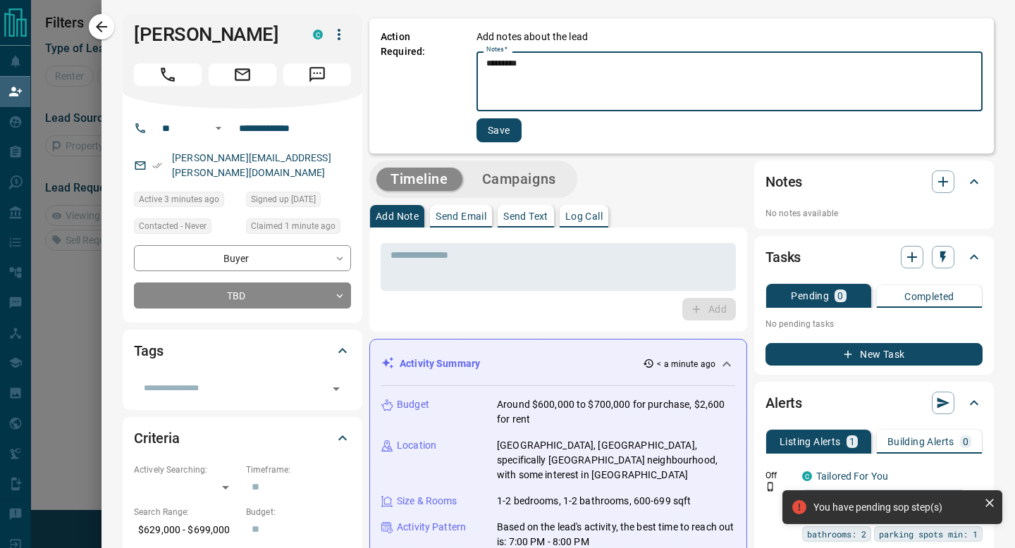
type textarea "*********"
click at [495, 138] on button "Save" at bounding box center [499, 130] width 45 height 24
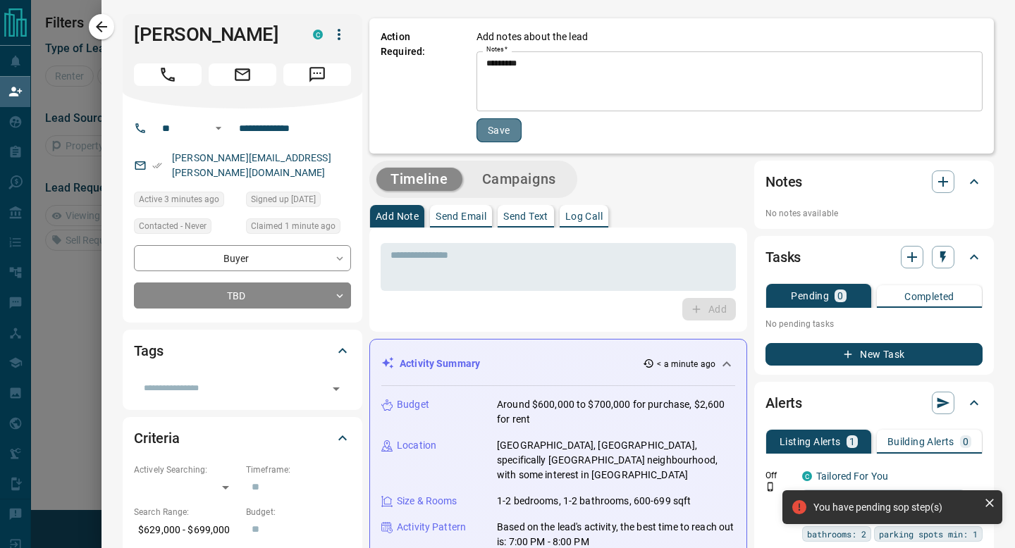
click at [495, 138] on button "Save" at bounding box center [499, 130] width 45 height 24
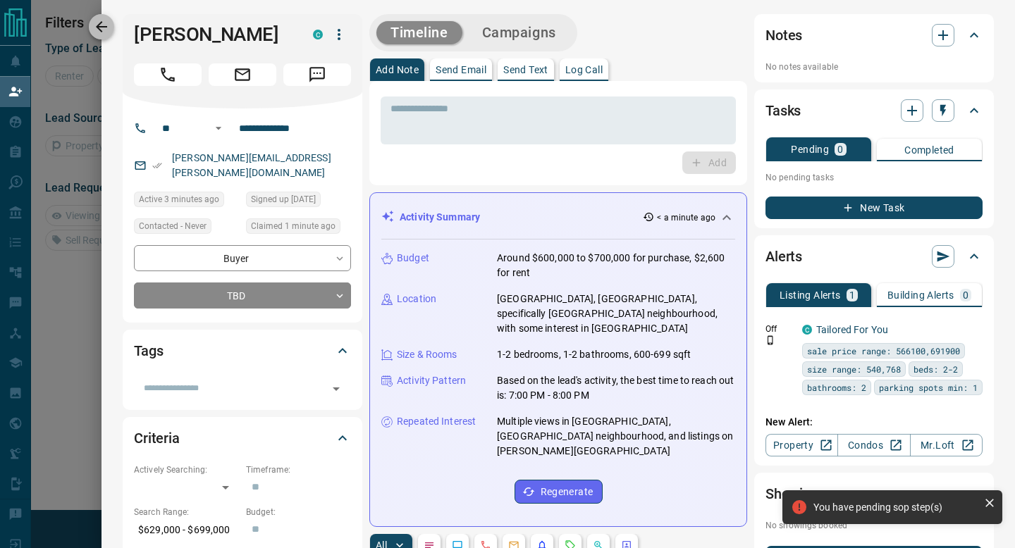
click at [107, 26] on icon "button" at bounding box center [101, 26] width 17 height 17
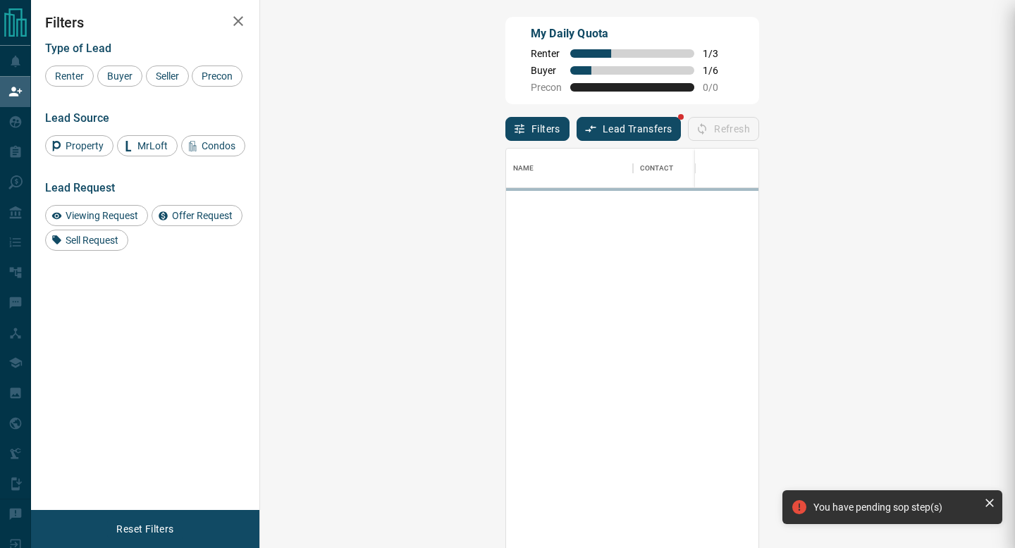
scroll to position [416, 725]
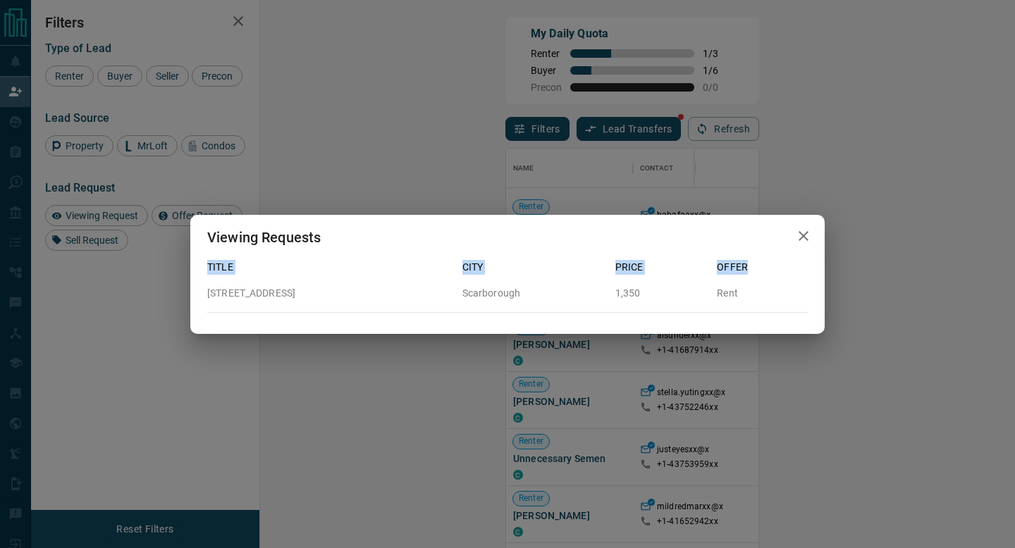
drag, startPoint x: 829, startPoint y: 215, endPoint x: 266, endPoint y: 216, distance: 563.2
click at [804, 215] on div "Viewing Requests Title City Price Offer [STREET_ADDRESS]" at bounding box center [507, 274] width 1015 height 548
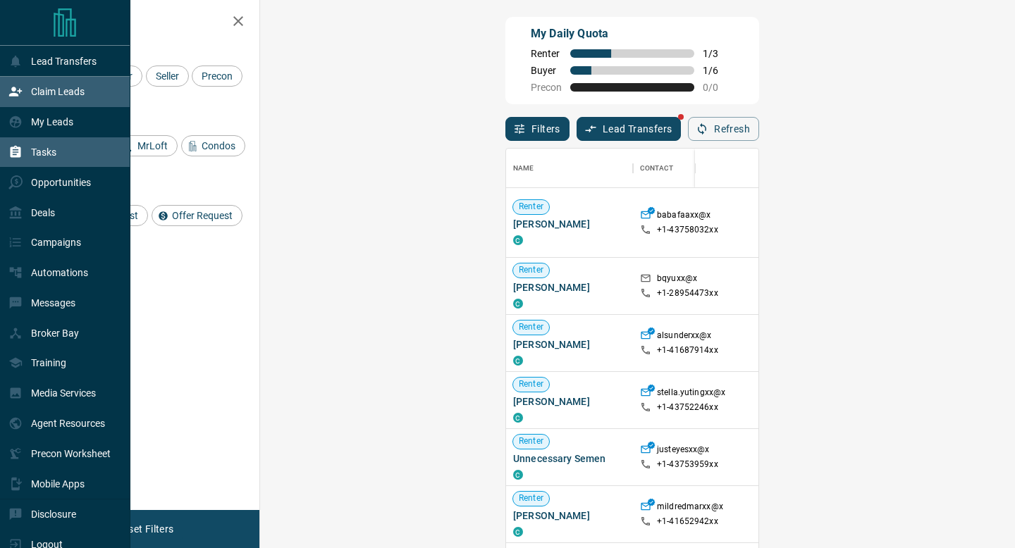
click at [4, 145] on div "Tasks" at bounding box center [65, 152] width 130 height 30
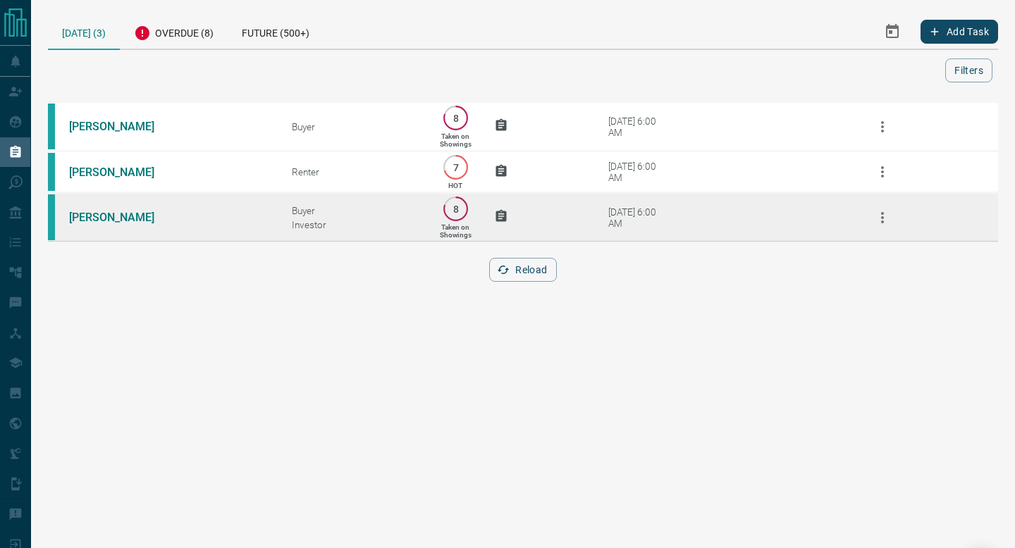
click at [473, 242] on td at bounding box center [519, 217] width 93 height 49
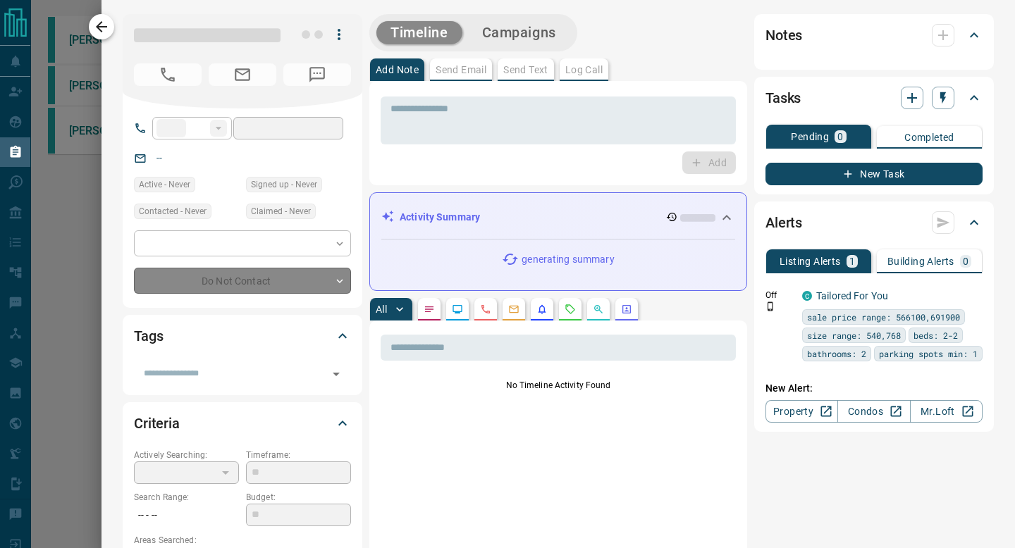
type input "**"
type input "**********"
type input "*"
type input "*********"
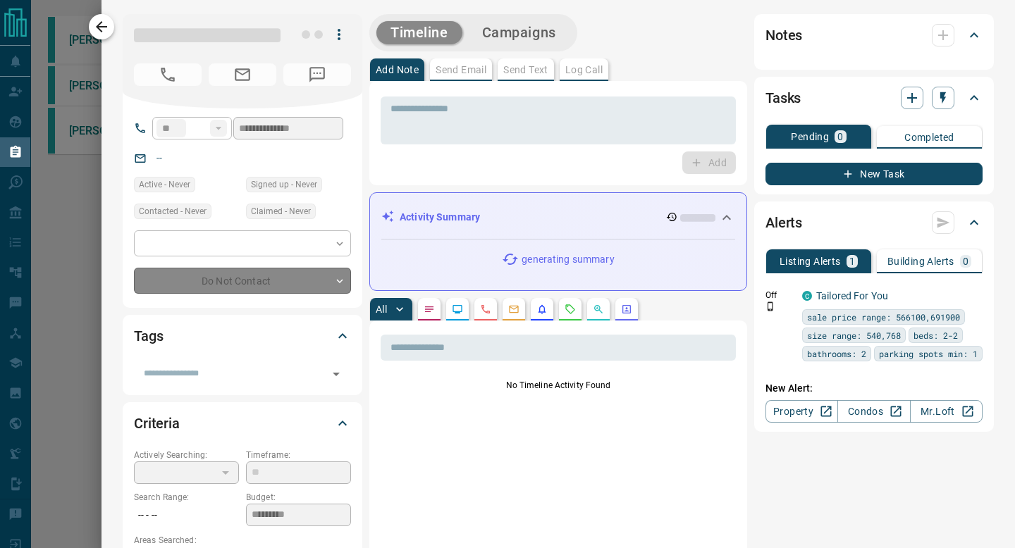
click at [106, 25] on icon "button" at bounding box center [101, 26] width 17 height 17
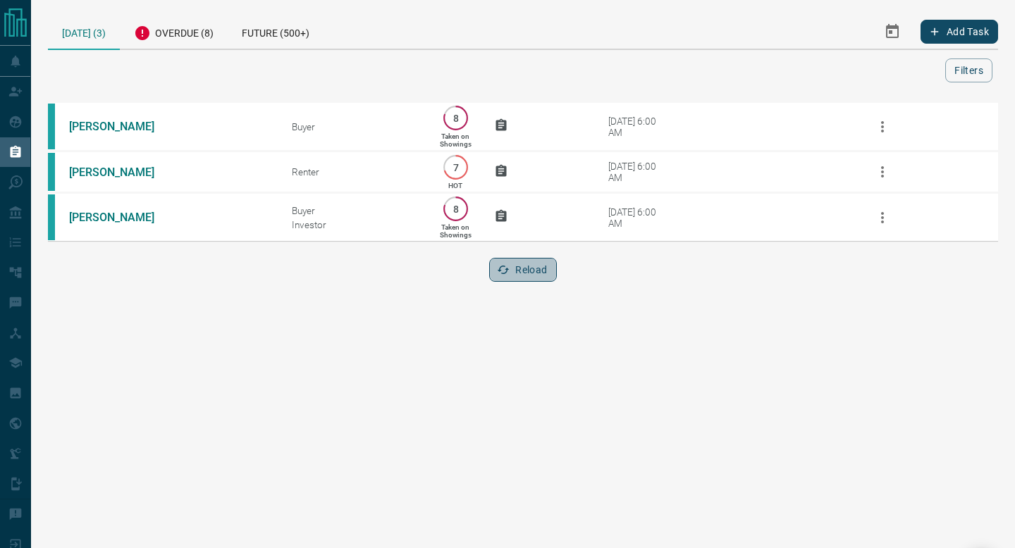
click at [518, 272] on button "Reload" at bounding box center [522, 270] width 67 height 24
click at [503, 276] on icon "button" at bounding box center [503, 270] width 13 height 13
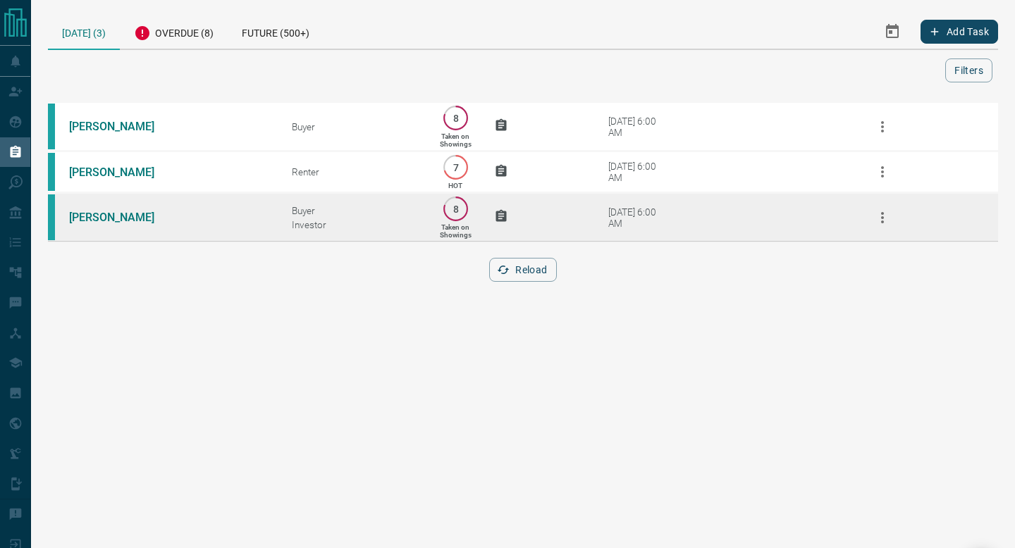
click at [395, 226] on div "Investor" at bounding box center [354, 224] width 125 height 11
